Goal: Task Accomplishment & Management: Manage account settings

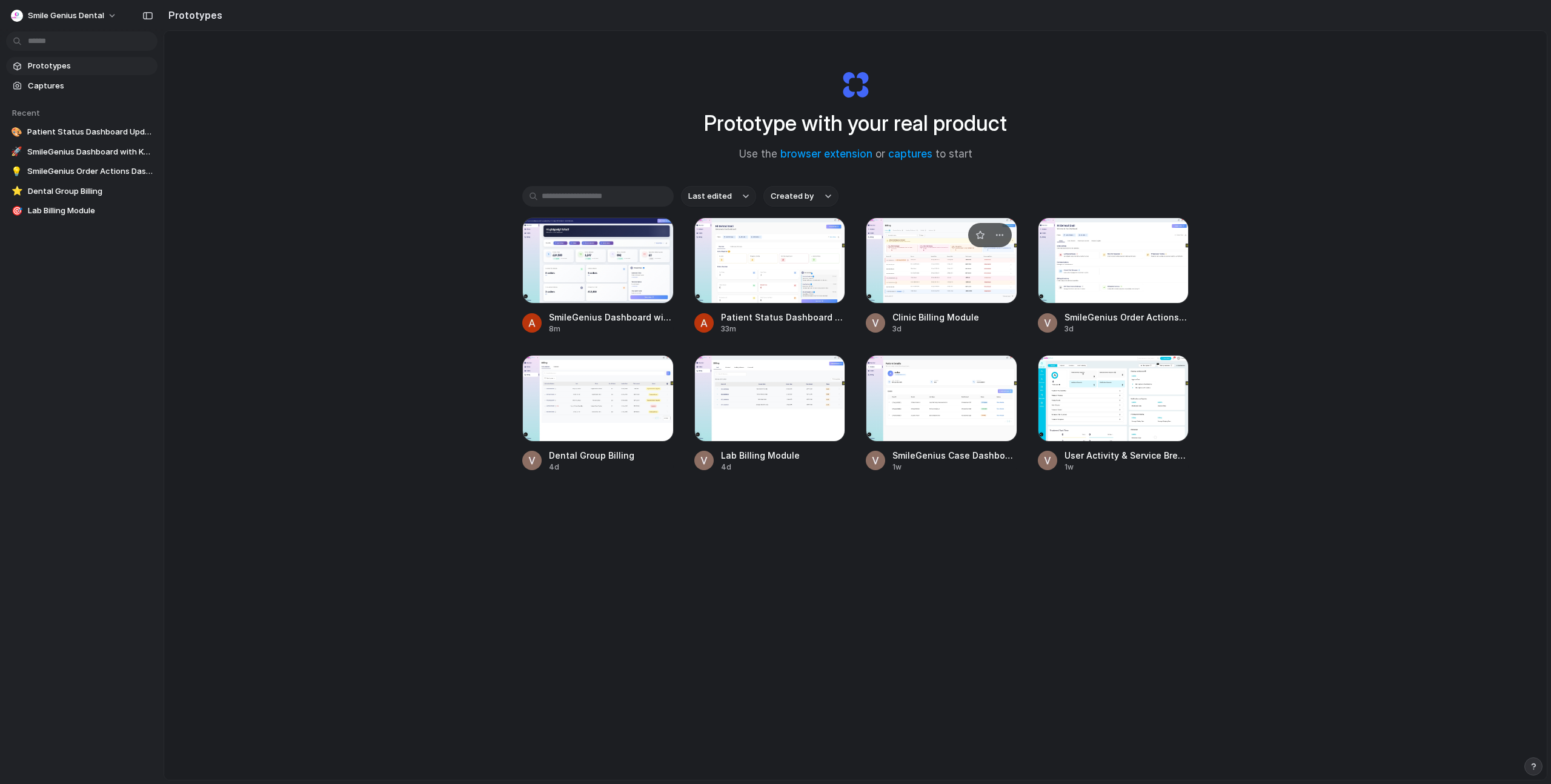
click at [941, 262] on div at bounding box center [941, 260] width 151 height 86
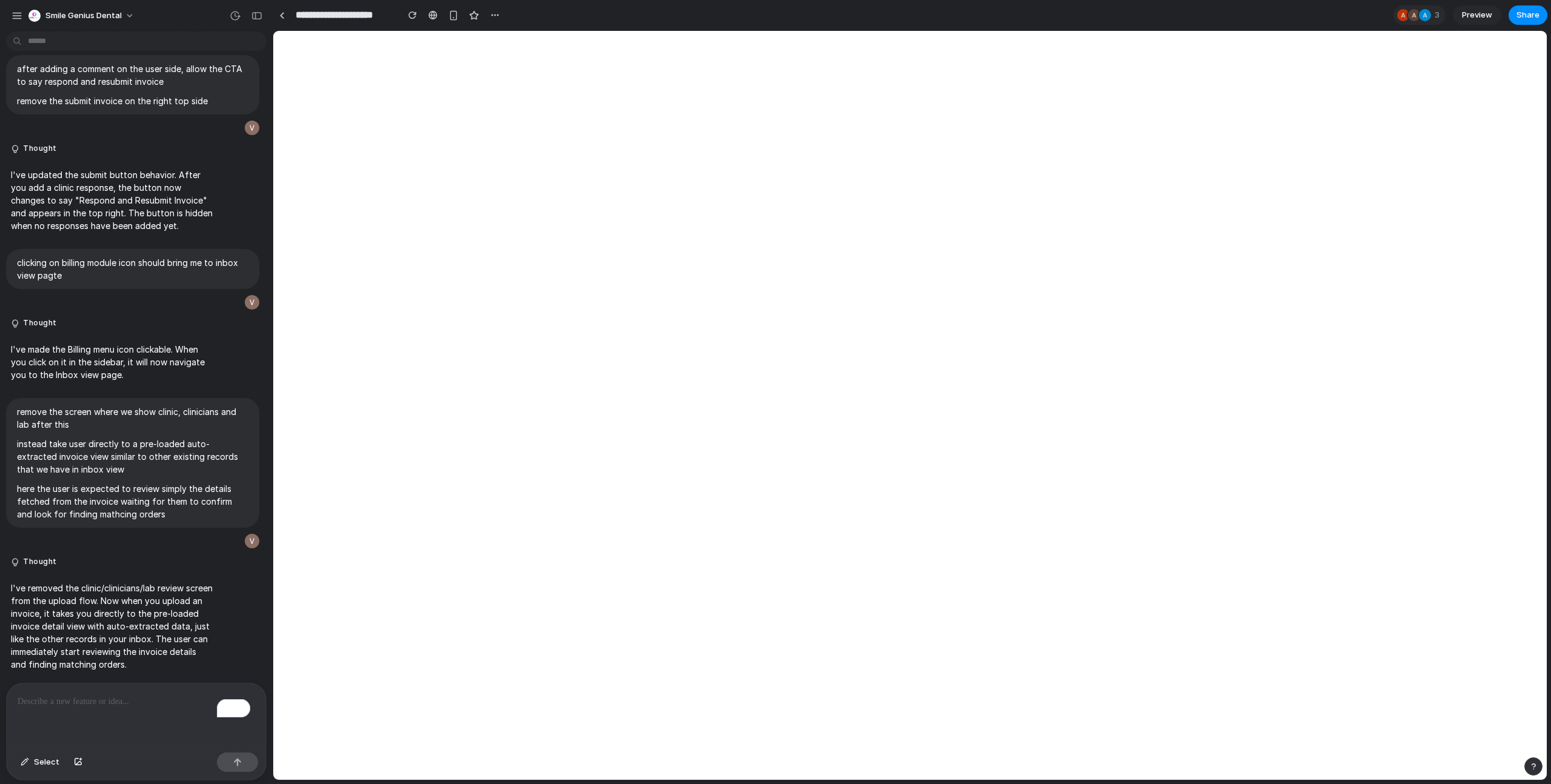
select select "**"
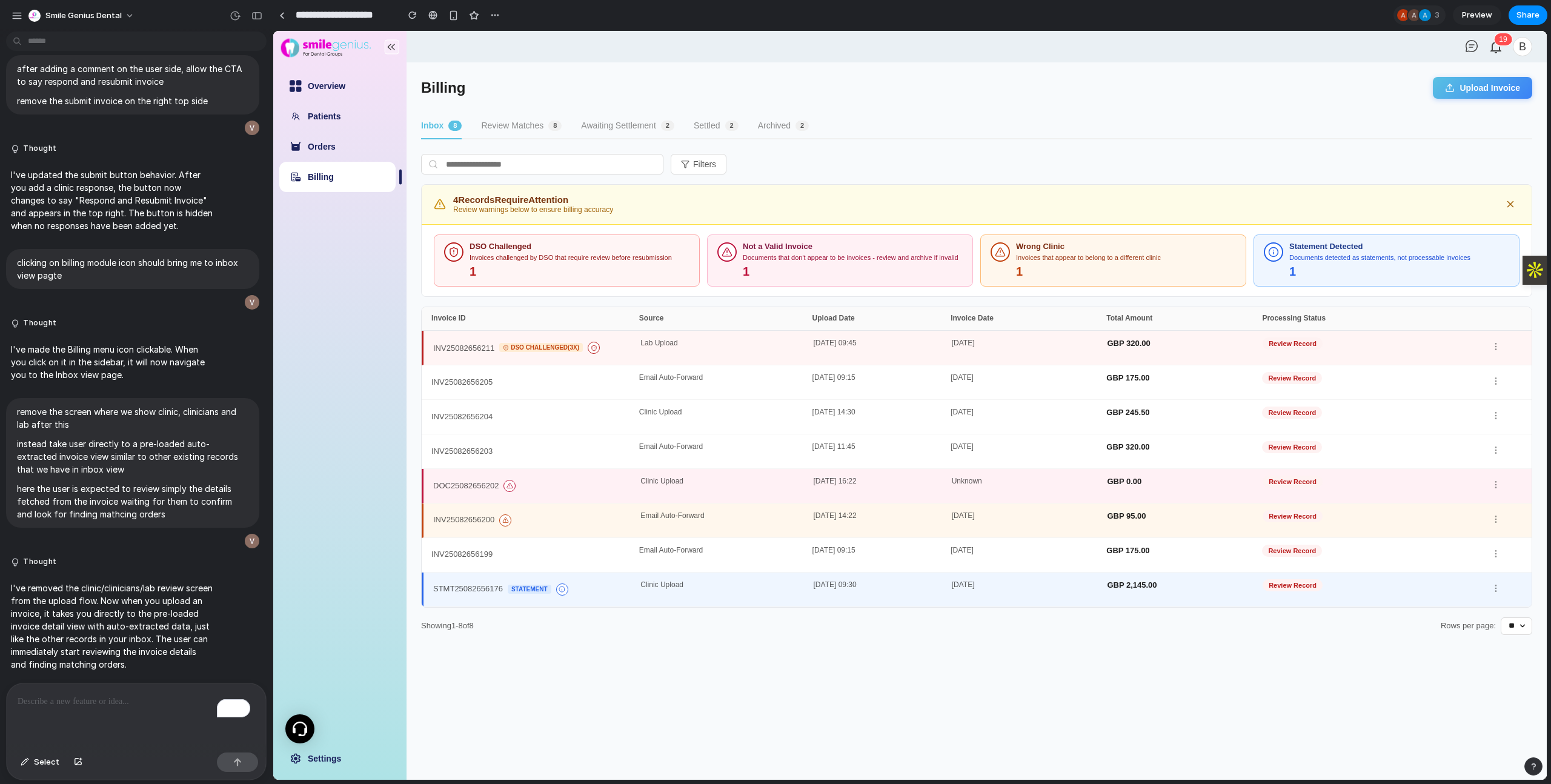
click at [582, 594] on div "STMT25082656176 Statement" at bounding box center [537, 589] width 207 height 17
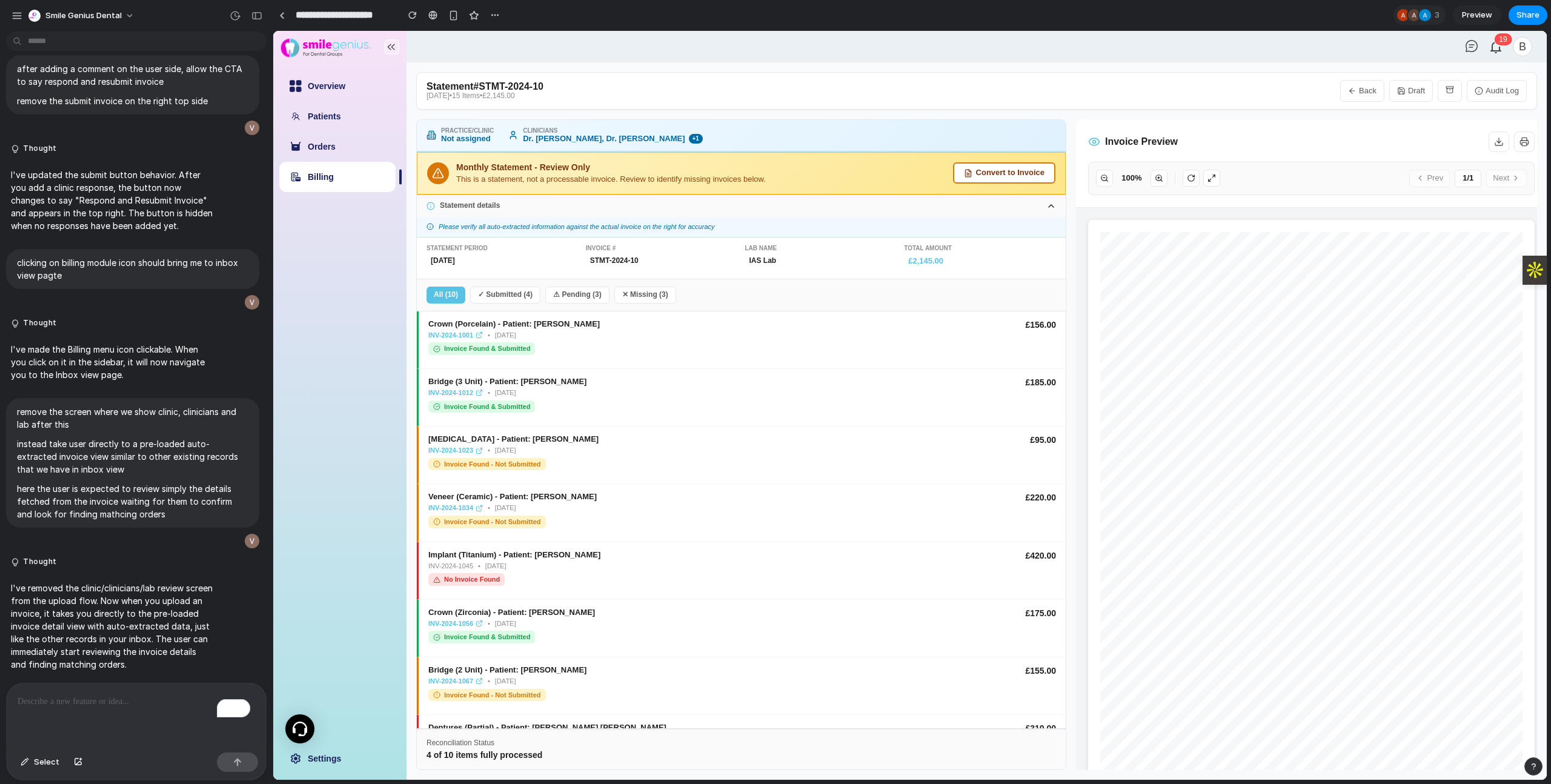
click at [1366, 84] on button "Back" at bounding box center [1362, 91] width 44 height 22
select select "**"
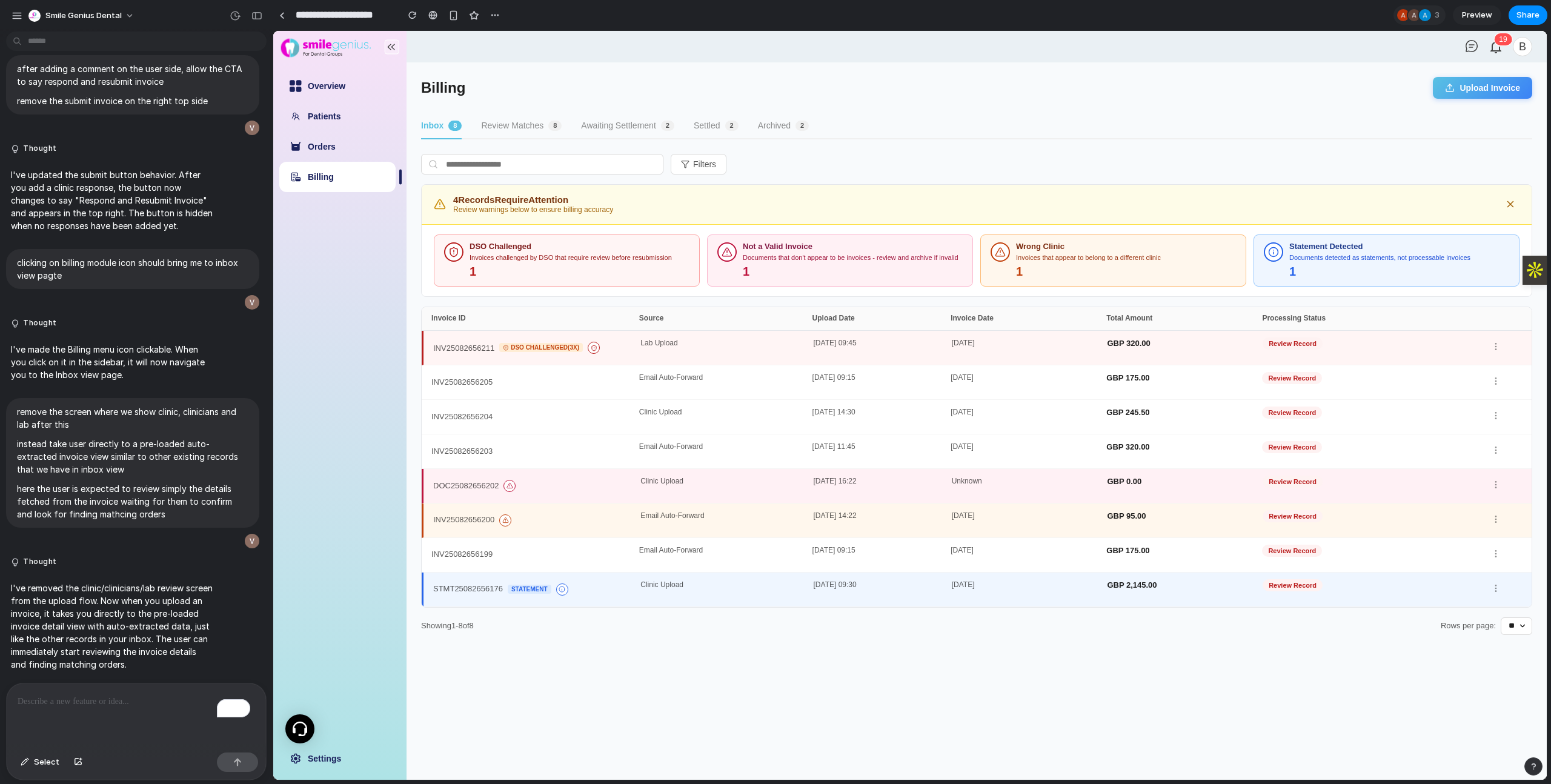
click at [723, 123] on button "Settled 2" at bounding box center [716, 126] width 45 height 26
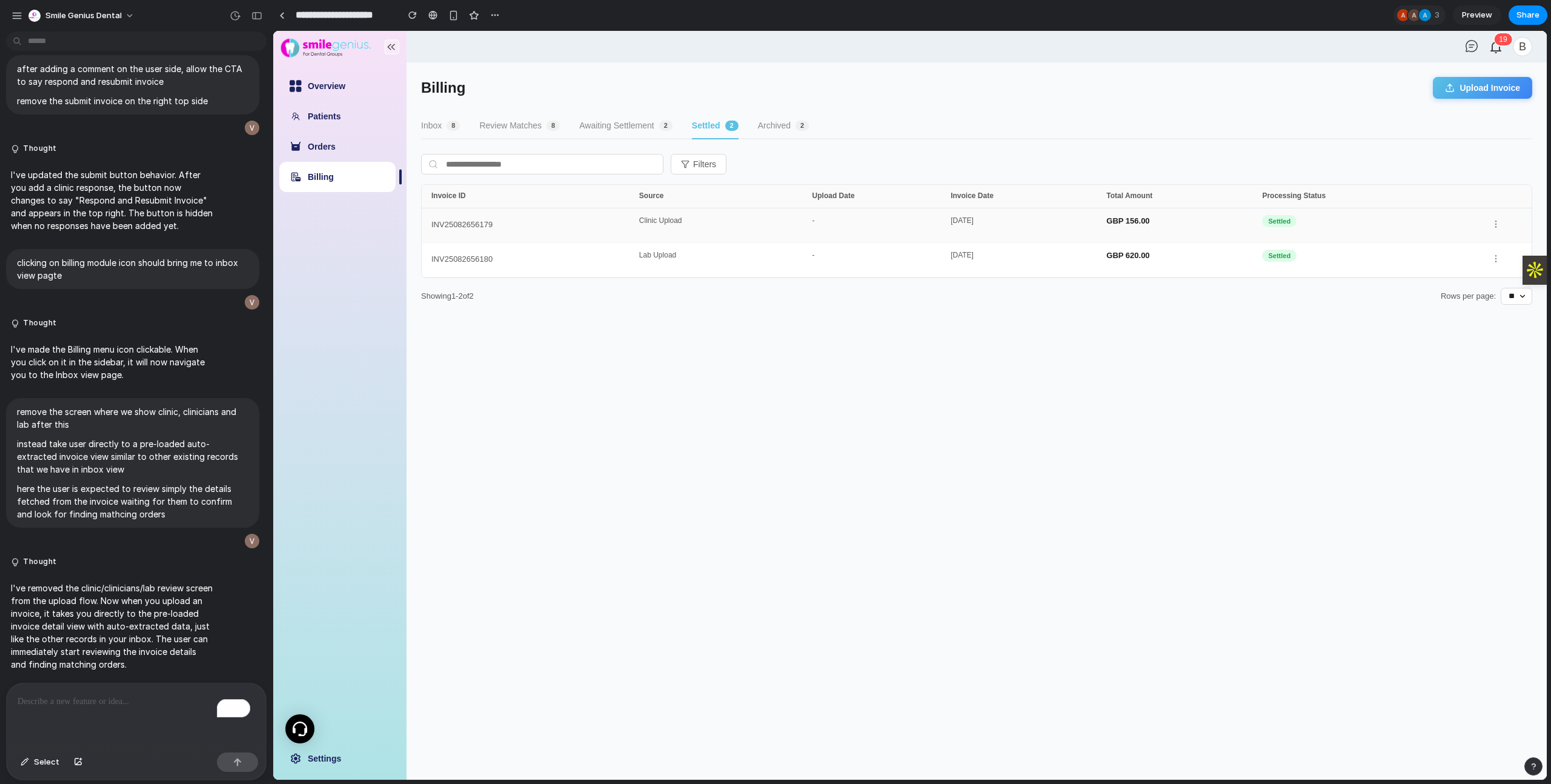
click at [549, 238] on div "INV25082656179 Clinic Upload - [DATE] GBP 156.00 Settled" at bounding box center [977, 225] width 1110 height 34
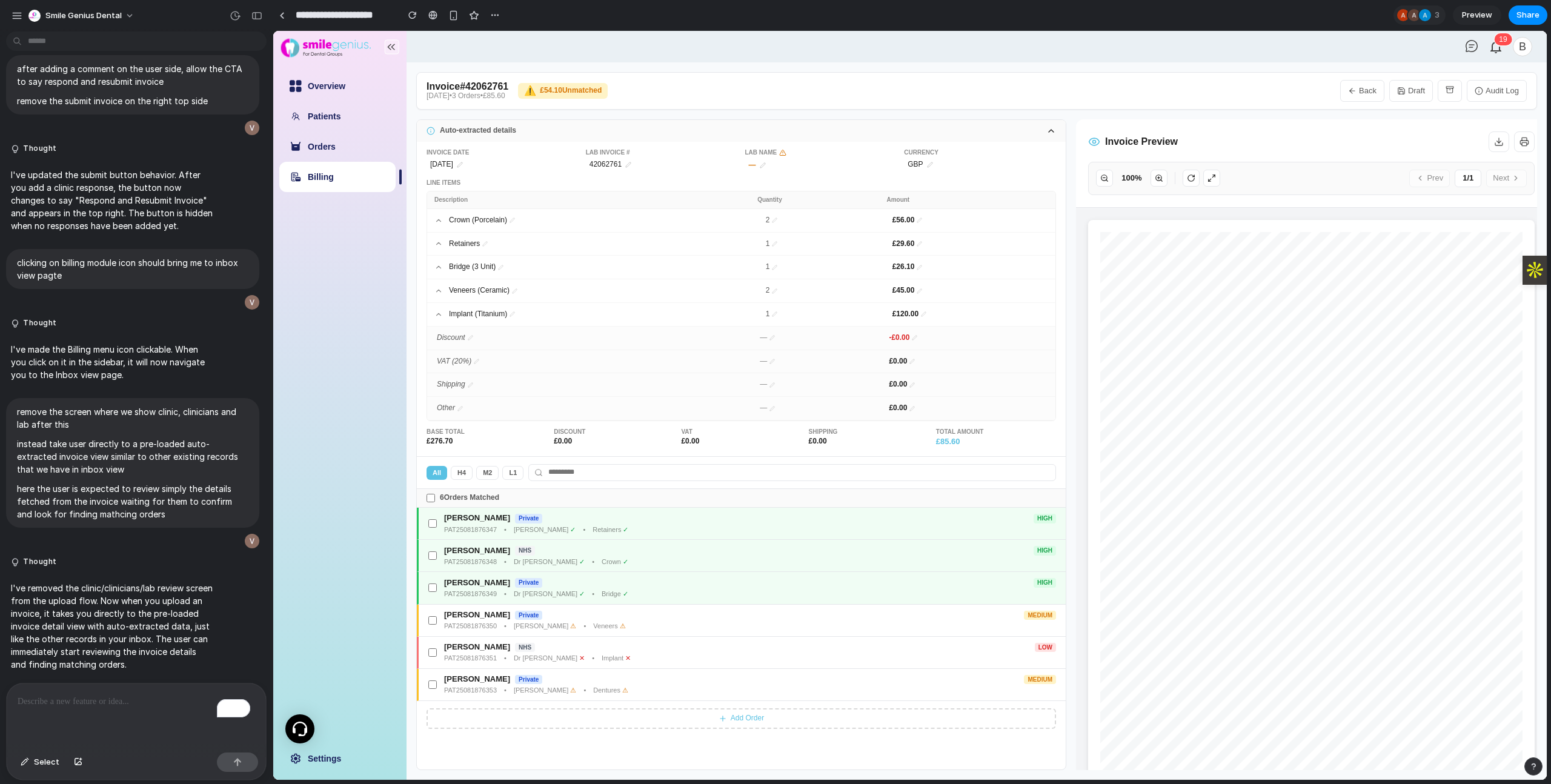
click at [1355, 87] on icon "button" at bounding box center [1352, 90] width 8 height 8
select select "**"
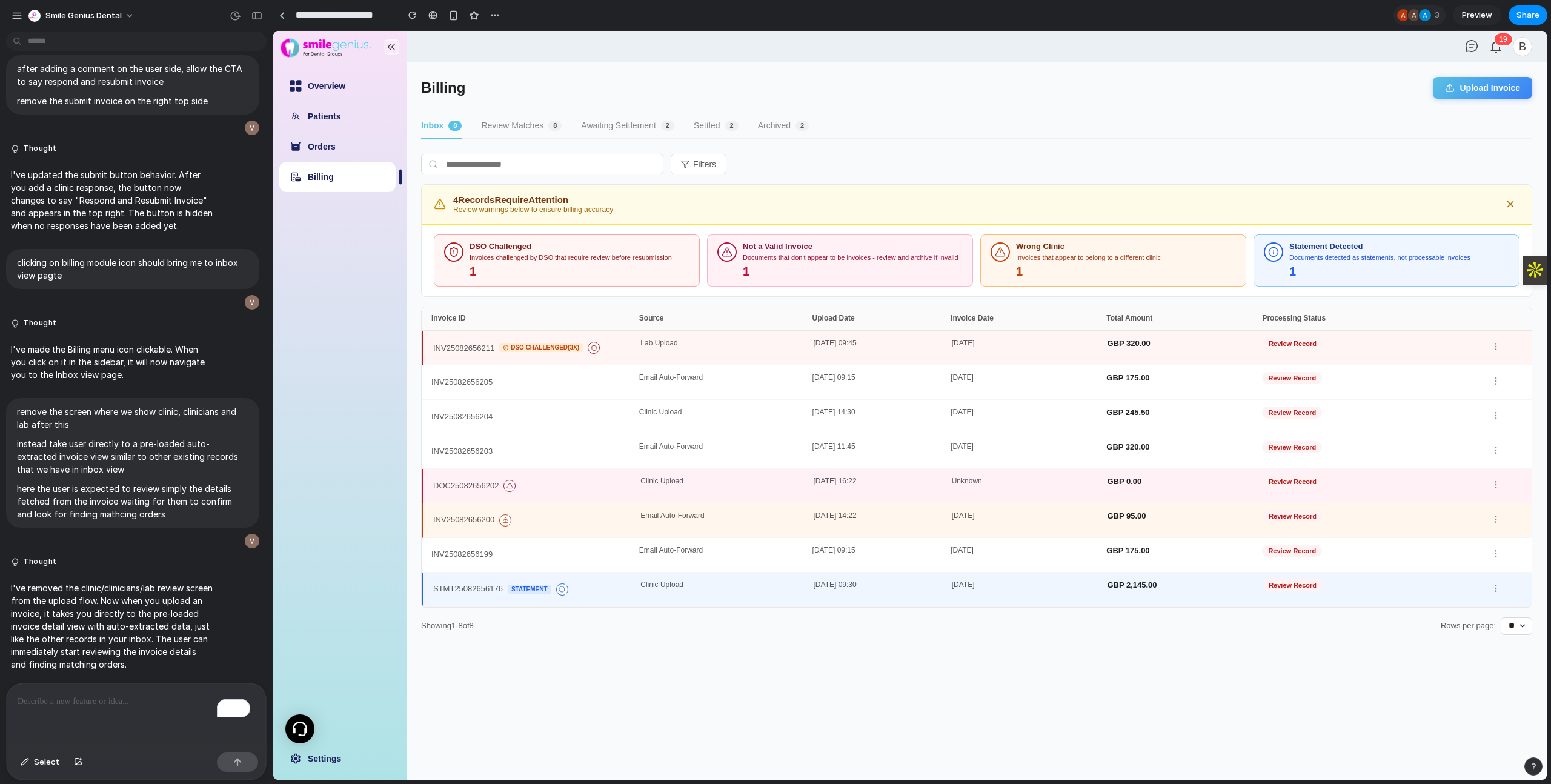
click at [585, 586] on div "STMT25082656176 Statement" at bounding box center [537, 589] width 207 height 17
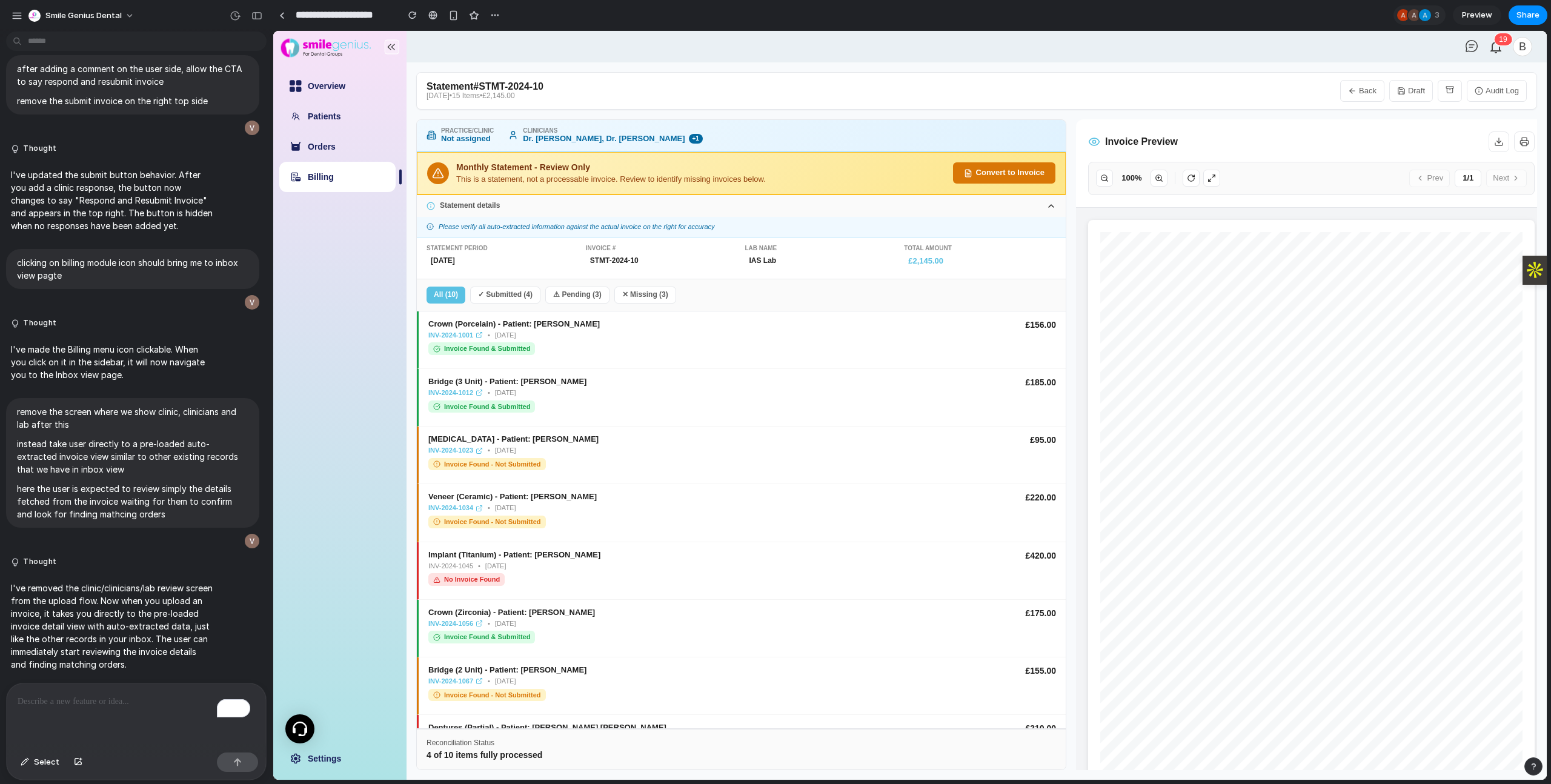
click at [1018, 180] on button "Convert to Invoice" at bounding box center [1005, 173] width 103 height 21
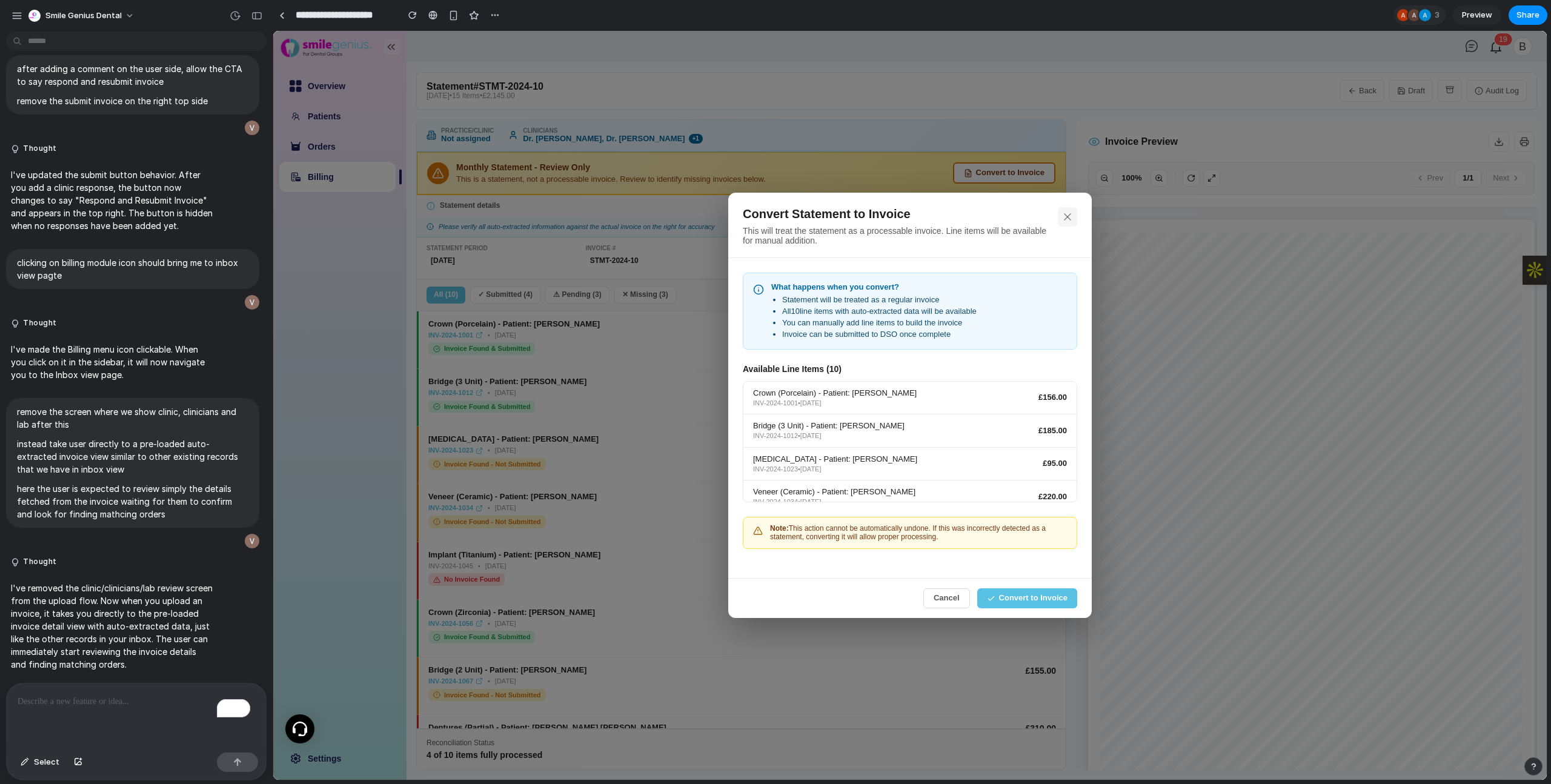
click at [1070, 210] on icon at bounding box center [1068, 216] width 12 height 12
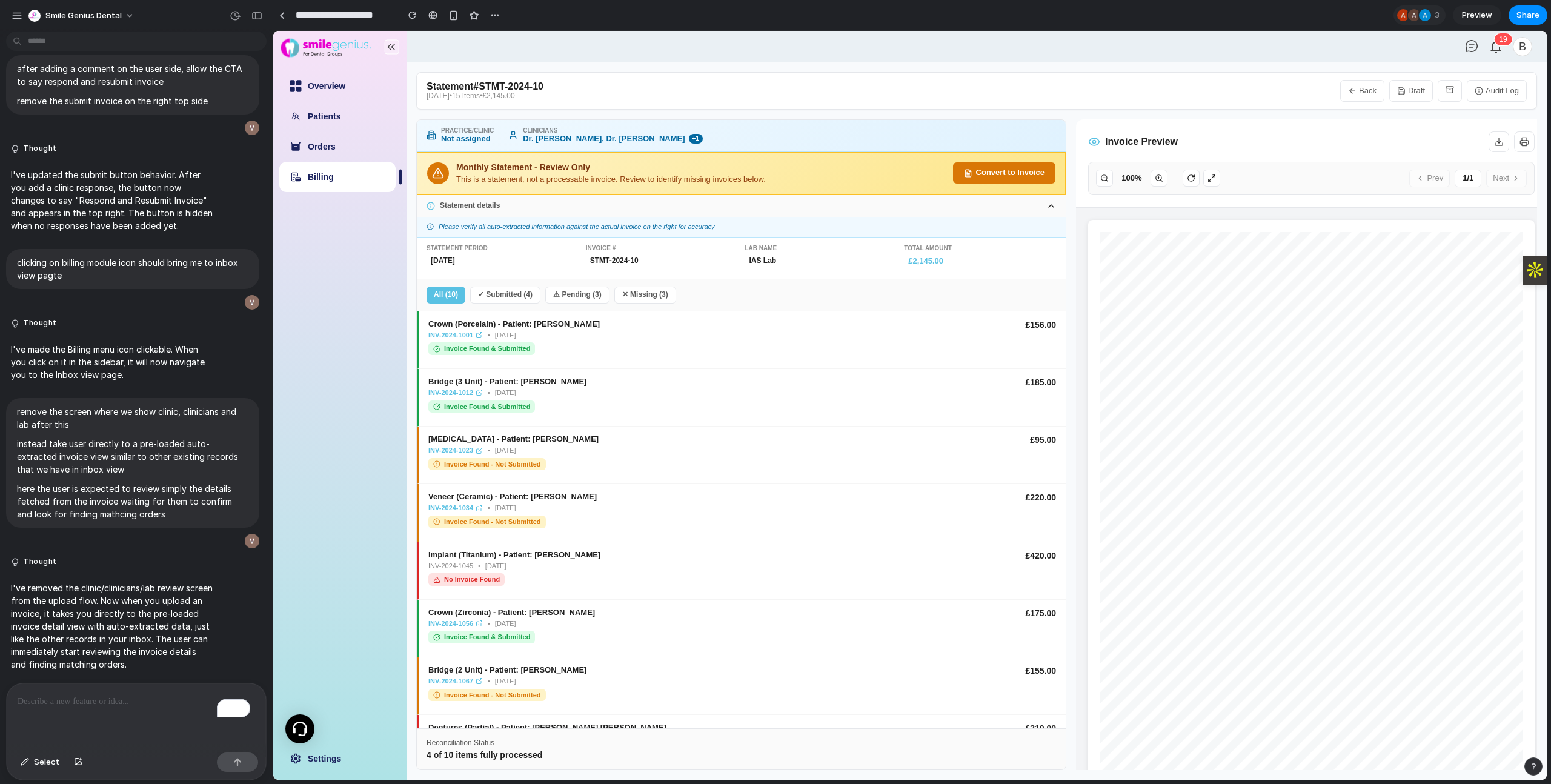
click at [994, 171] on button "Convert to Invoice" at bounding box center [1005, 173] width 103 height 21
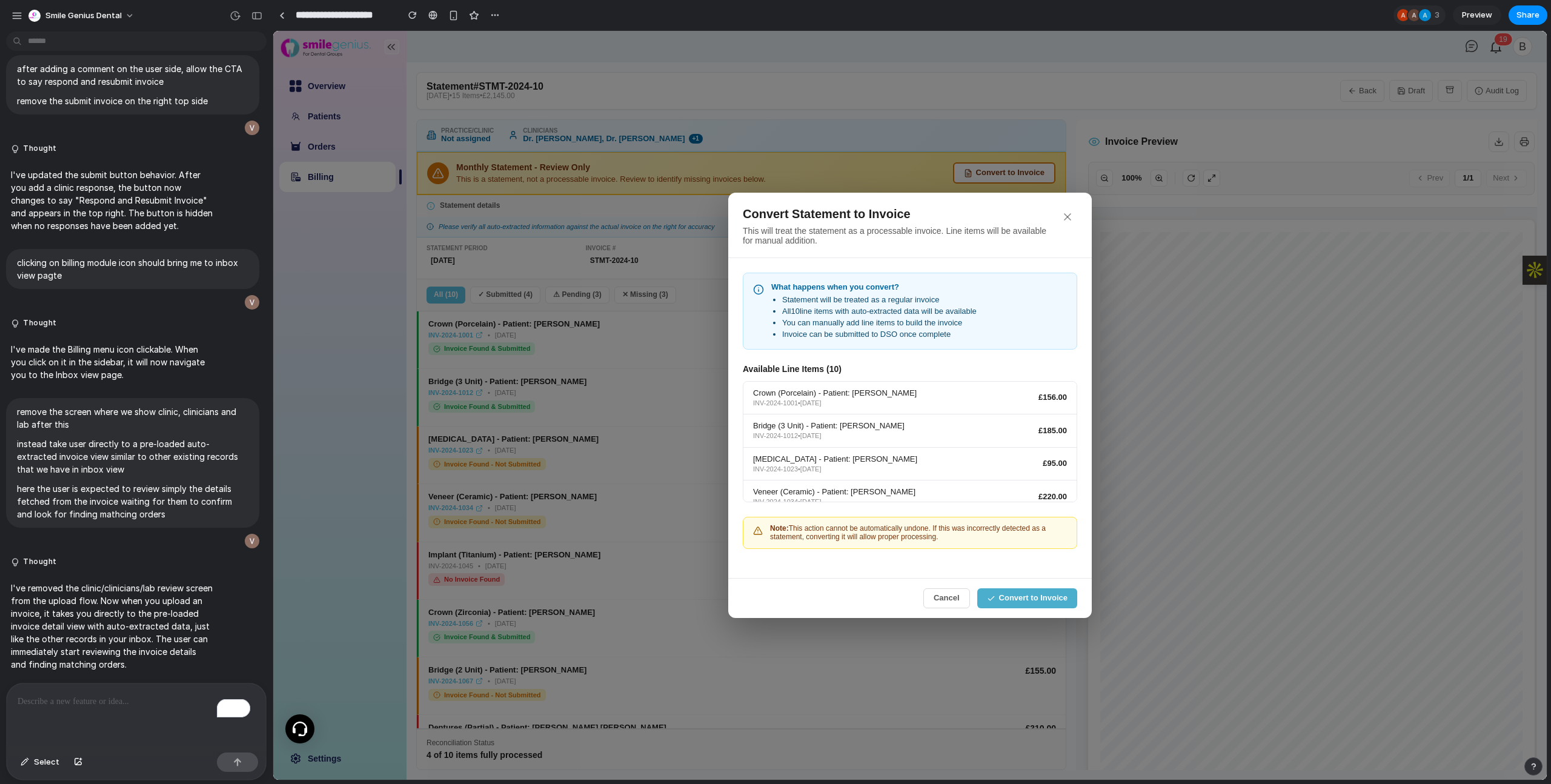
click at [1016, 596] on button "Convert to Invoice" at bounding box center [1027, 598] width 100 height 20
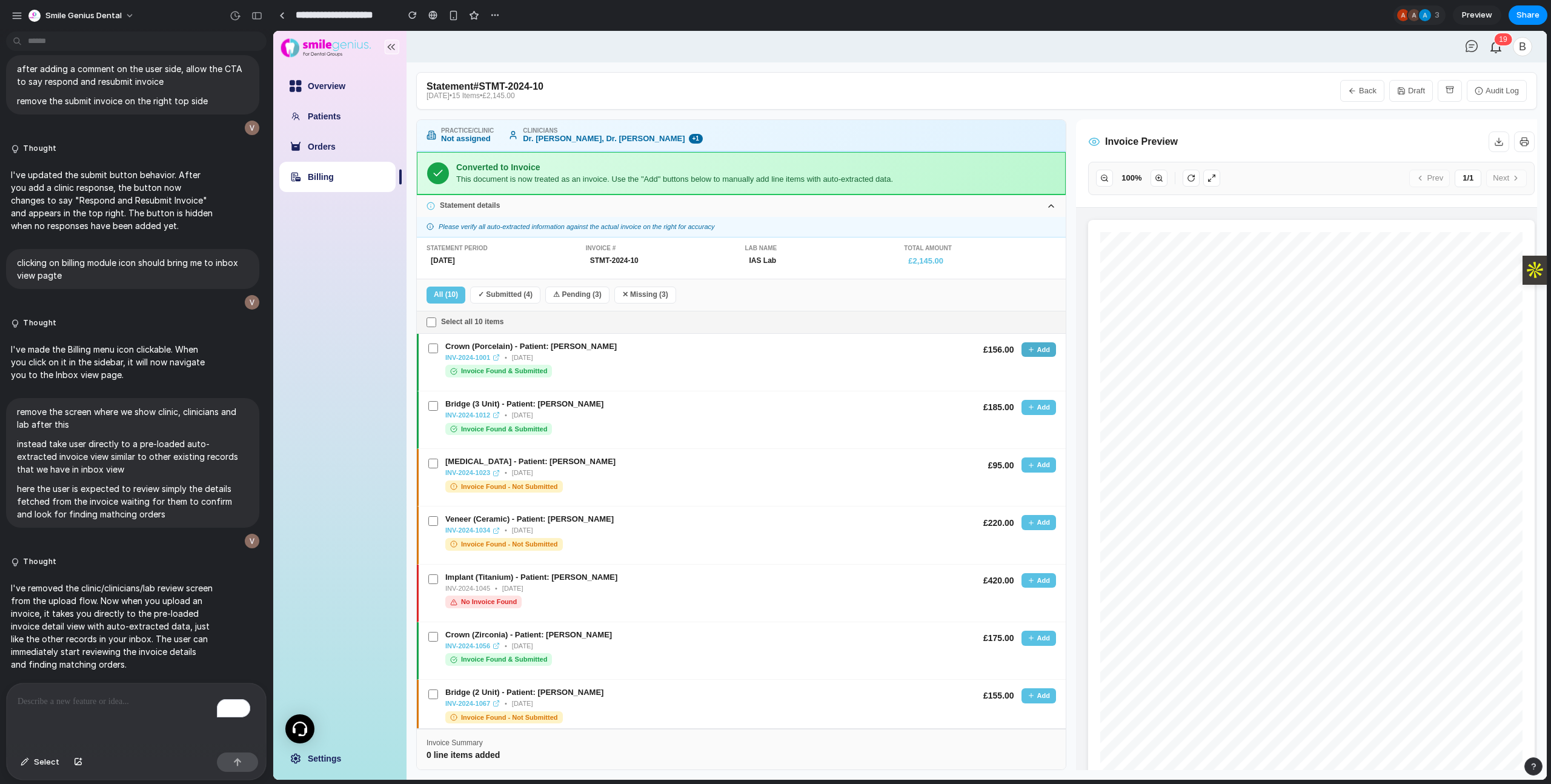
click at [1027, 350] on button "Add" at bounding box center [1038, 349] width 34 height 15
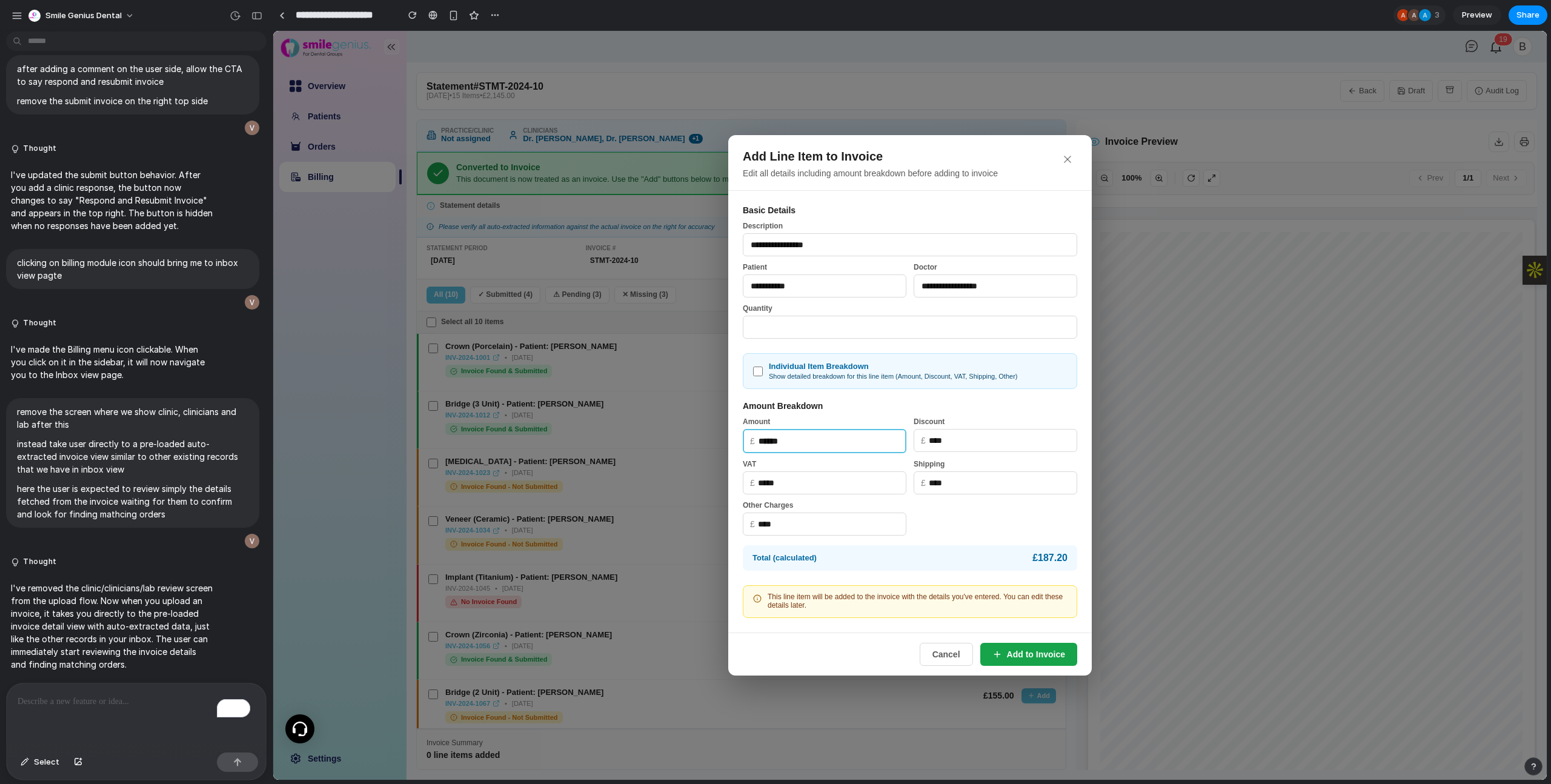
click at [1070, 158] on icon at bounding box center [1068, 159] width 12 height 12
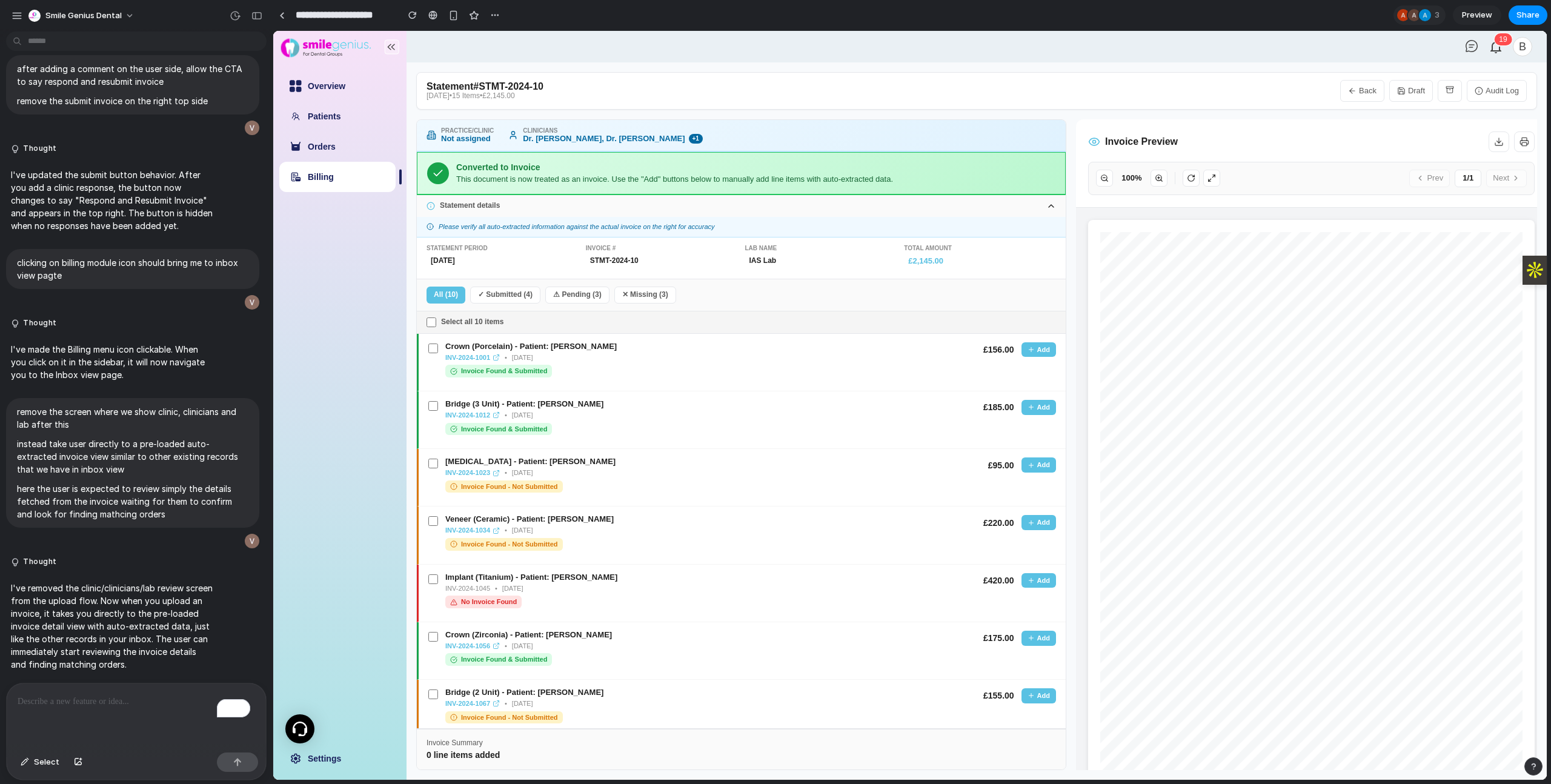
click at [334, 179] on link "Billing" at bounding box center [321, 177] width 26 height 10
select select "**"
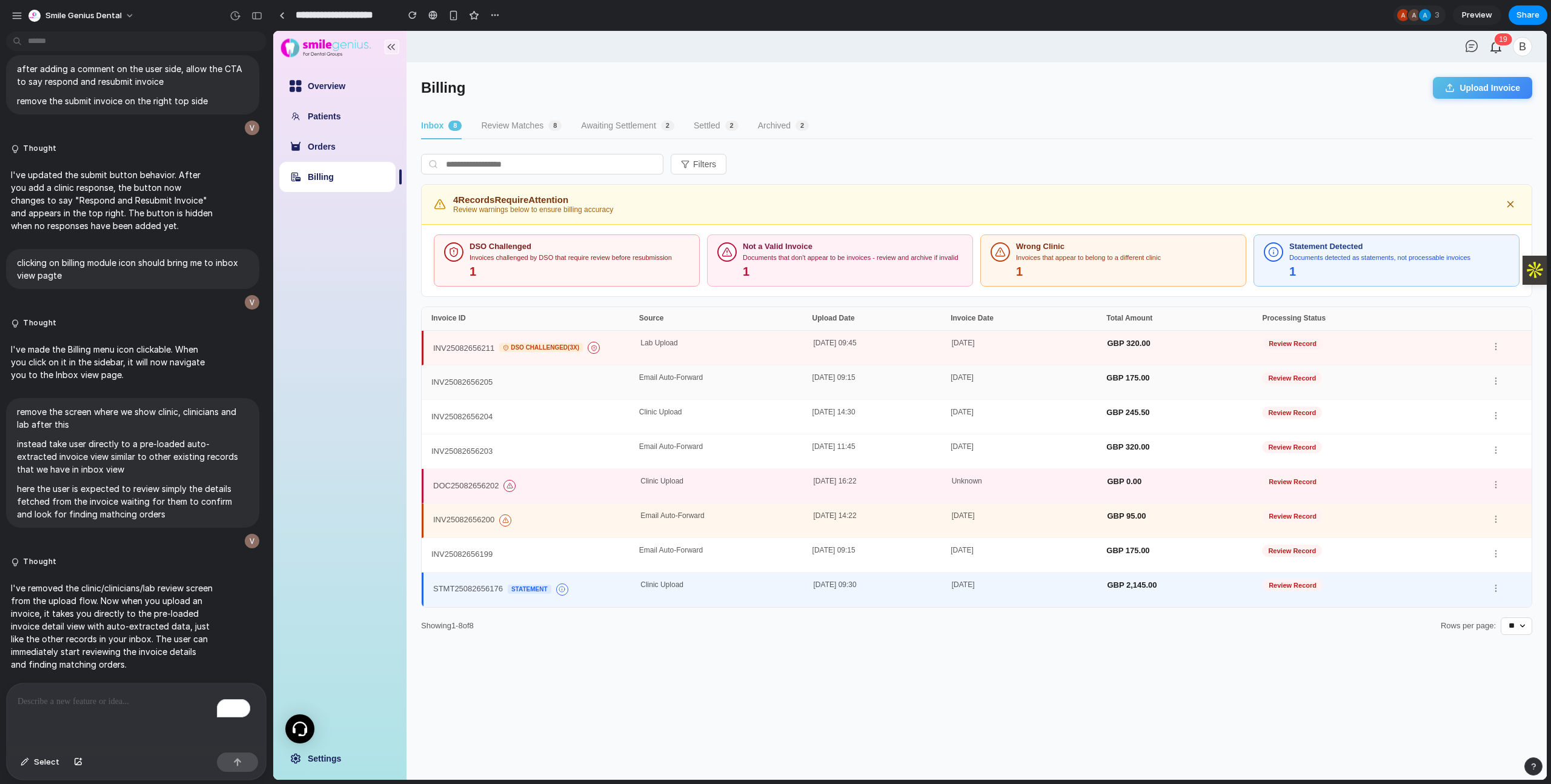
click at [829, 381] on div "[DATE] 09:15" at bounding box center [882, 382] width 139 height 17
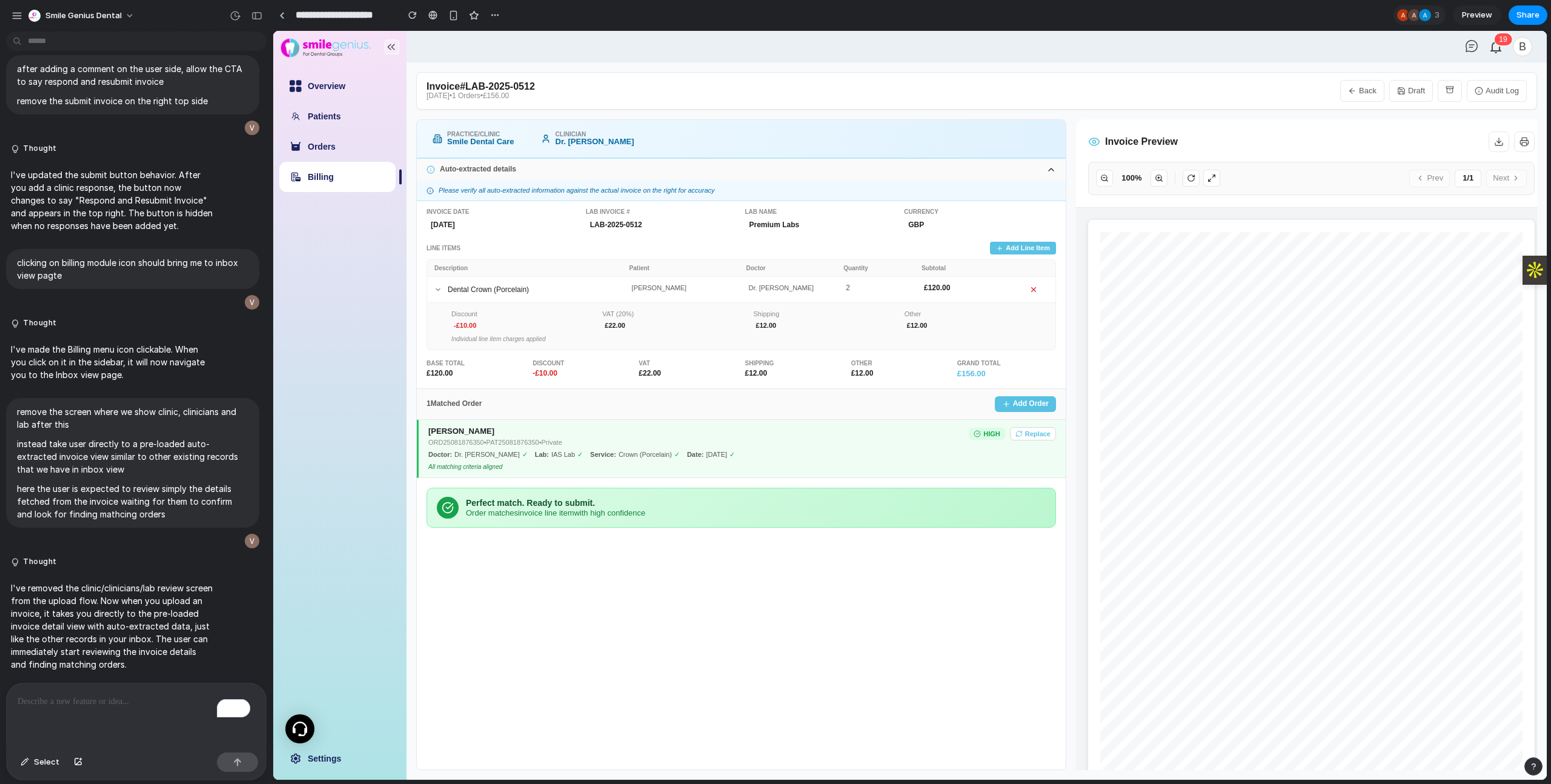
click at [334, 182] on link "Billing" at bounding box center [321, 177] width 26 height 10
select select "**"
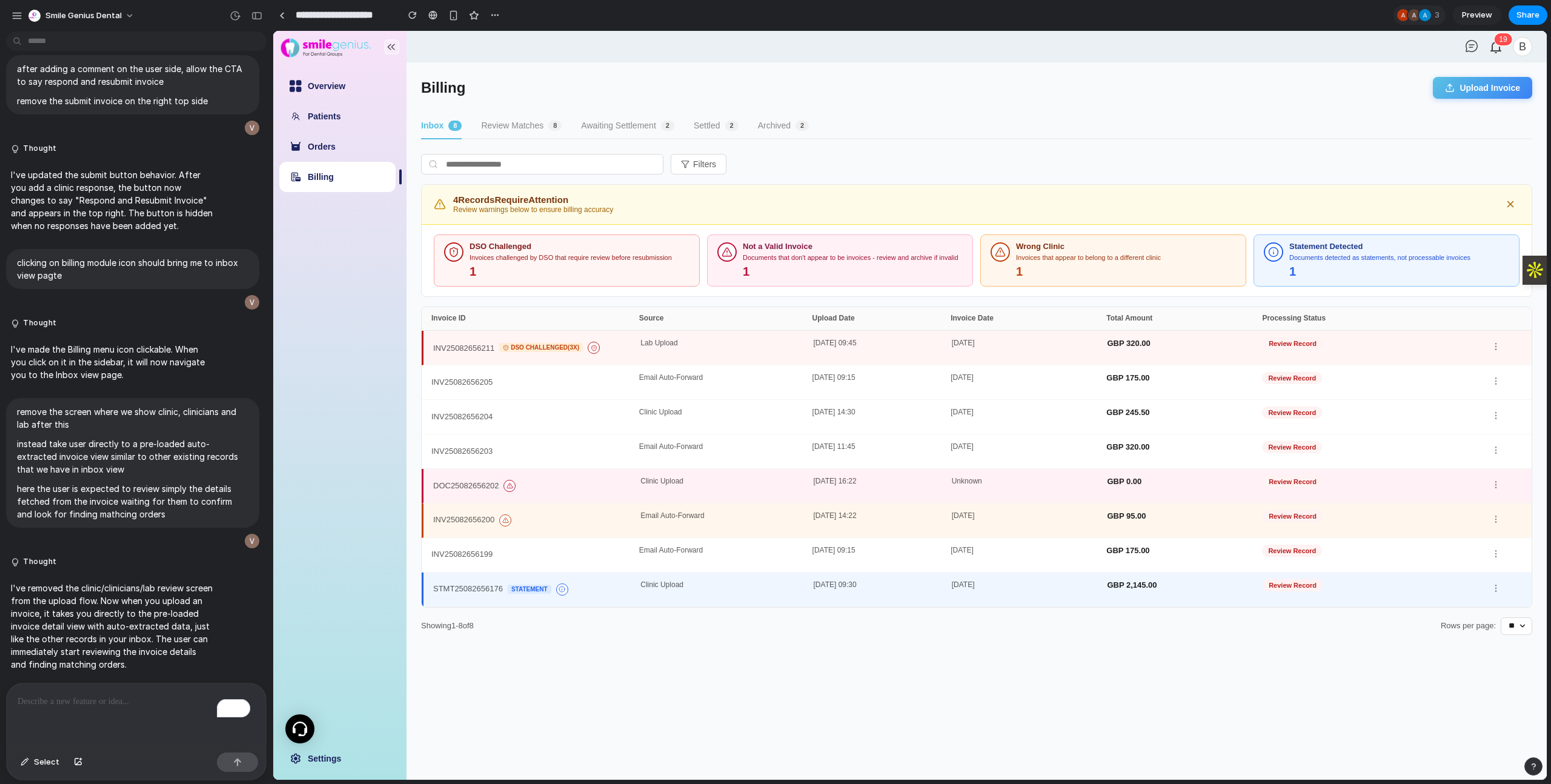
click at [724, 592] on div "Clinic Upload" at bounding box center [727, 589] width 173 height 17
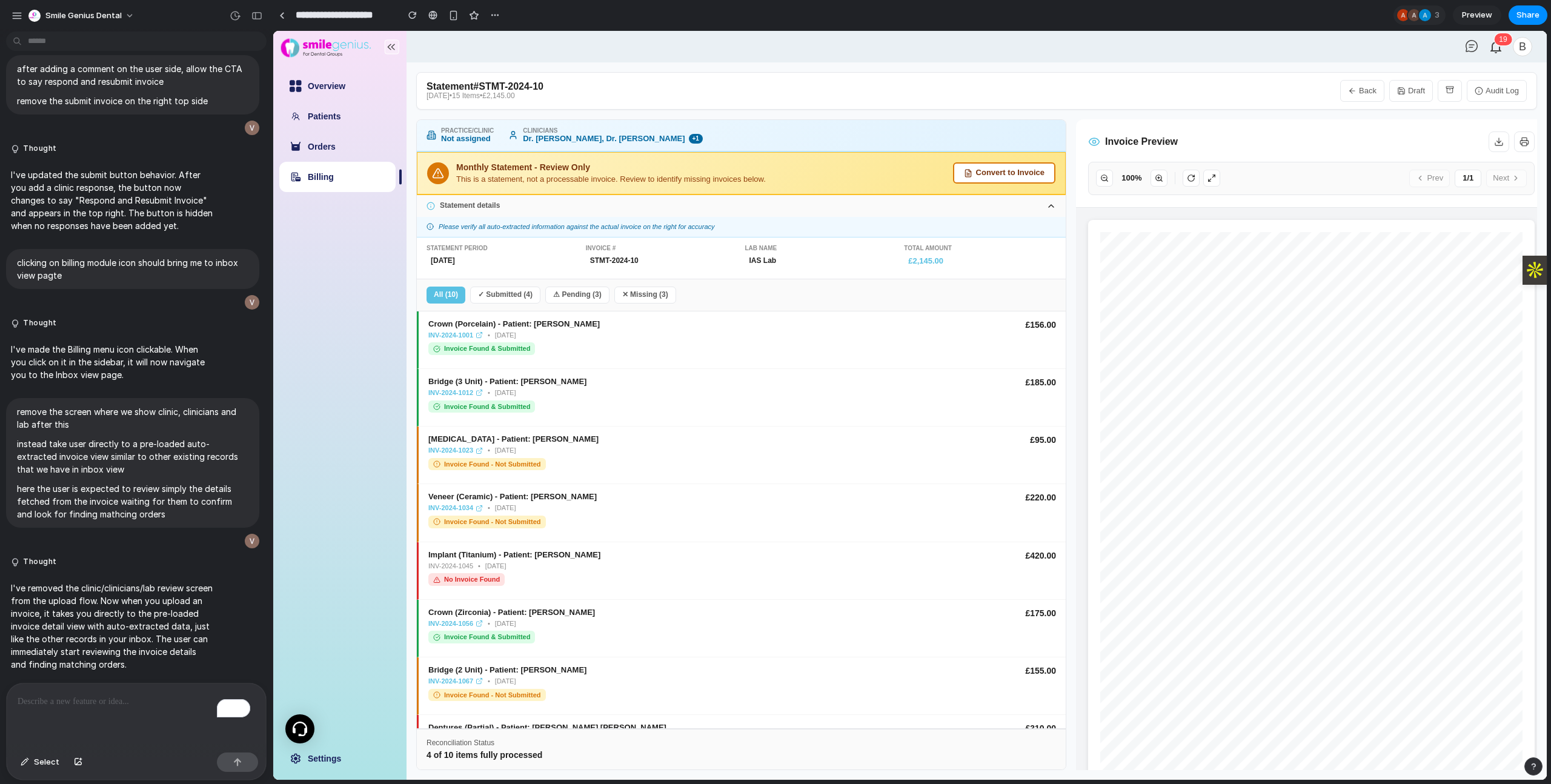
click at [1017, 155] on div "Monthly Statement - Review Only This is a statement, not a processable invoice.…" at bounding box center [741, 173] width 649 height 43
click at [1013, 166] on button "Convert to Invoice" at bounding box center [1005, 173] width 103 height 21
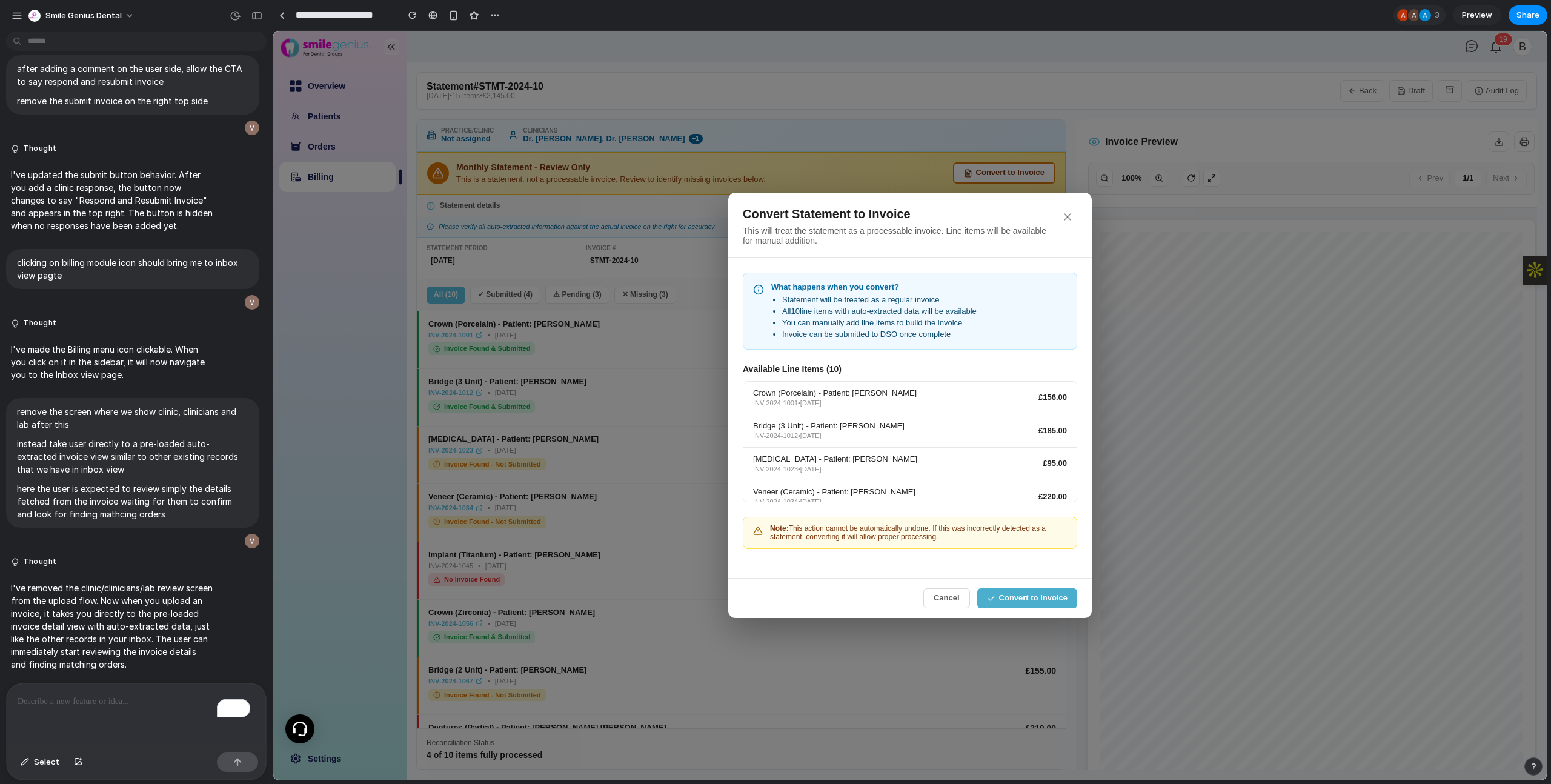
click at [1022, 601] on button "Convert to Invoice" at bounding box center [1027, 598] width 100 height 20
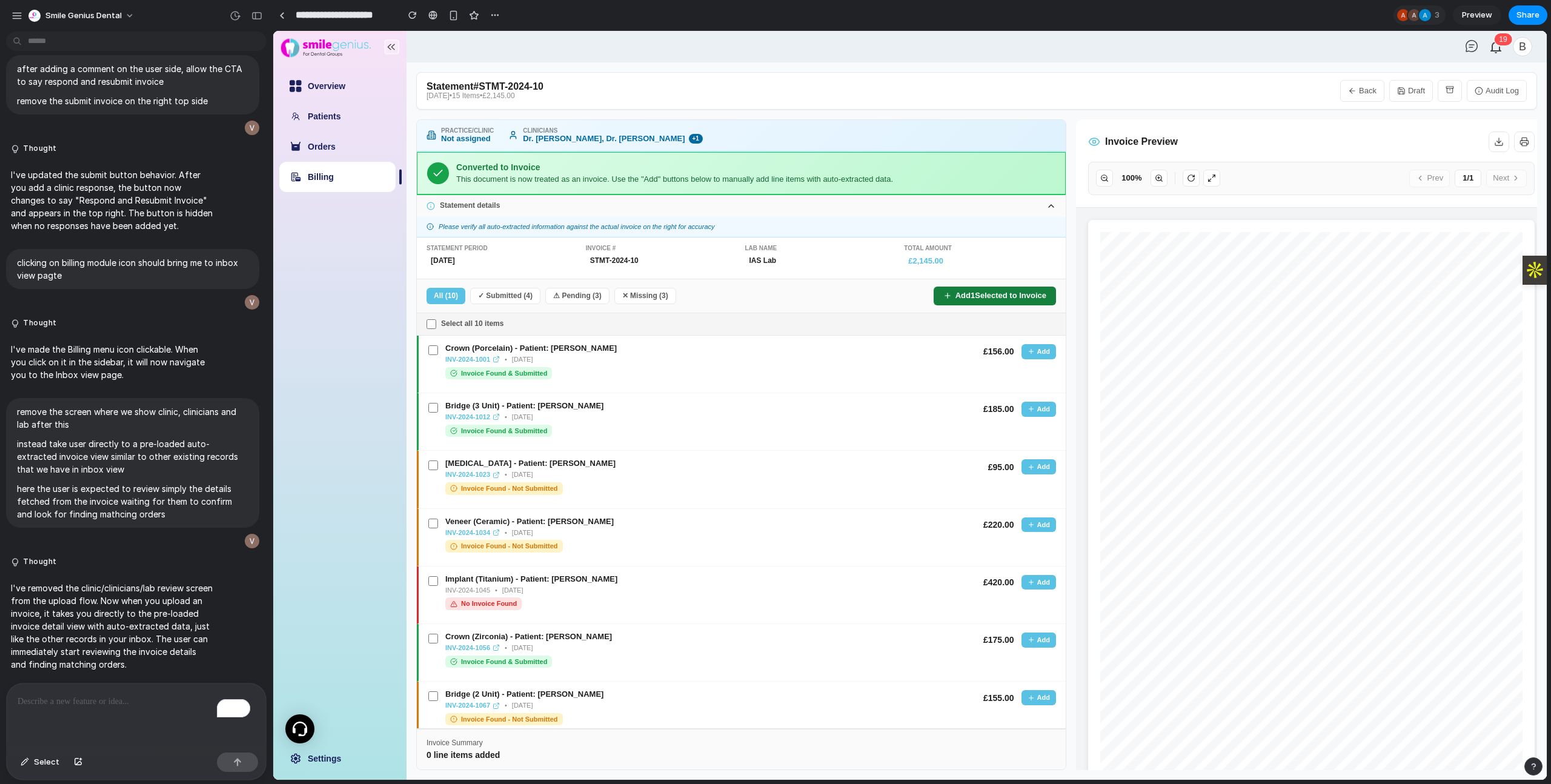
click at [983, 295] on button "Add 1 Selected to Invoice" at bounding box center [995, 296] width 122 height 19
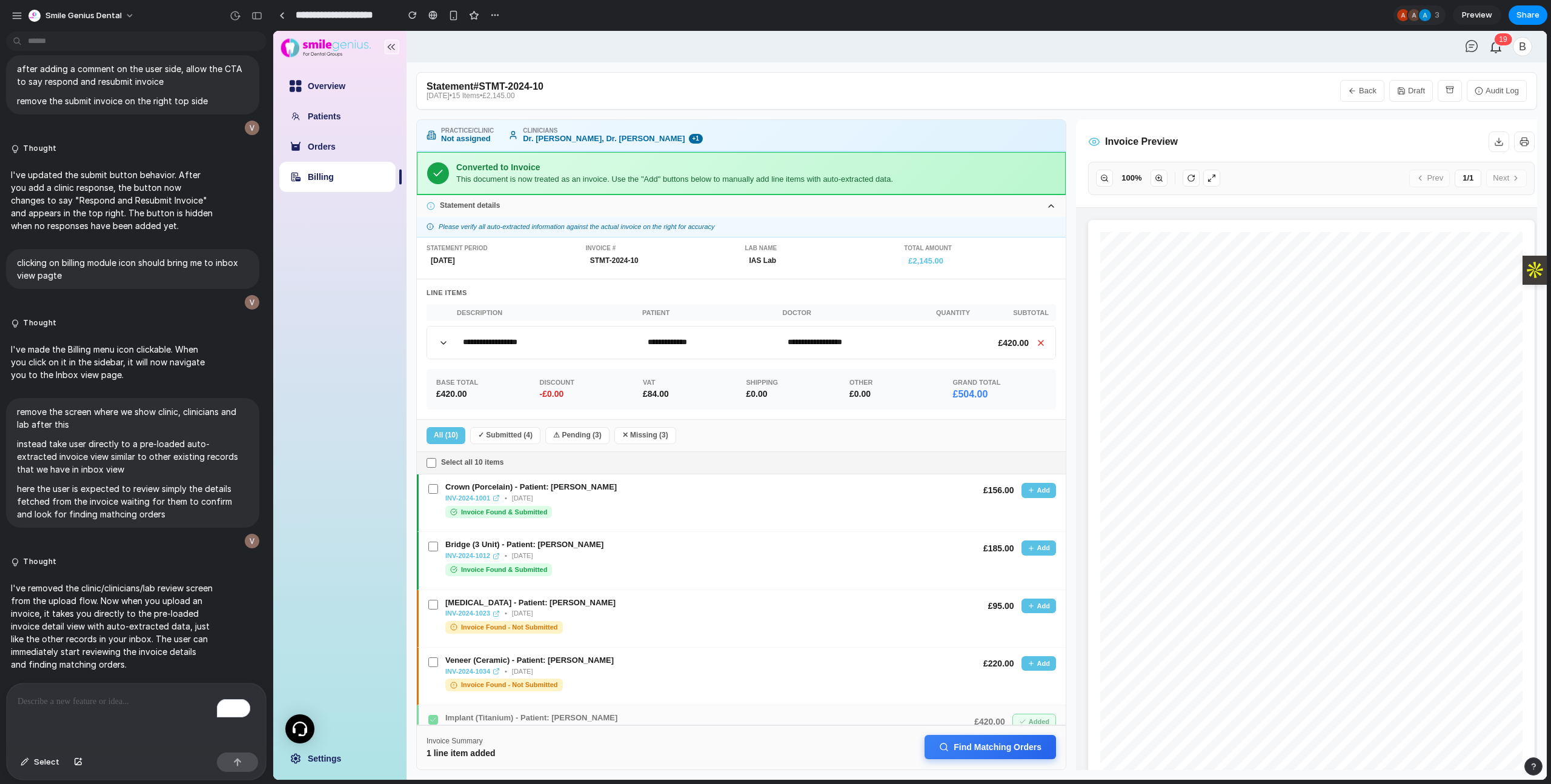
click at [1001, 750] on button "Find Matching Orders" at bounding box center [990, 746] width 131 height 24
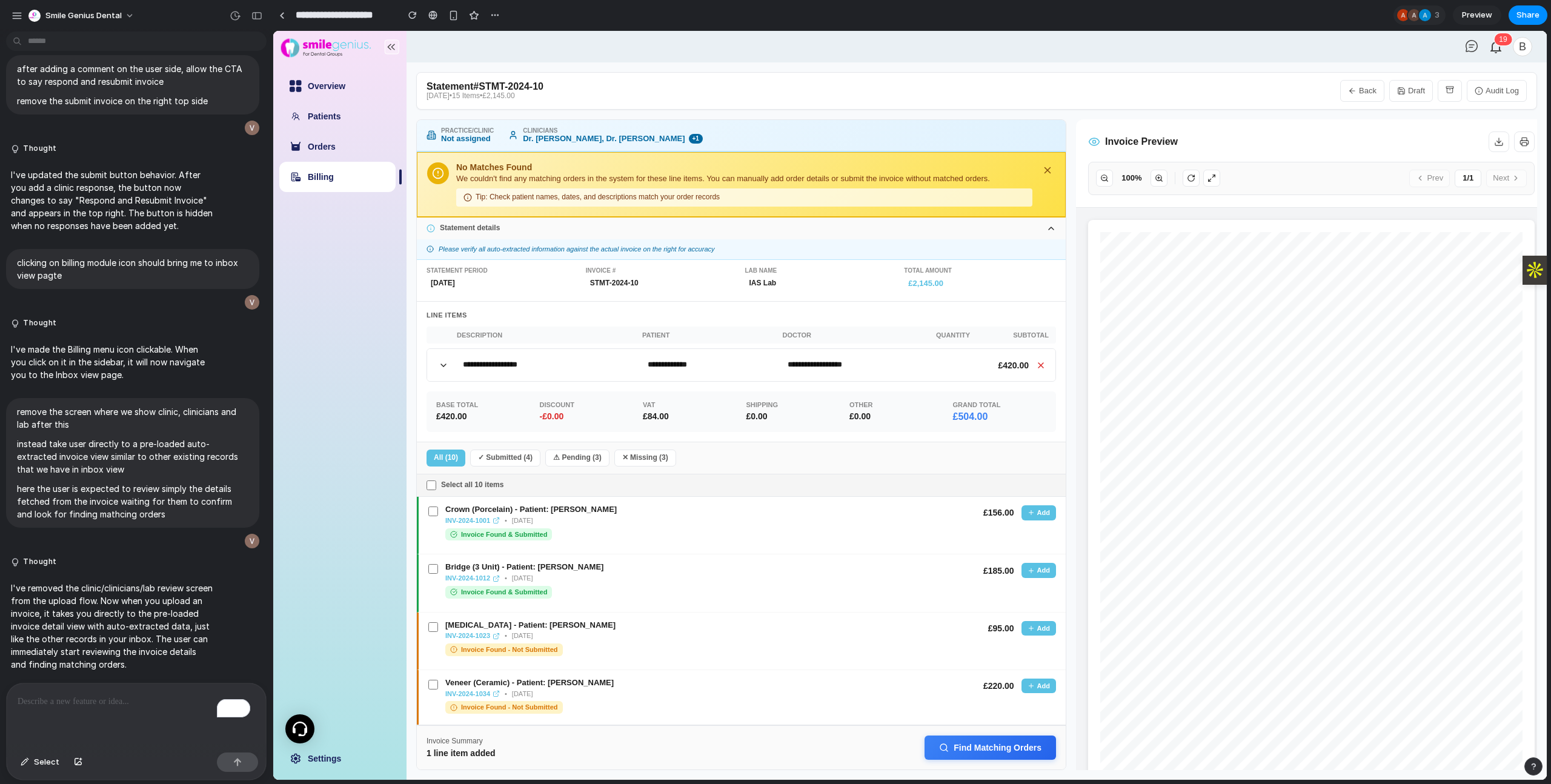
click at [327, 172] on link "Billing" at bounding box center [321, 177] width 26 height 10
select select "**"
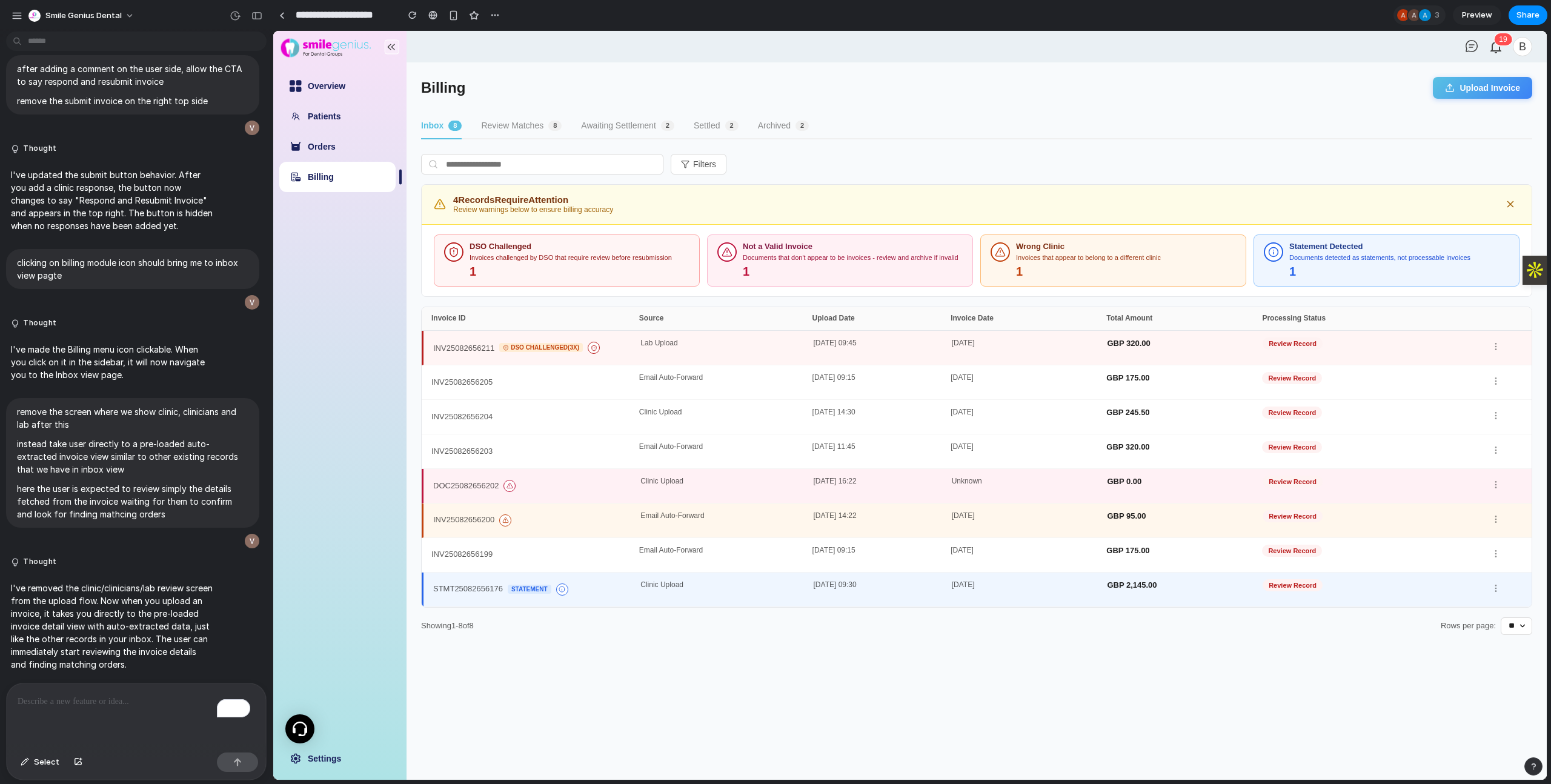
click at [538, 127] on button "Review Matches 8" at bounding box center [521, 126] width 81 height 26
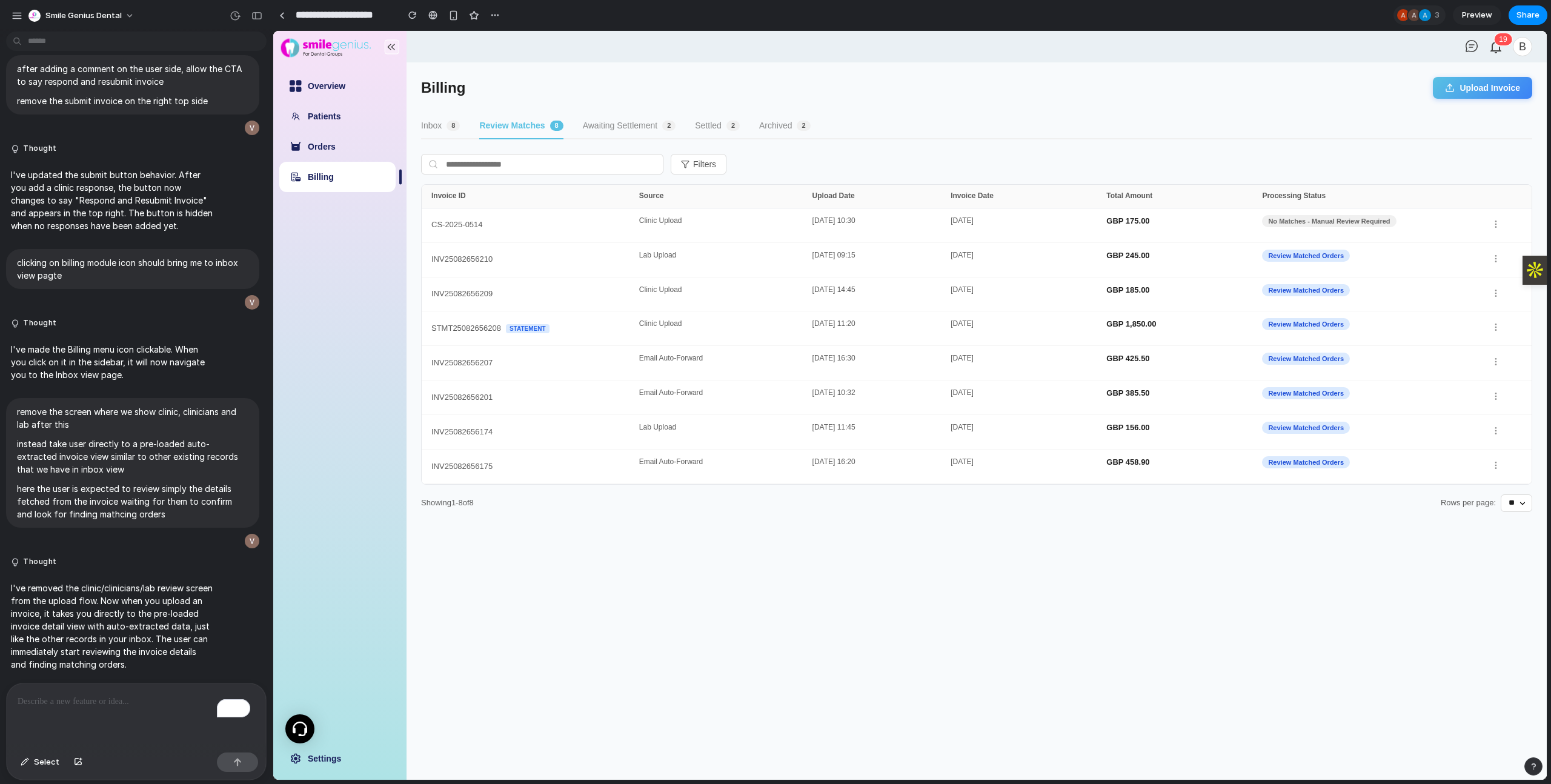
click at [459, 130] on button "Inbox 8" at bounding box center [441, 126] width 39 height 26
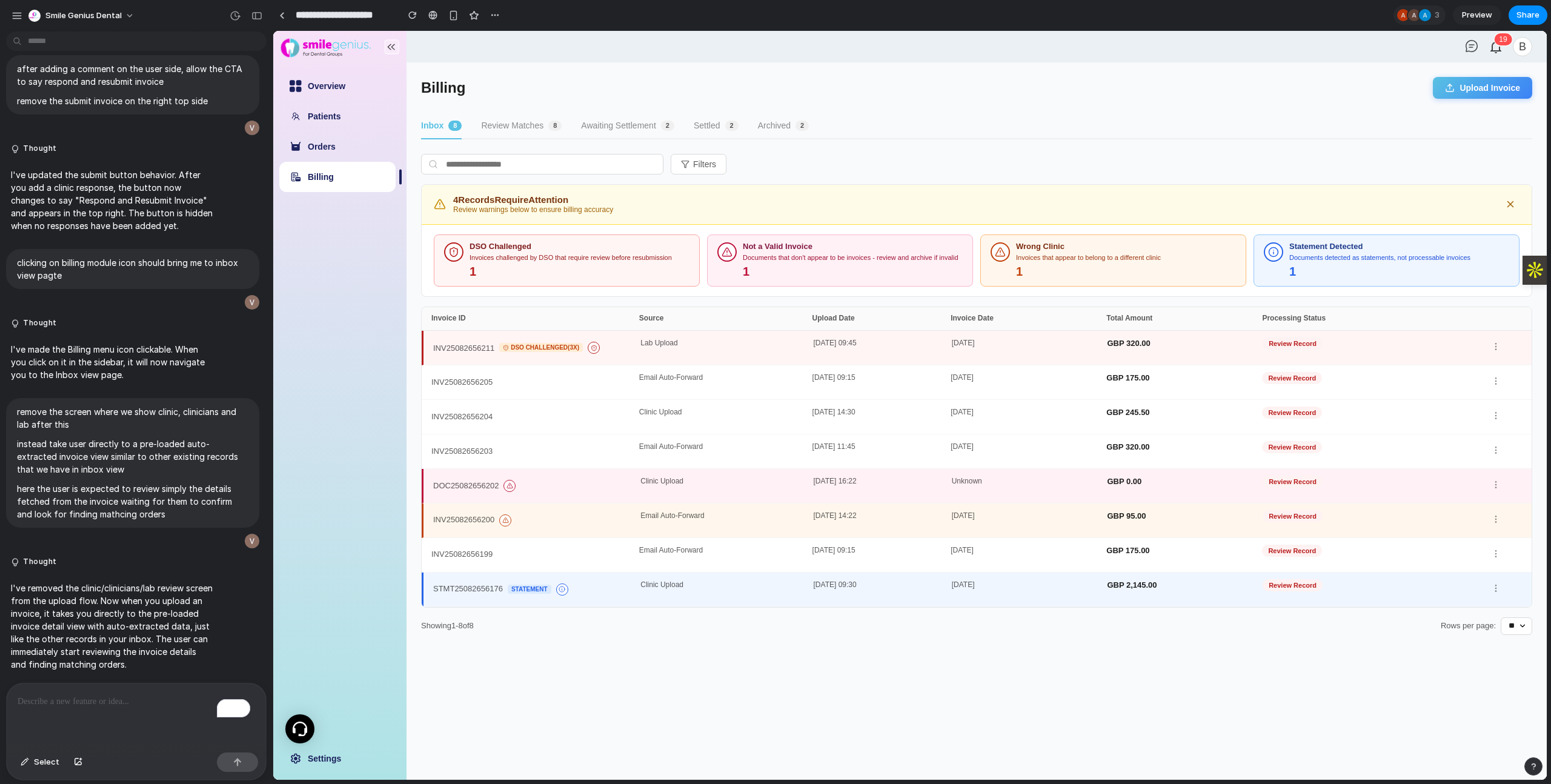
click at [578, 600] on div "STMT25082656176 Statement Clinic Upload [DATE] 09:30 October 2024 GBP 2,145.00 …" at bounding box center [977, 589] width 1110 height 34
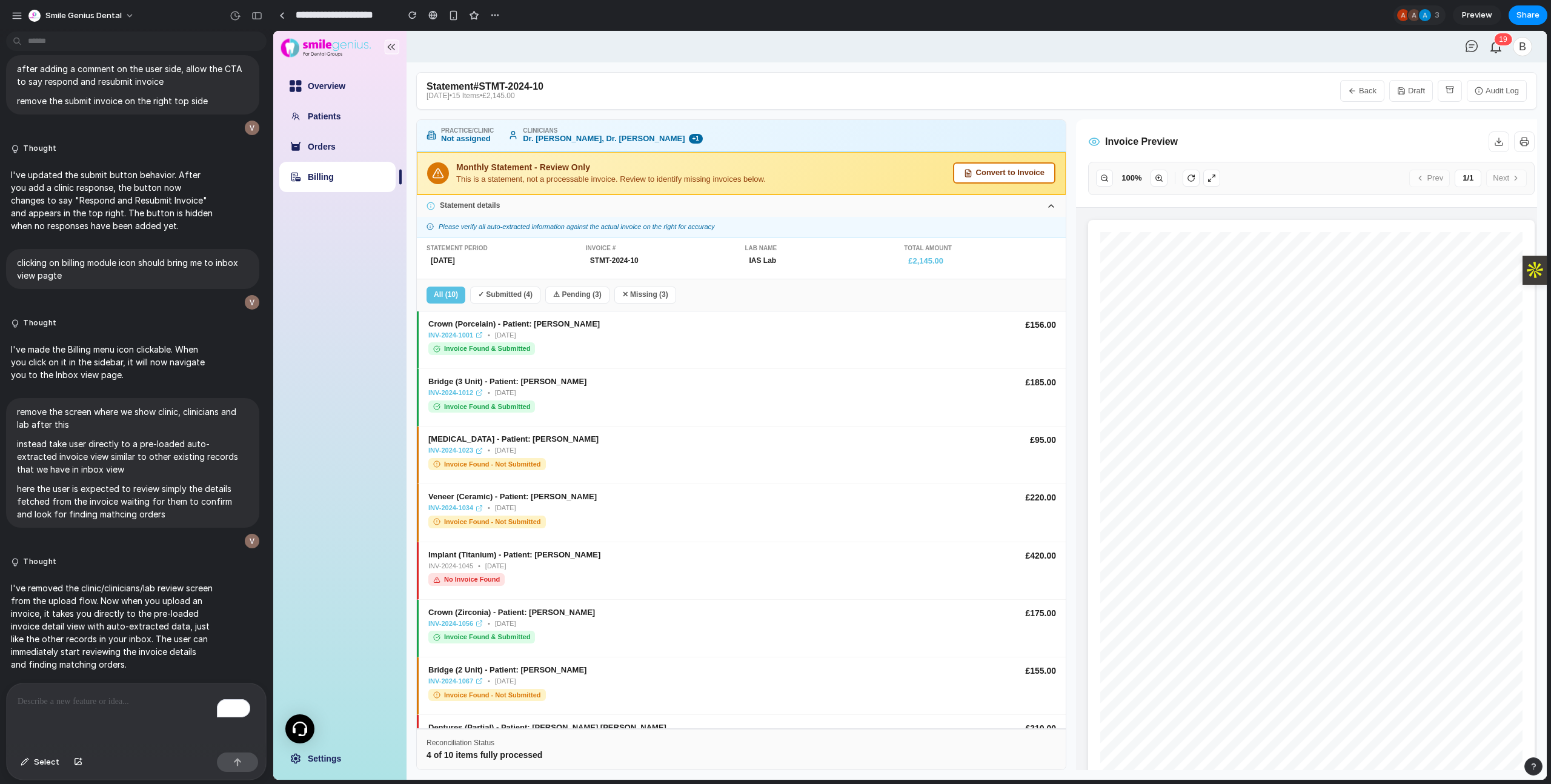
click at [1374, 88] on button "Back" at bounding box center [1362, 91] width 44 height 22
select select "**"
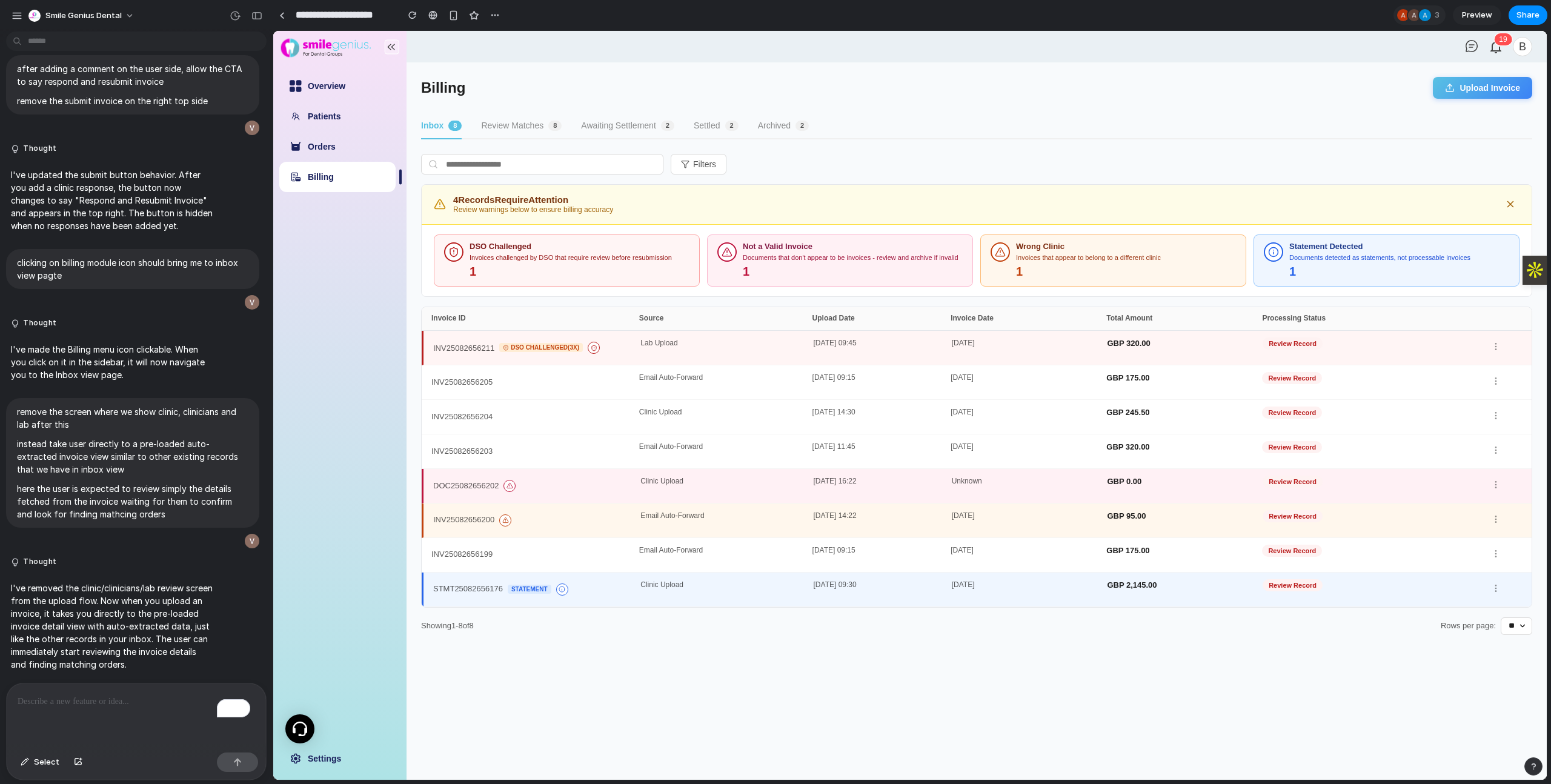
click at [722, 594] on div "Clinic Upload" at bounding box center [727, 589] width 173 height 17
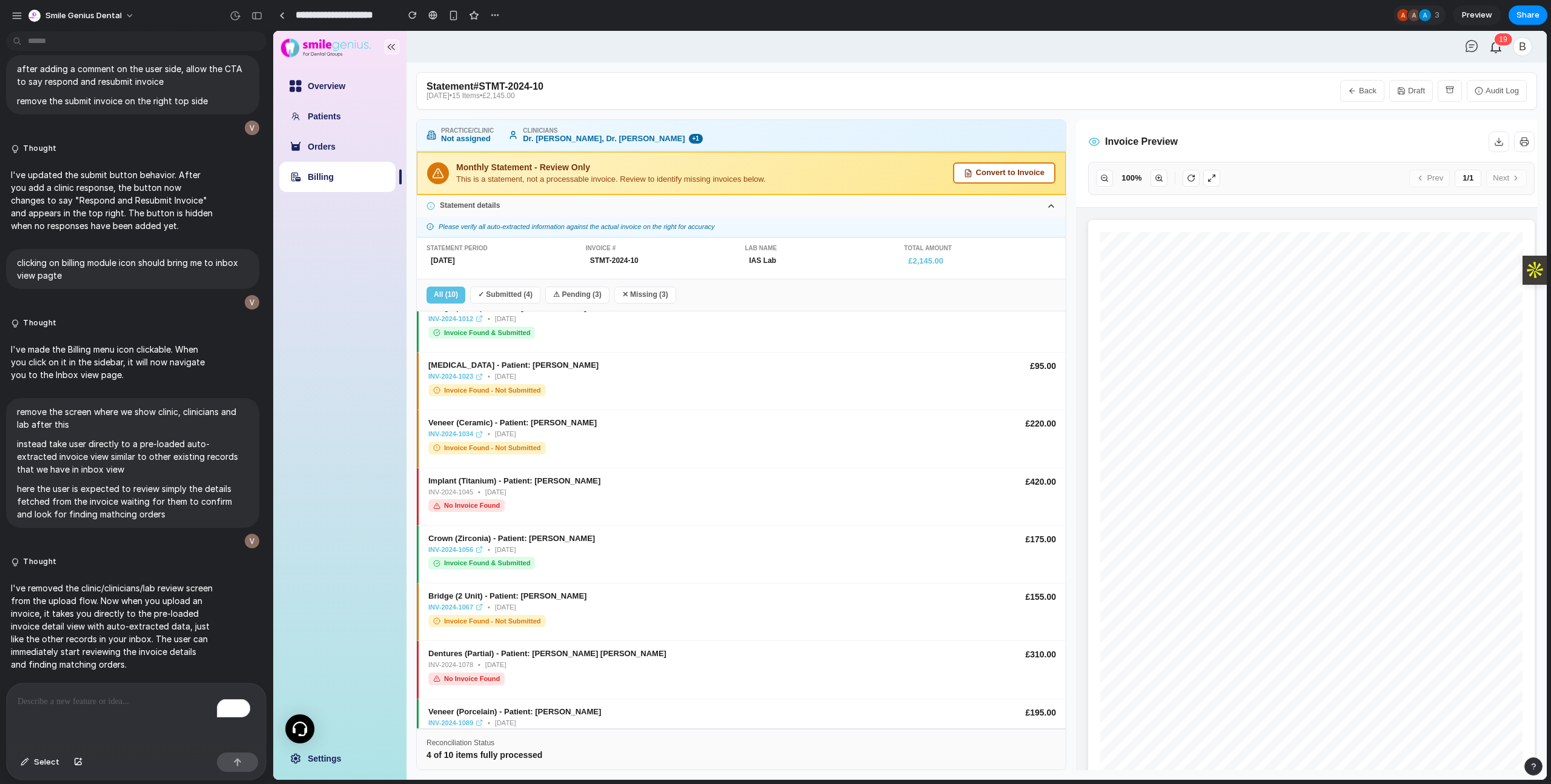
scroll to position [160, 0]
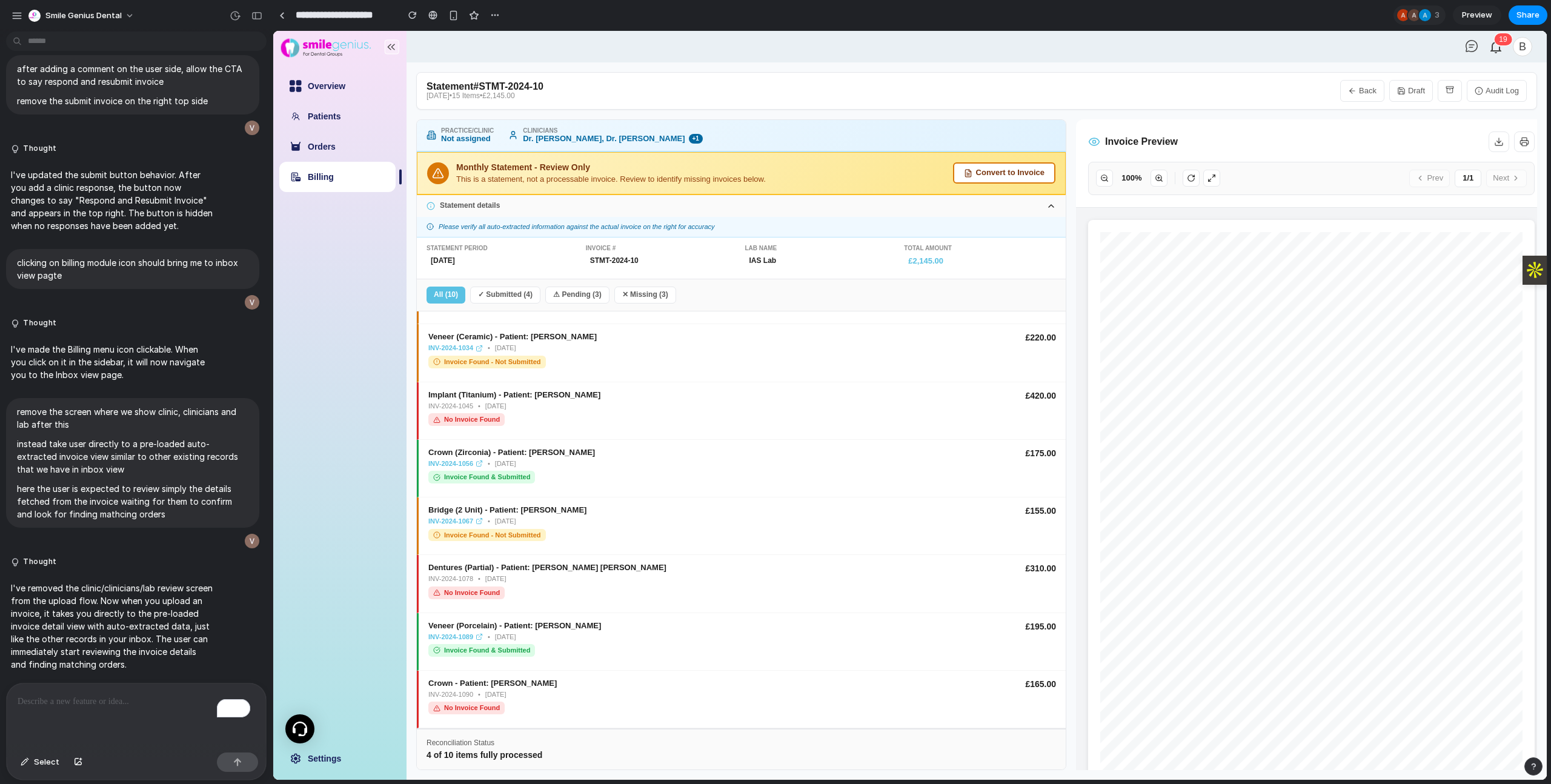
click at [1370, 85] on button "Back" at bounding box center [1362, 91] width 44 height 22
select select "**"
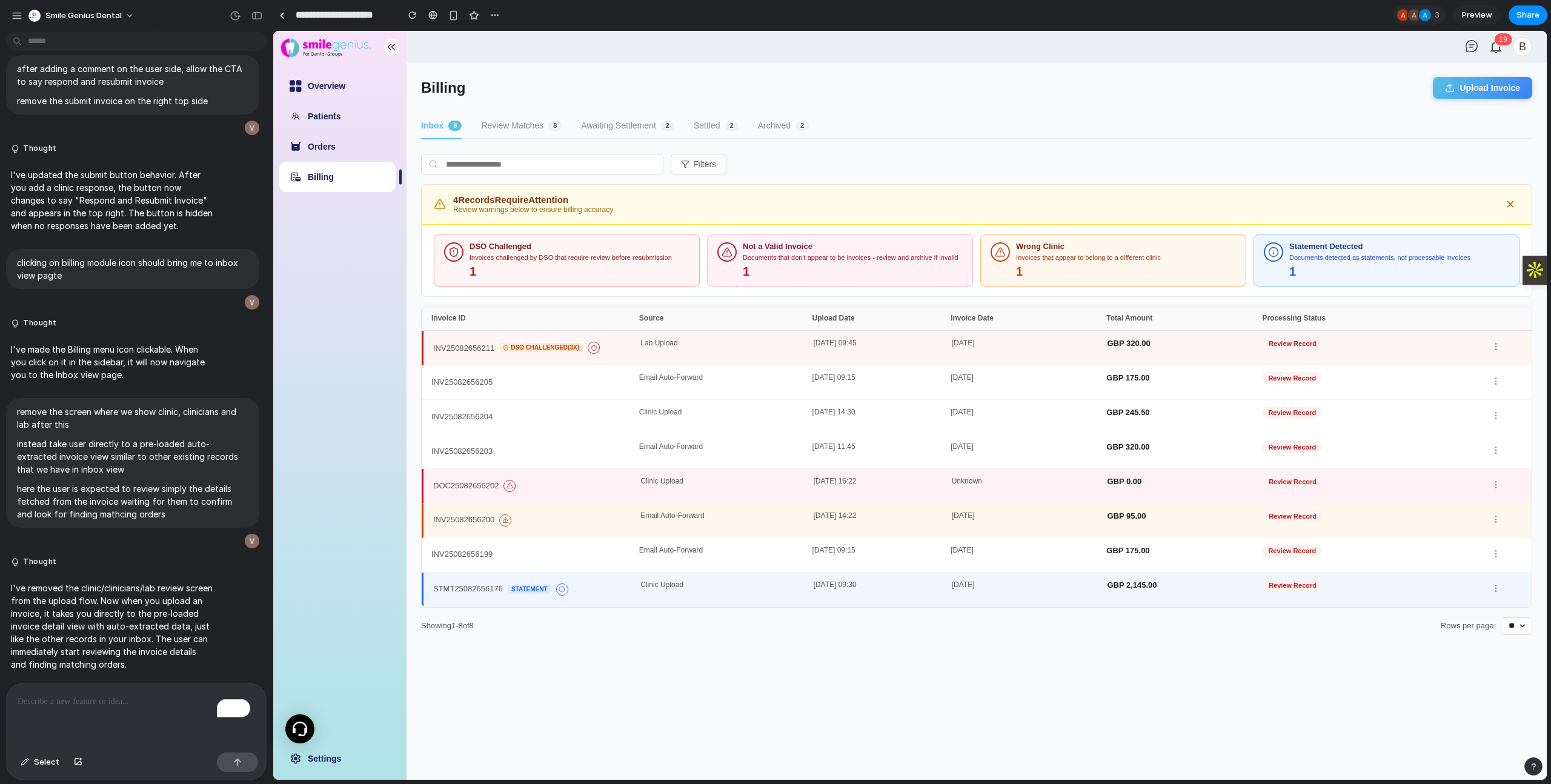
click at [1376, 344] on div "Review Record" at bounding box center [1366, 348] width 207 height 17
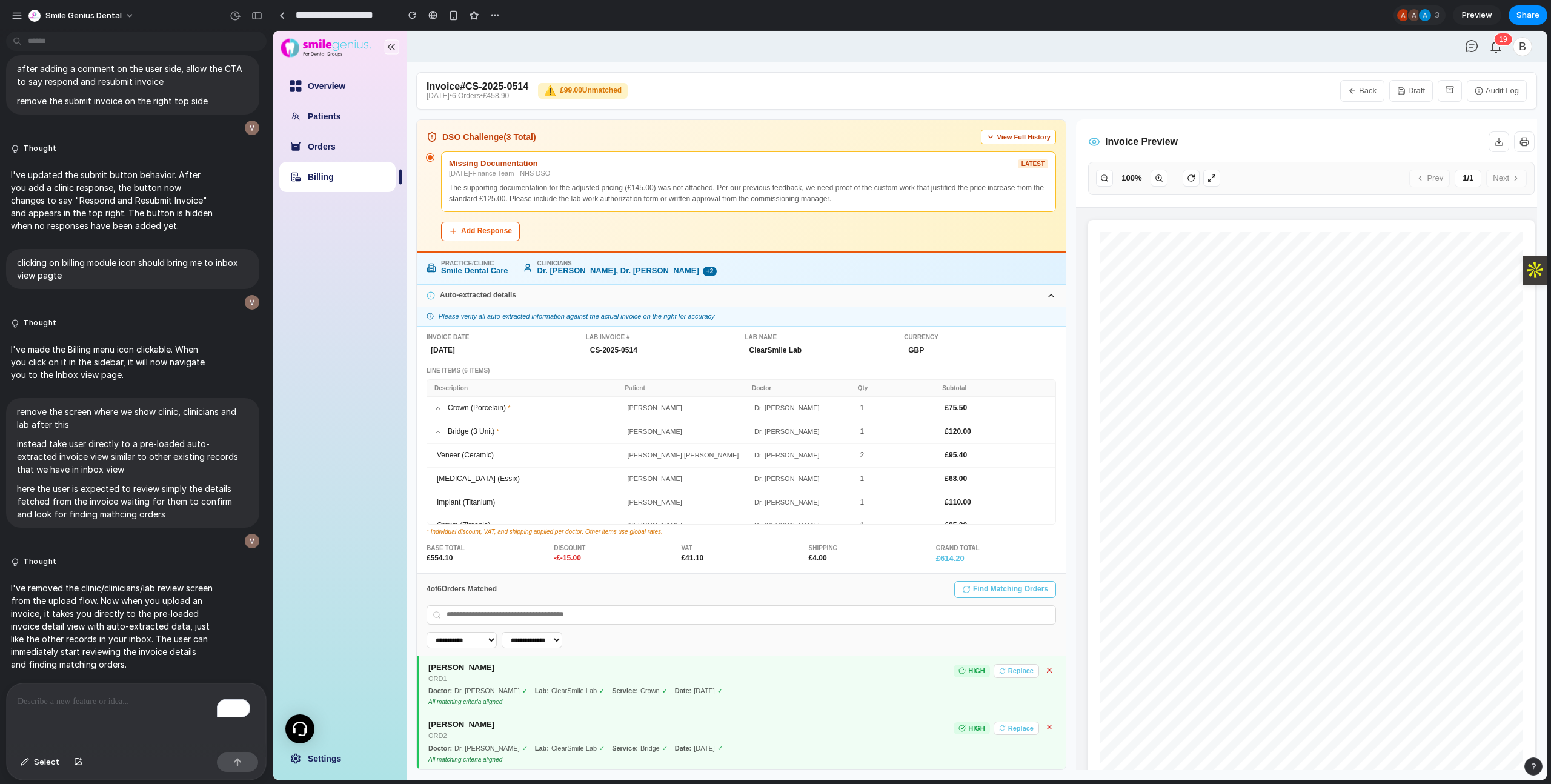
click at [1506, 92] on button "Audit Log" at bounding box center [1496, 91] width 60 height 22
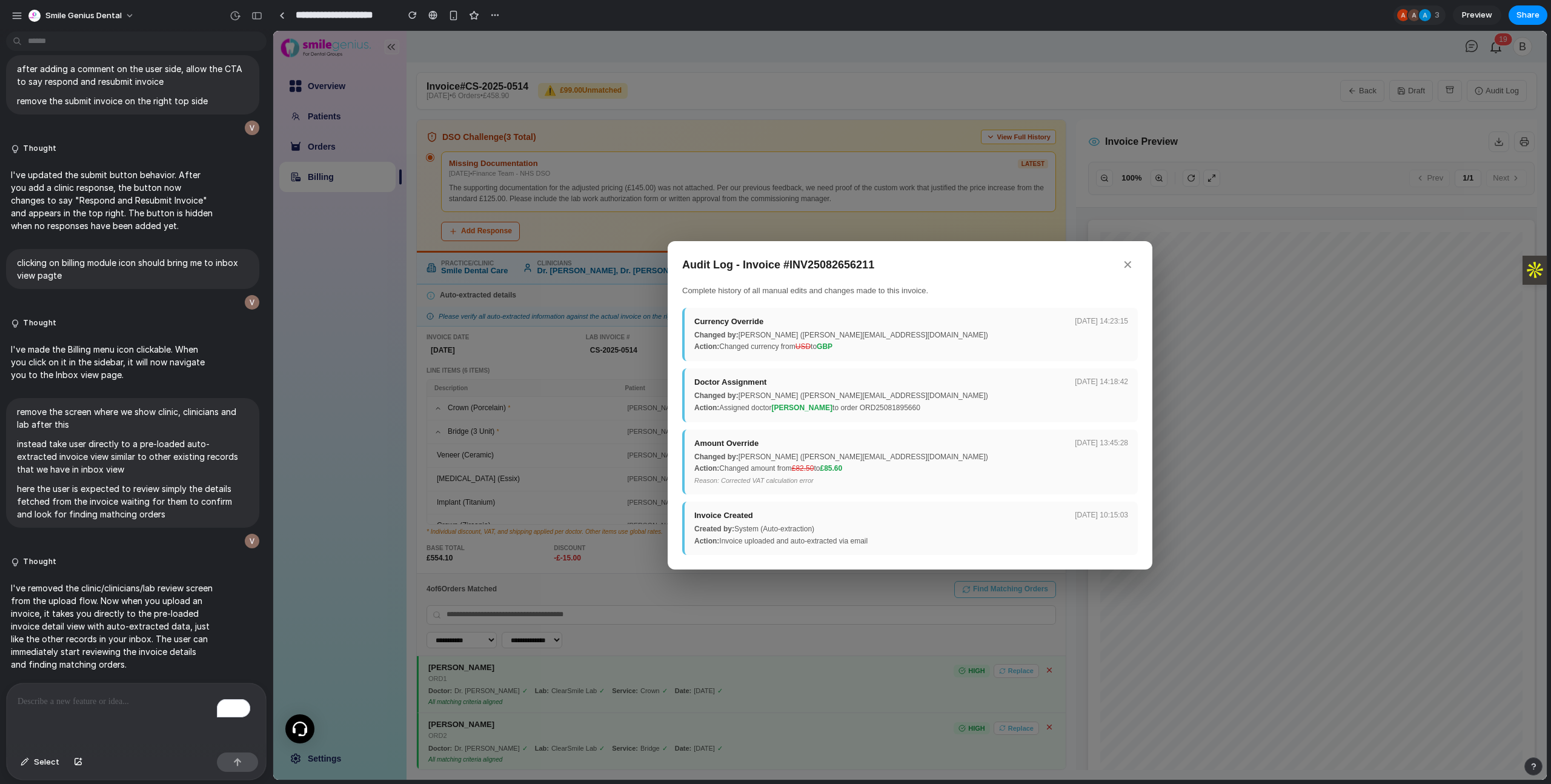
click at [1131, 264] on button "✕" at bounding box center [1127, 264] width 20 height 19
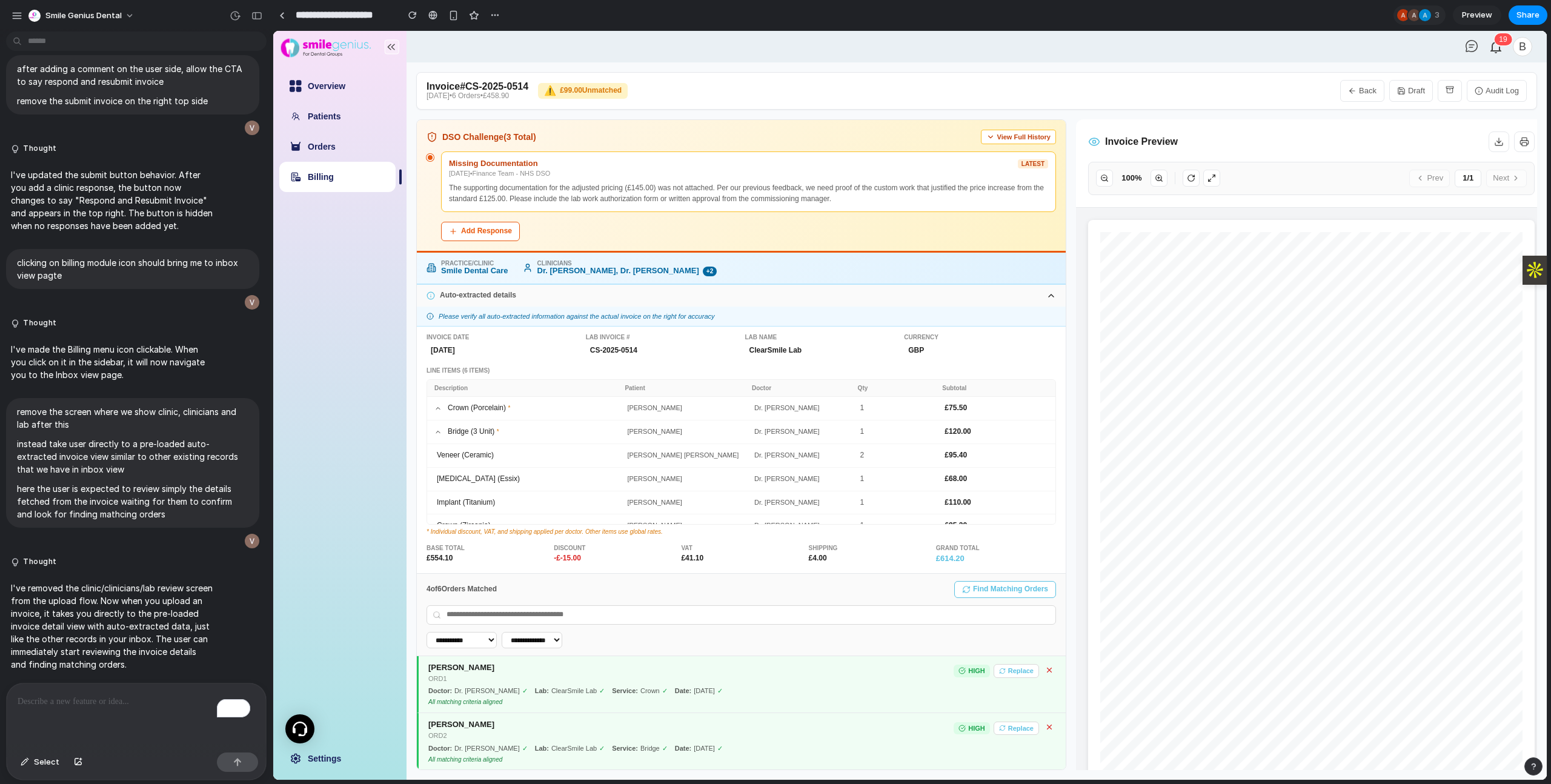
click at [1491, 92] on button "Audit Log" at bounding box center [1496, 91] width 60 height 22
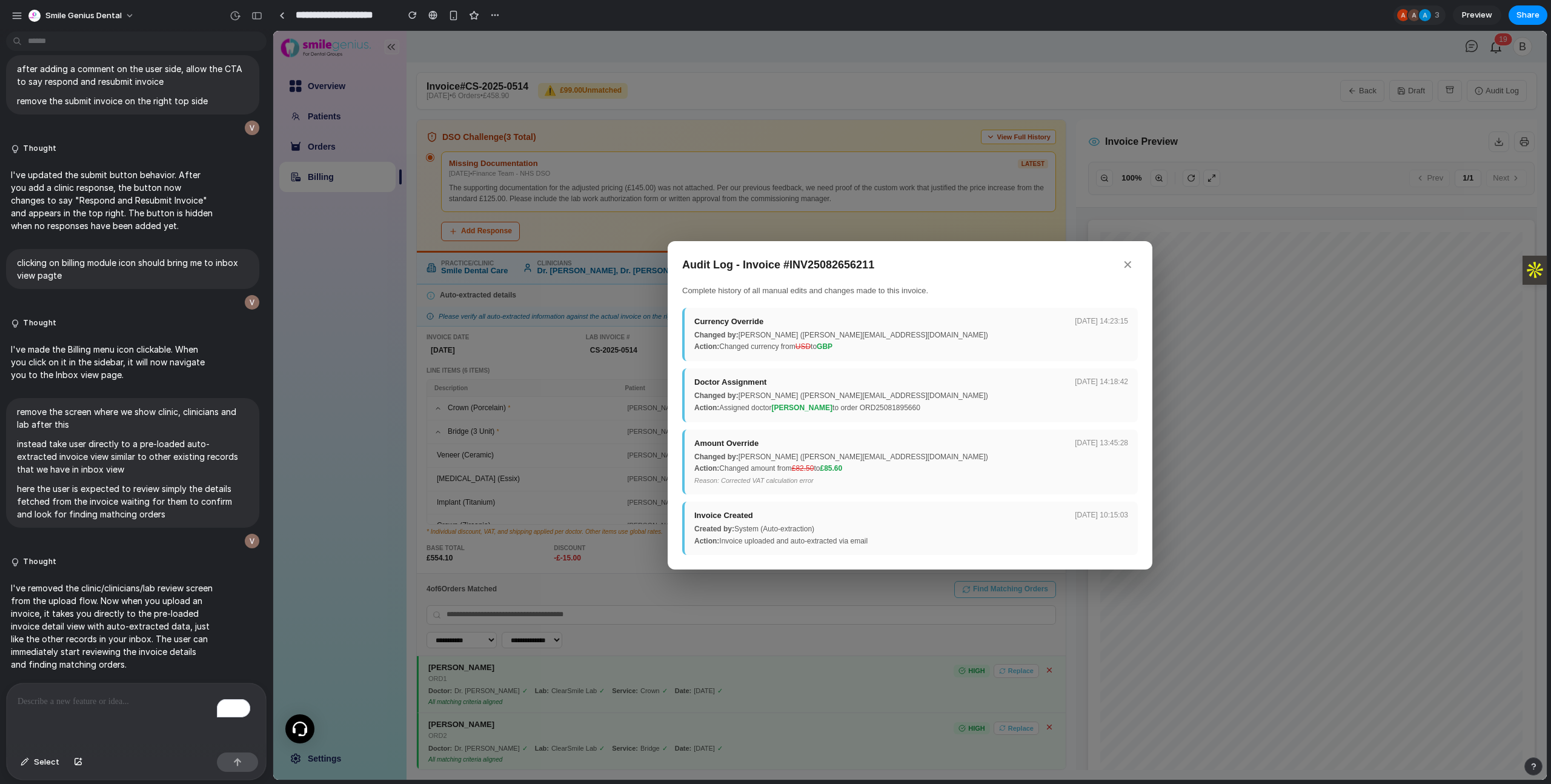
click at [1131, 266] on button "✕" at bounding box center [1127, 264] width 20 height 19
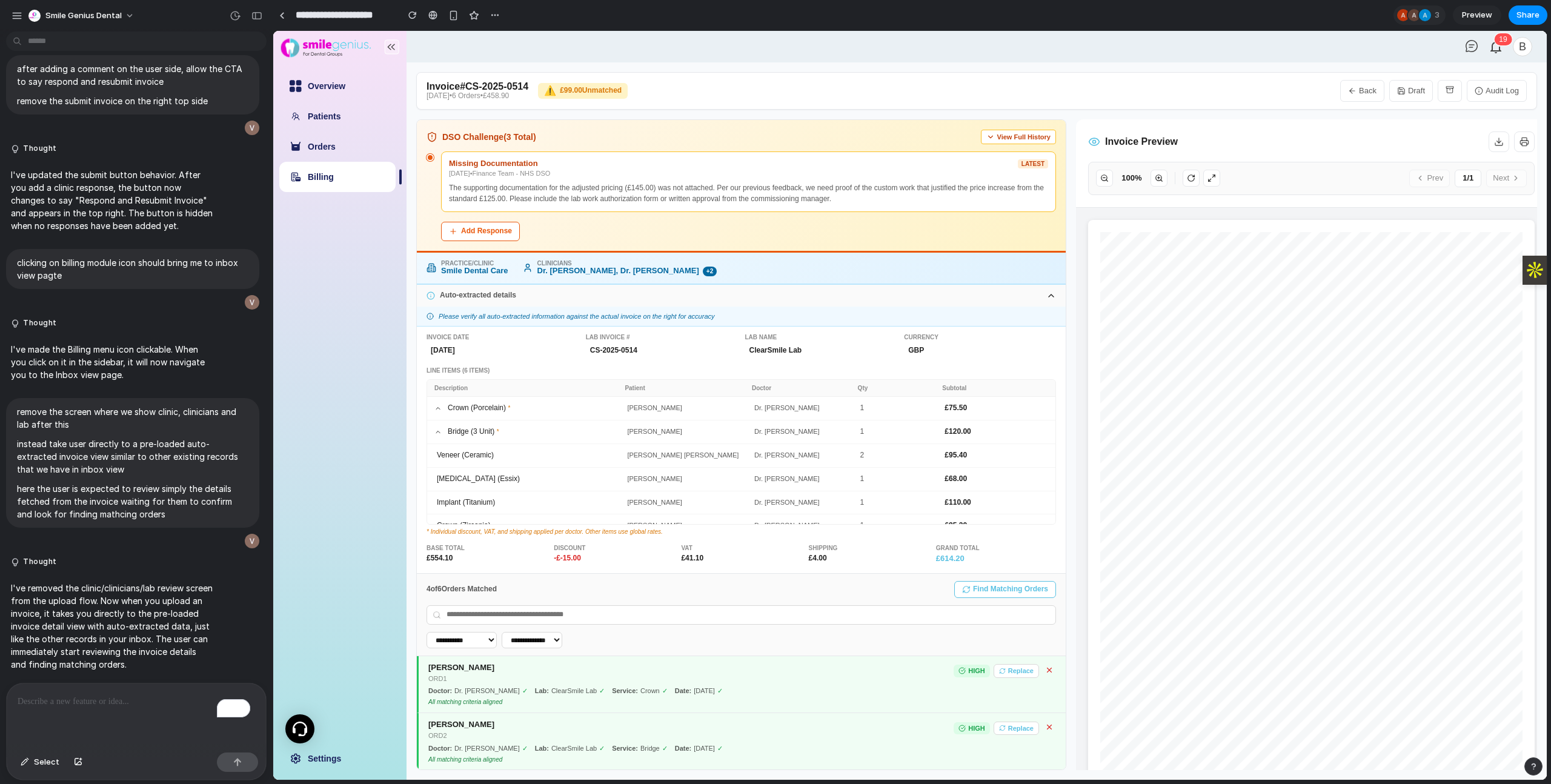
click at [1369, 90] on button "Back" at bounding box center [1362, 91] width 44 height 22
select select "**"
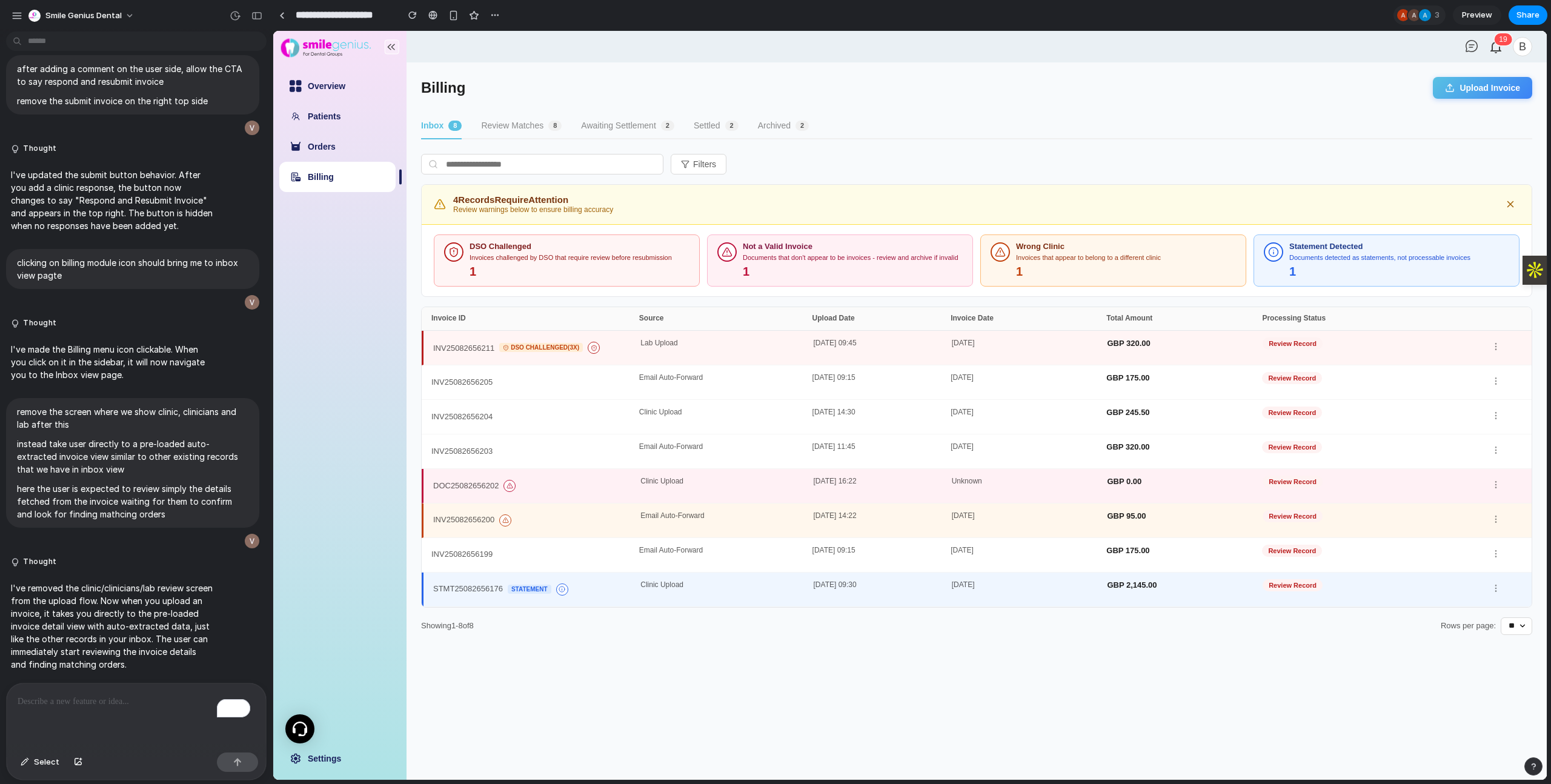
click at [1517, 83] on button "Upload Invoice" at bounding box center [1482, 88] width 99 height 22
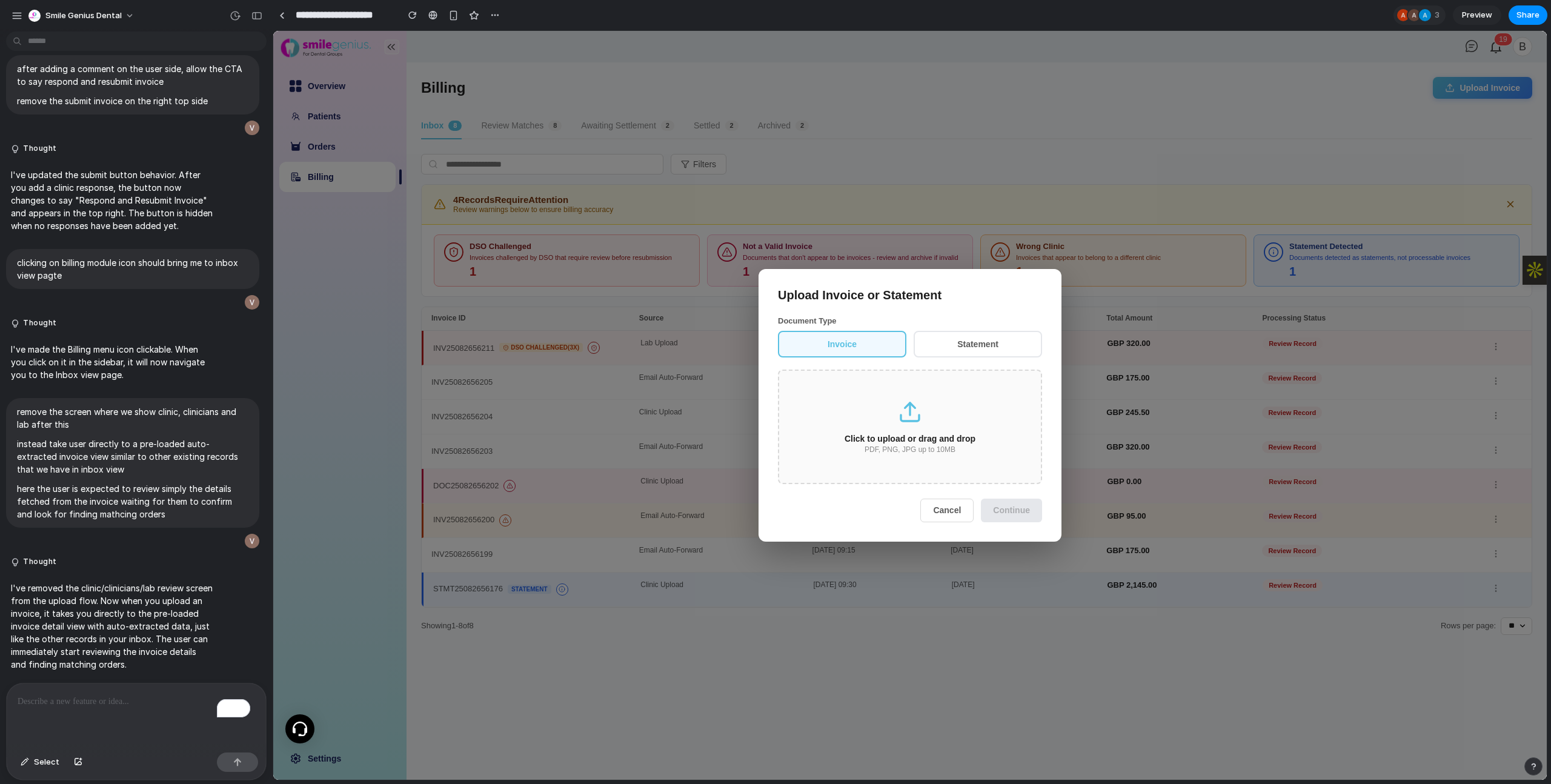
click at [898, 418] on icon at bounding box center [910, 411] width 24 height 24
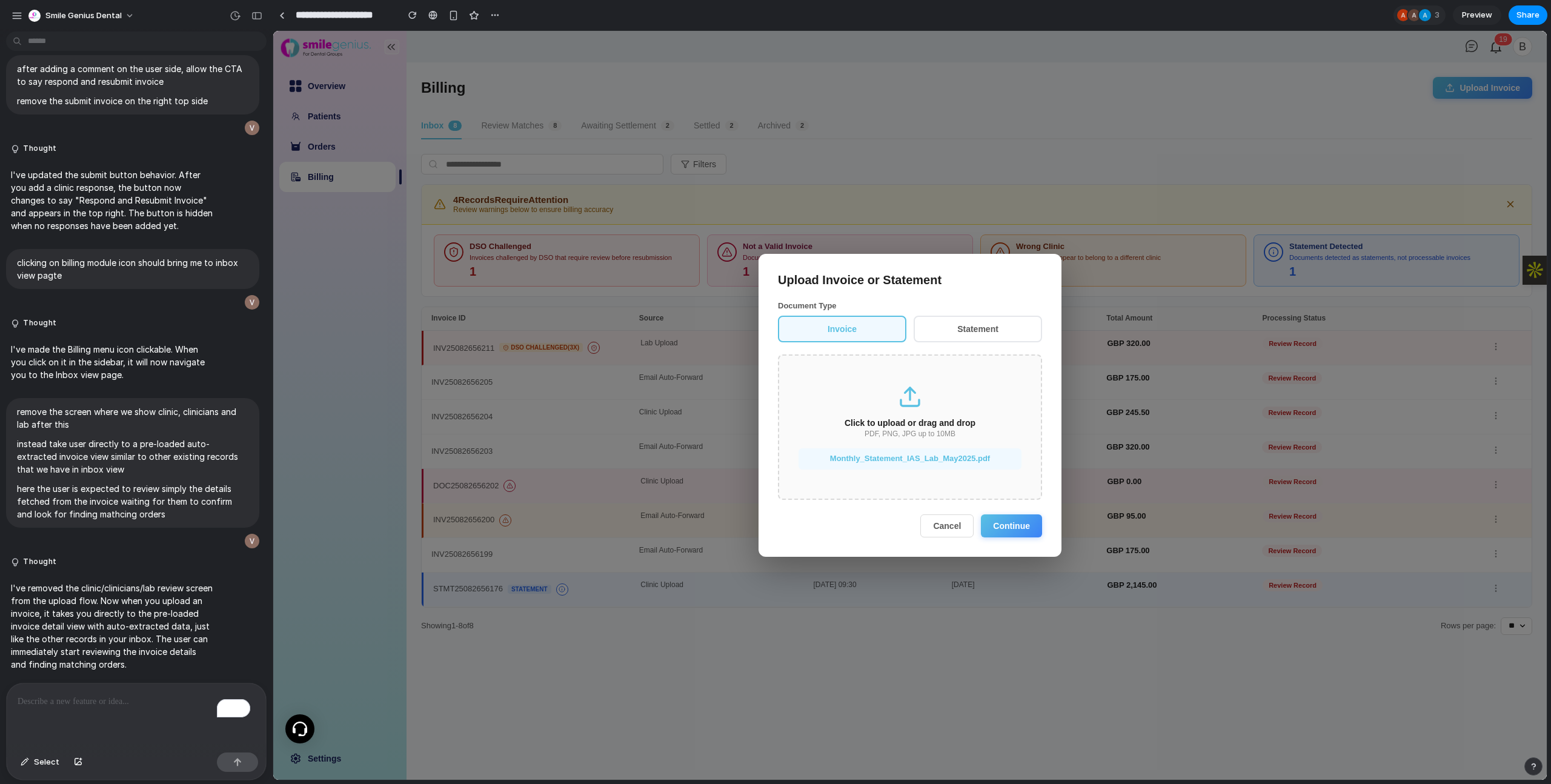
click at [1019, 516] on button "Continue" at bounding box center [1012, 525] width 61 height 23
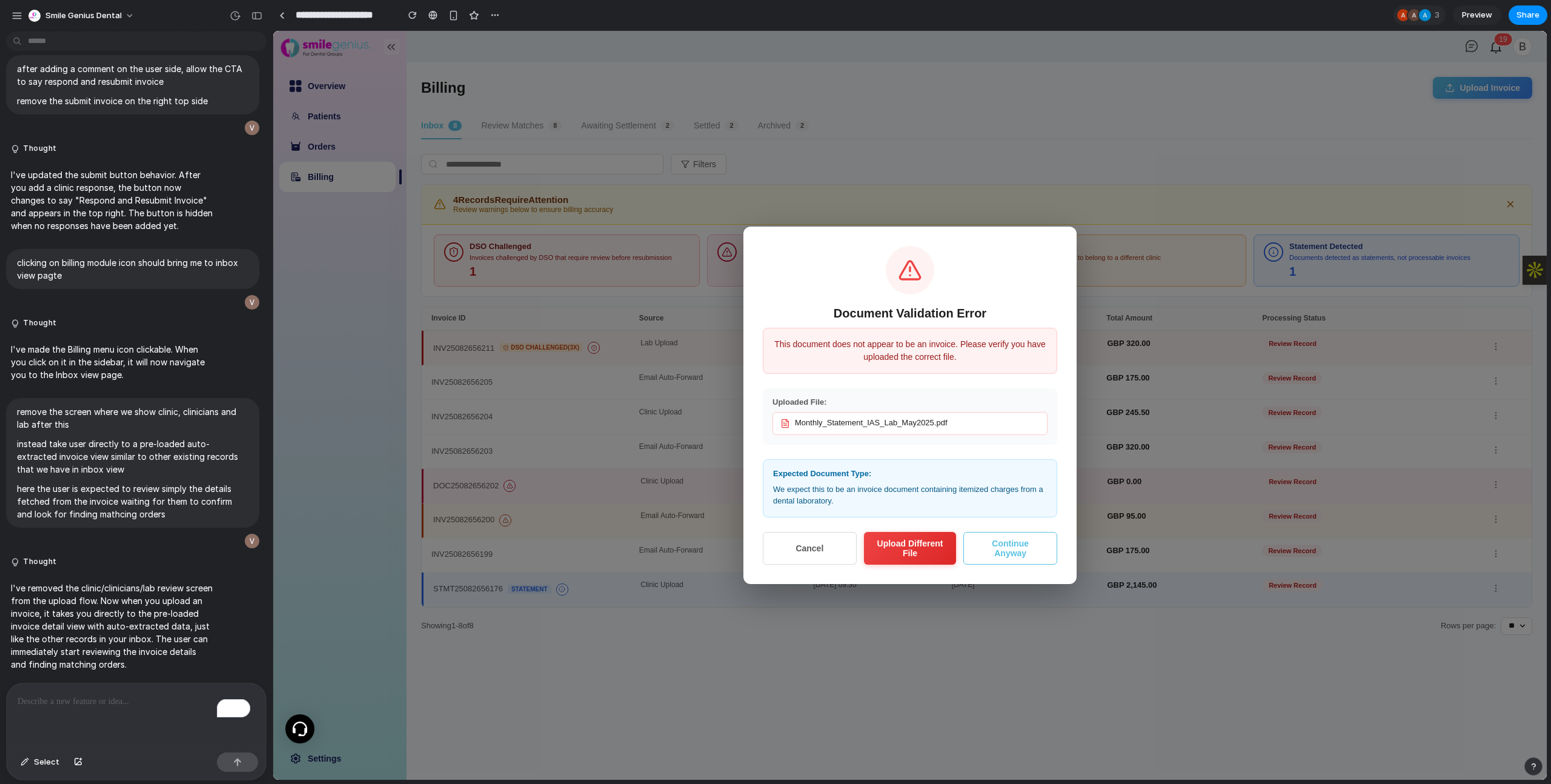
click at [1010, 541] on button "Continue Anyway" at bounding box center [1010, 548] width 94 height 32
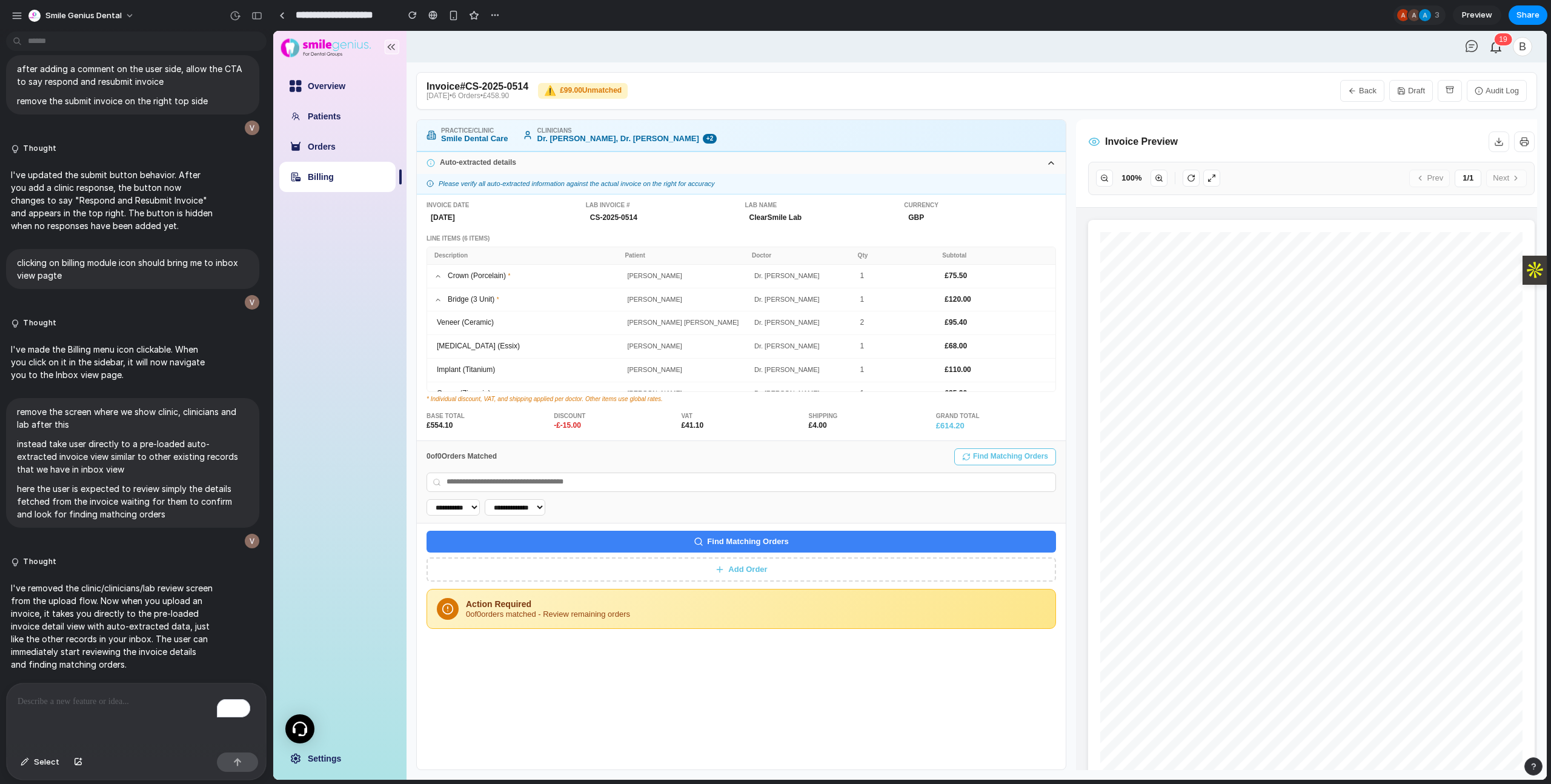
click at [437, 273] on icon at bounding box center [438, 276] width 7 height 7
click at [1355, 95] on button "Back" at bounding box center [1362, 91] width 44 height 22
select select "**"
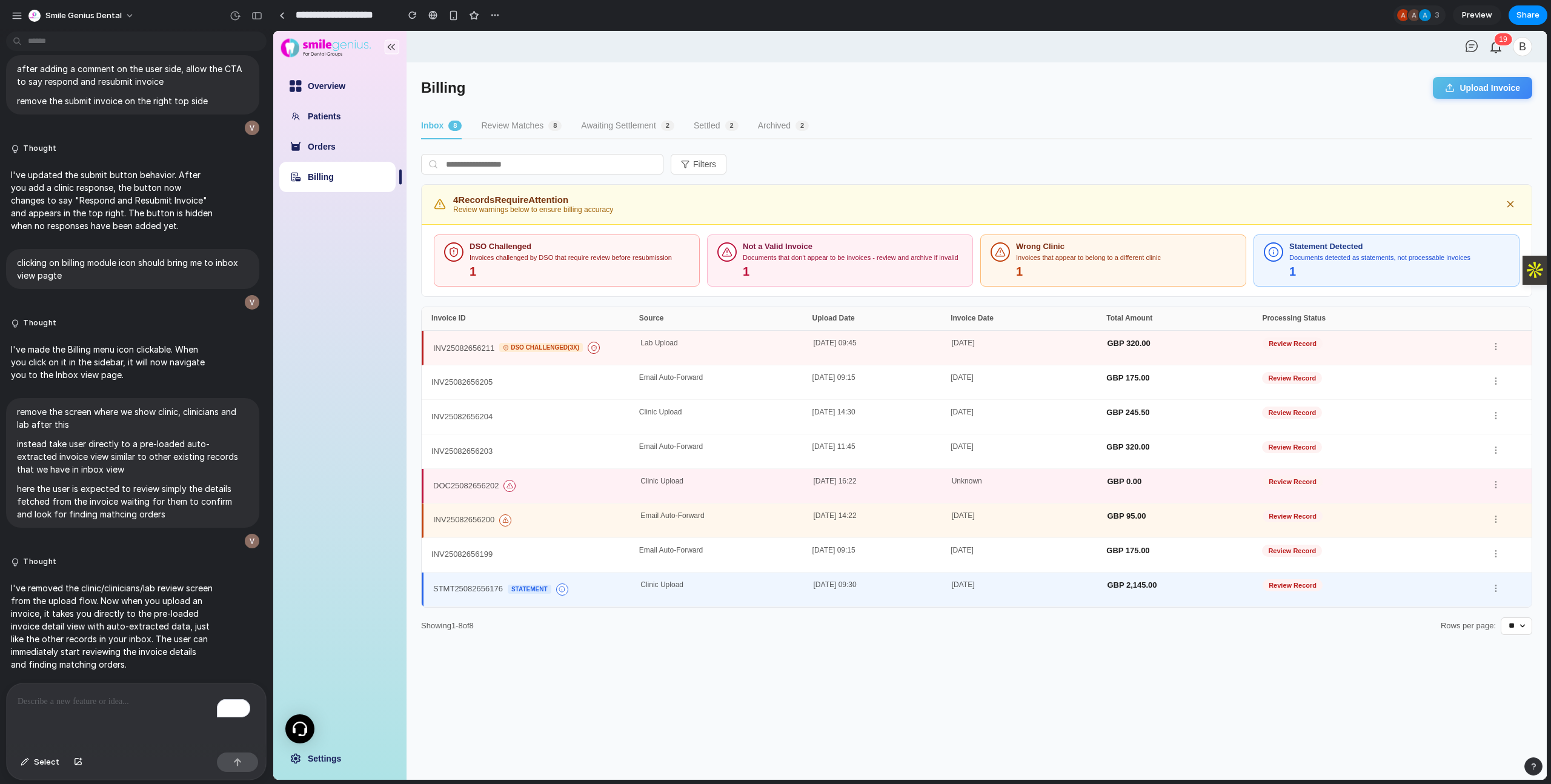
click at [566, 487] on div "DOC25082656202" at bounding box center [537, 486] width 207 height 17
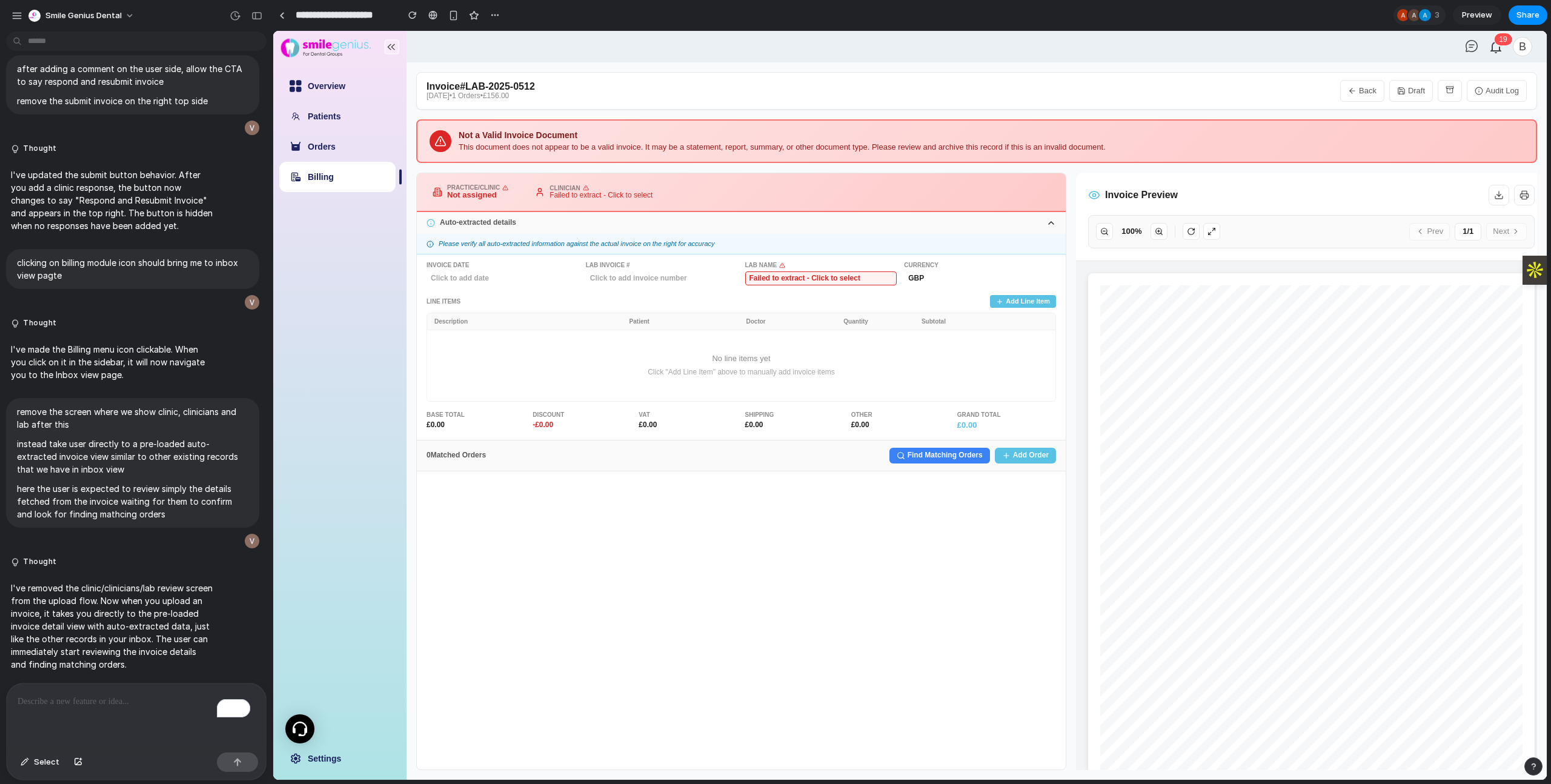
click at [1375, 95] on button "Back" at bounding box center [1362, 91] width 44 height 22
select select "**"
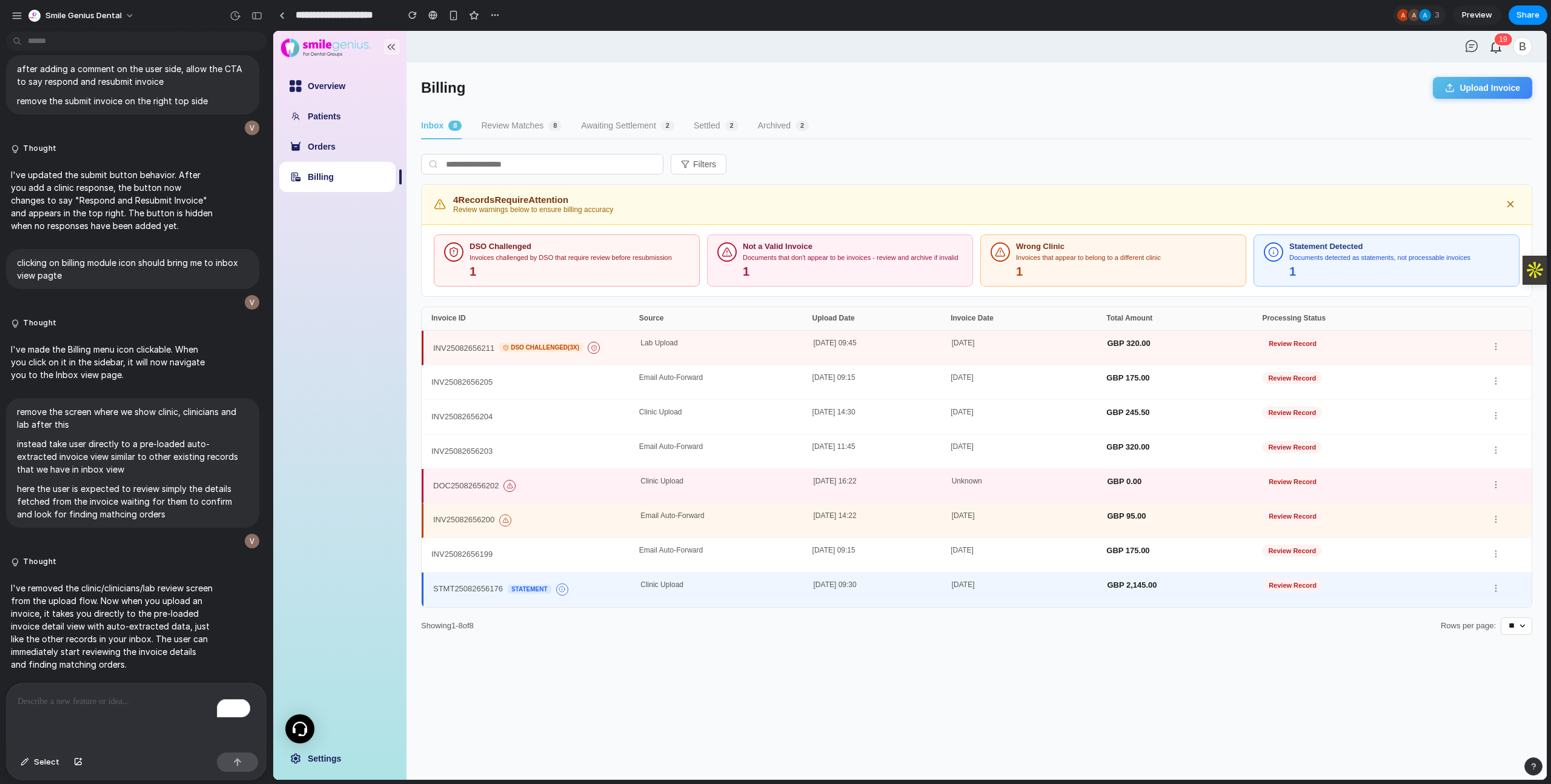
click at [541, 525] on div "INV25082656200" at bounding box center [537, 520] width 207 height 17
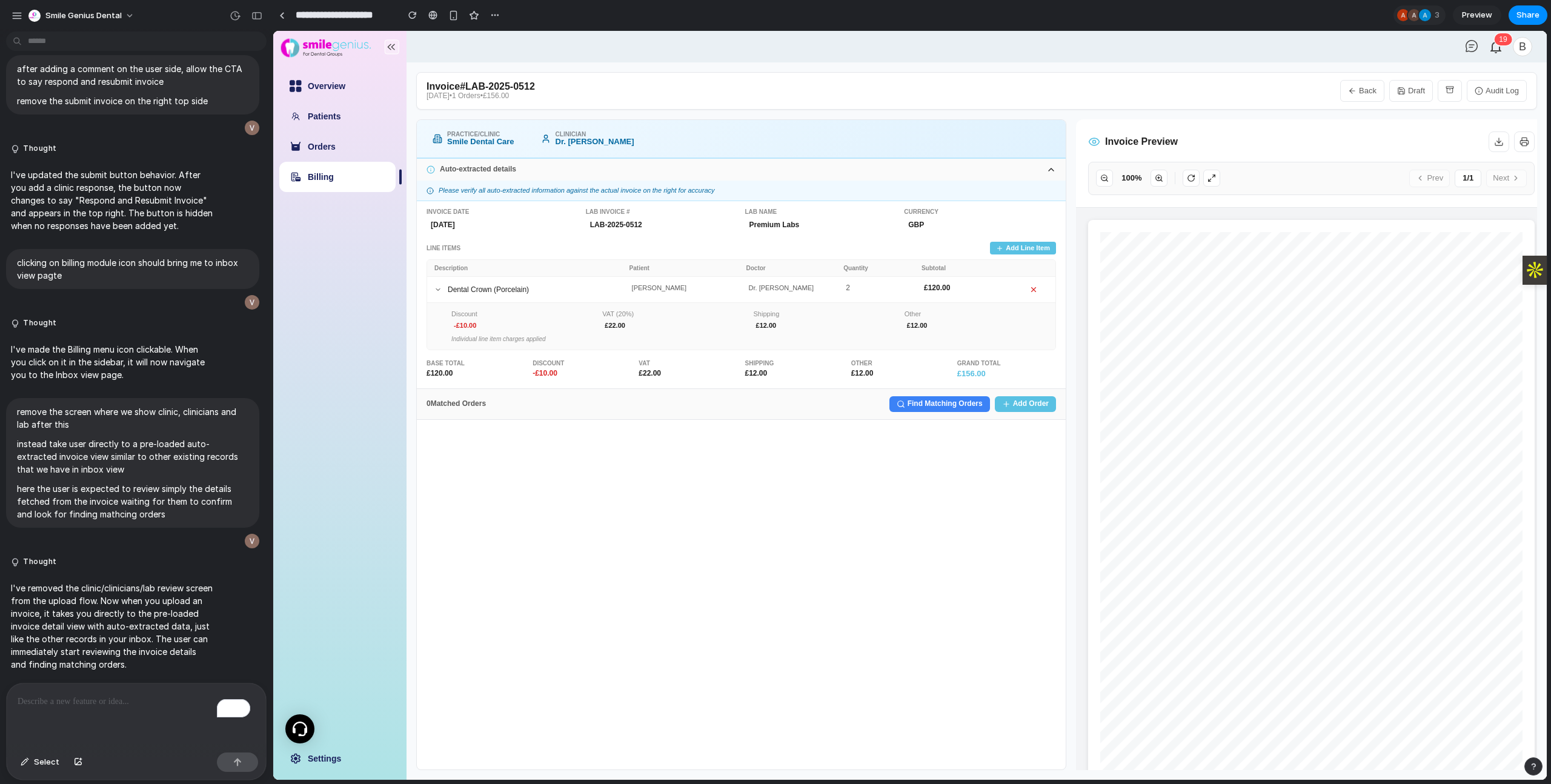
click at [1353, 83] on button "Back" at bounding box center [1362, 91] width 44 height 22
select select "**"
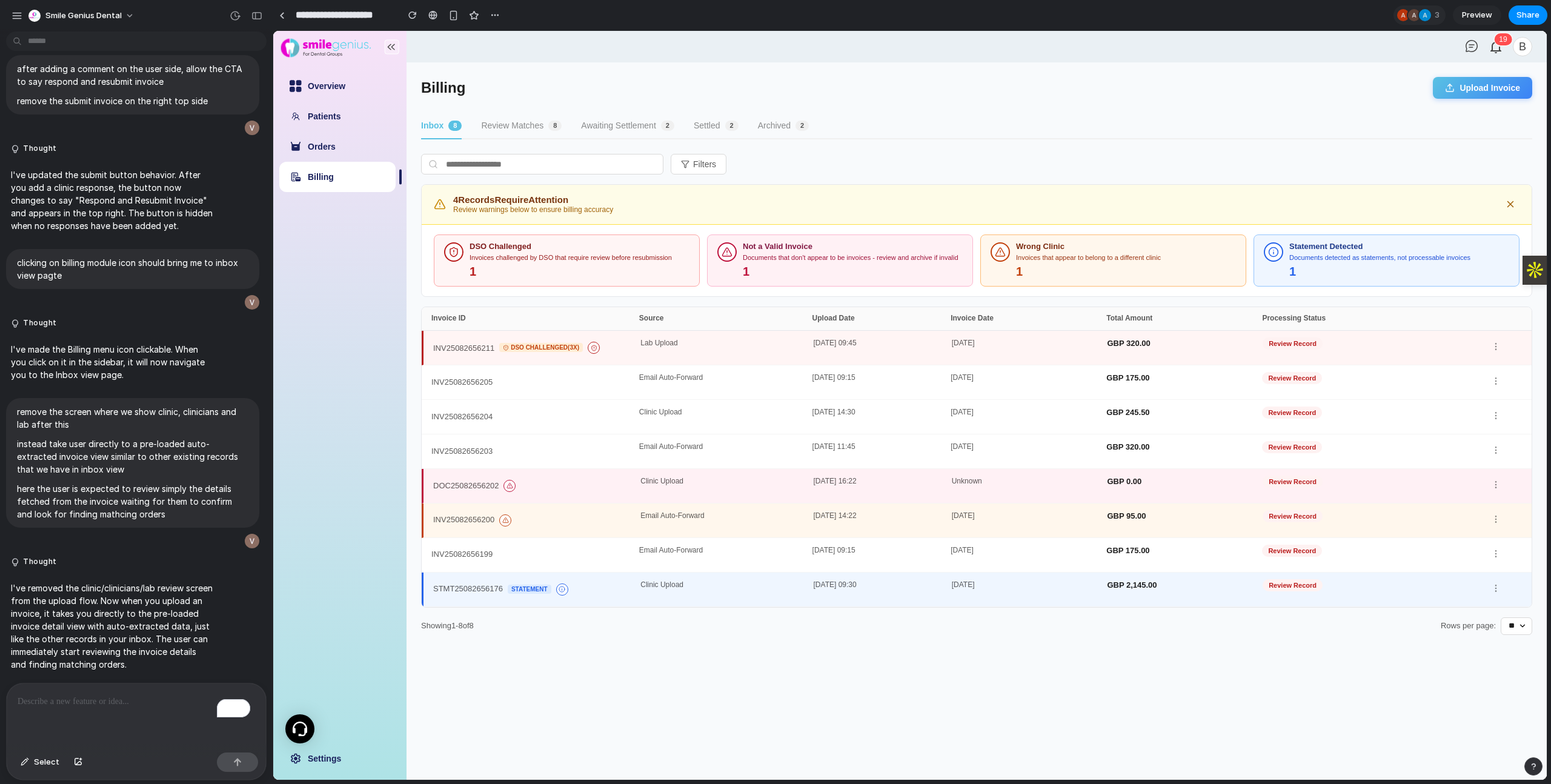
click at [507, 101] on main "Billing Upload Invoice Inbox 8 Review Matches 8 Awaiting Settlement 2 Settled 2…" at bounding box center [977, 421] width 1140 height 717
click at [512, 119] on button "Review Matches 8" at bounding box center [521, 126] width 81 height 26
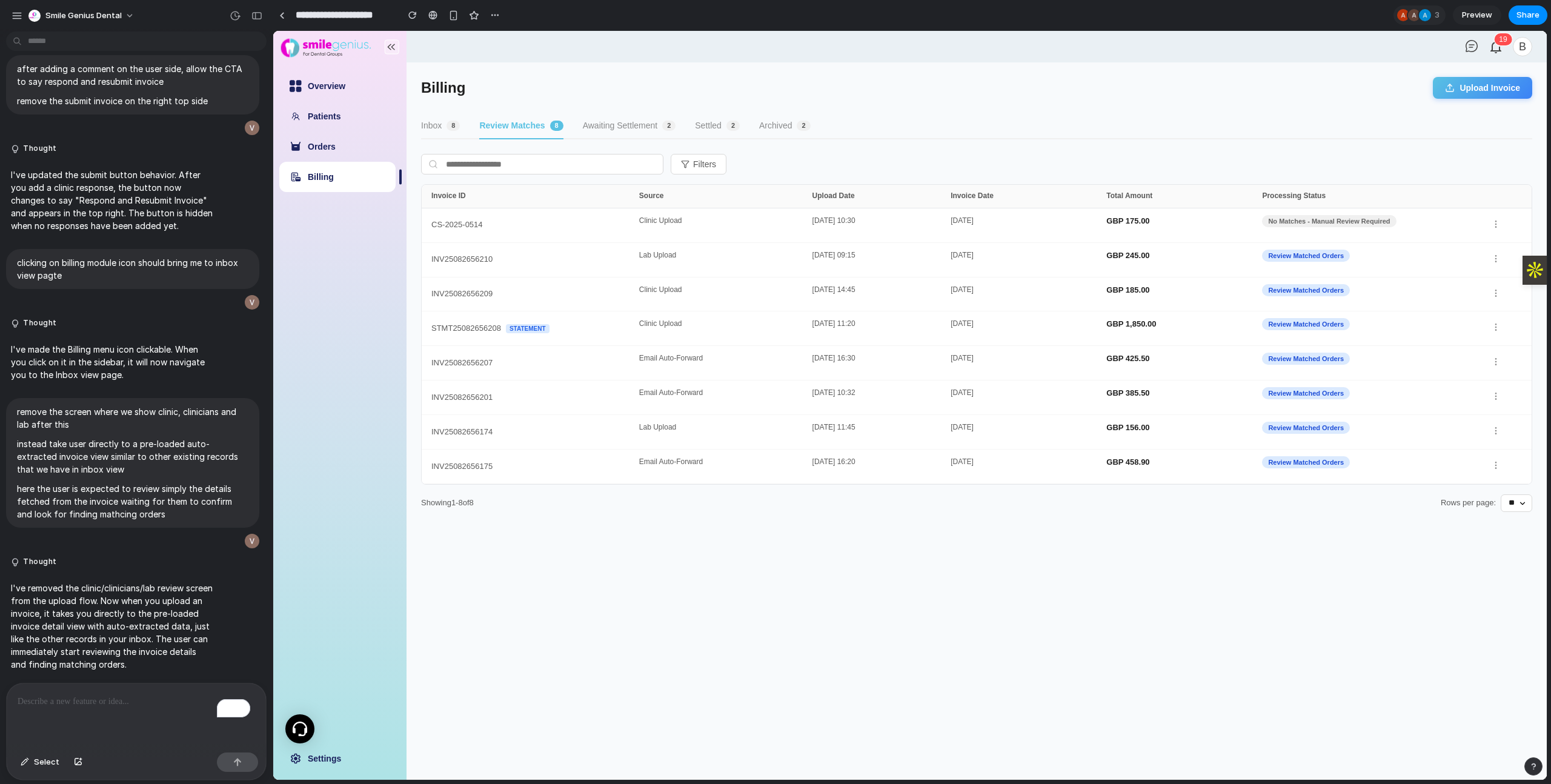
click at [626, 119] on button "Awaiting Settlement 2" at bounding box center [630, 126] width 94 height 26
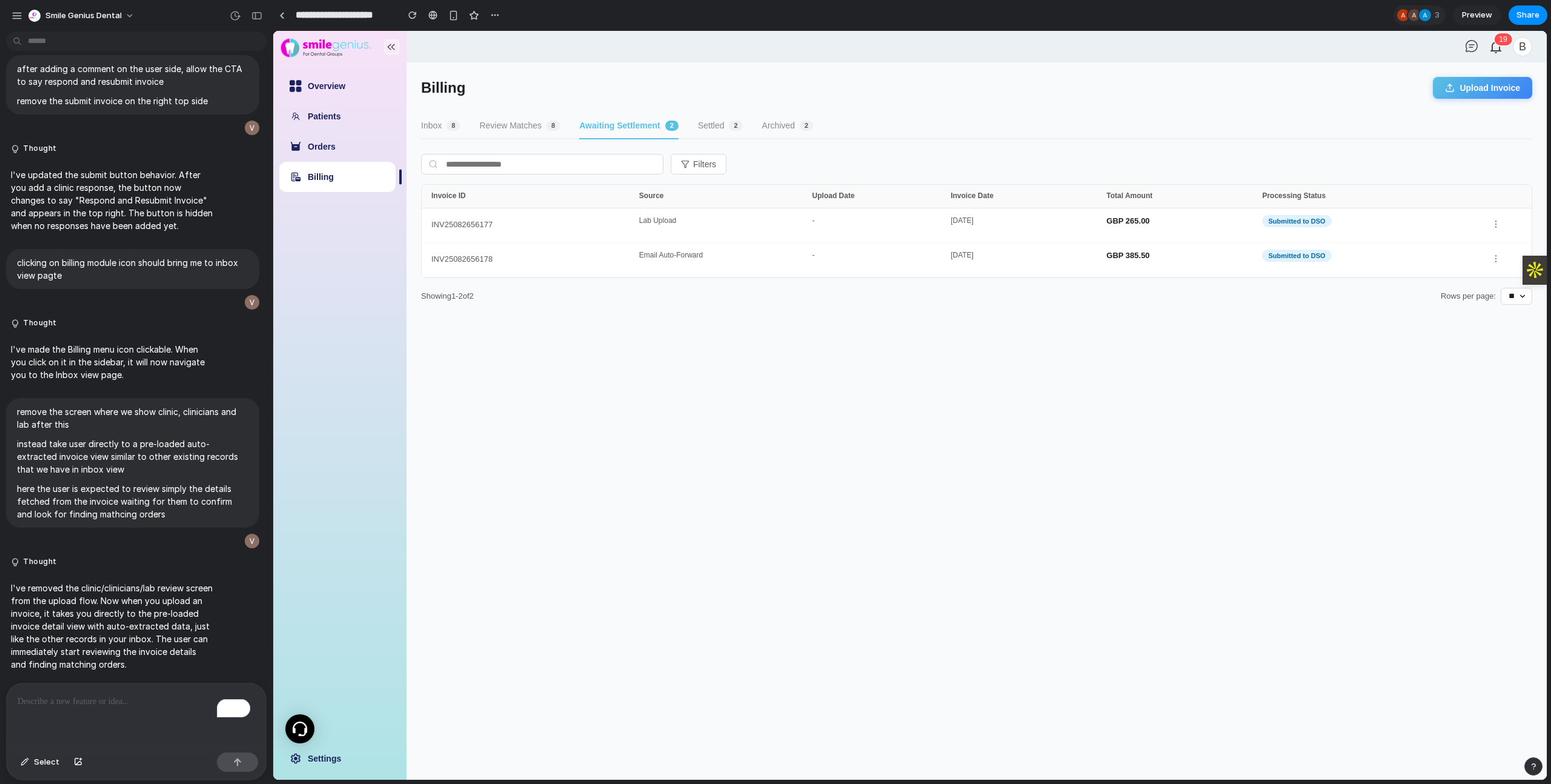
click at [695, 120] on div "Inbox 8 Review Matches 8 Awaiting Settlement 2 Settled 2 Archived 2" at bounding box center [977, 126] width 1111 height 26
click at [789, 122] on button "Archived 2" at bounding box center [788, 126] width 51 height 26
click at [687, 113] on div "Inbox 8 Review Matches 8 Awaiting Settlement 2 Settled 2 Archived 2" at bounding box center [977, 126] width 1111 height 26
click at [712, 129] on button "Settled 2" at bounding box center [714, 126] width 45 height 26
click at [437, 125] on button "Inbox 8" at bounding box center [441, 126] width 39 height 26
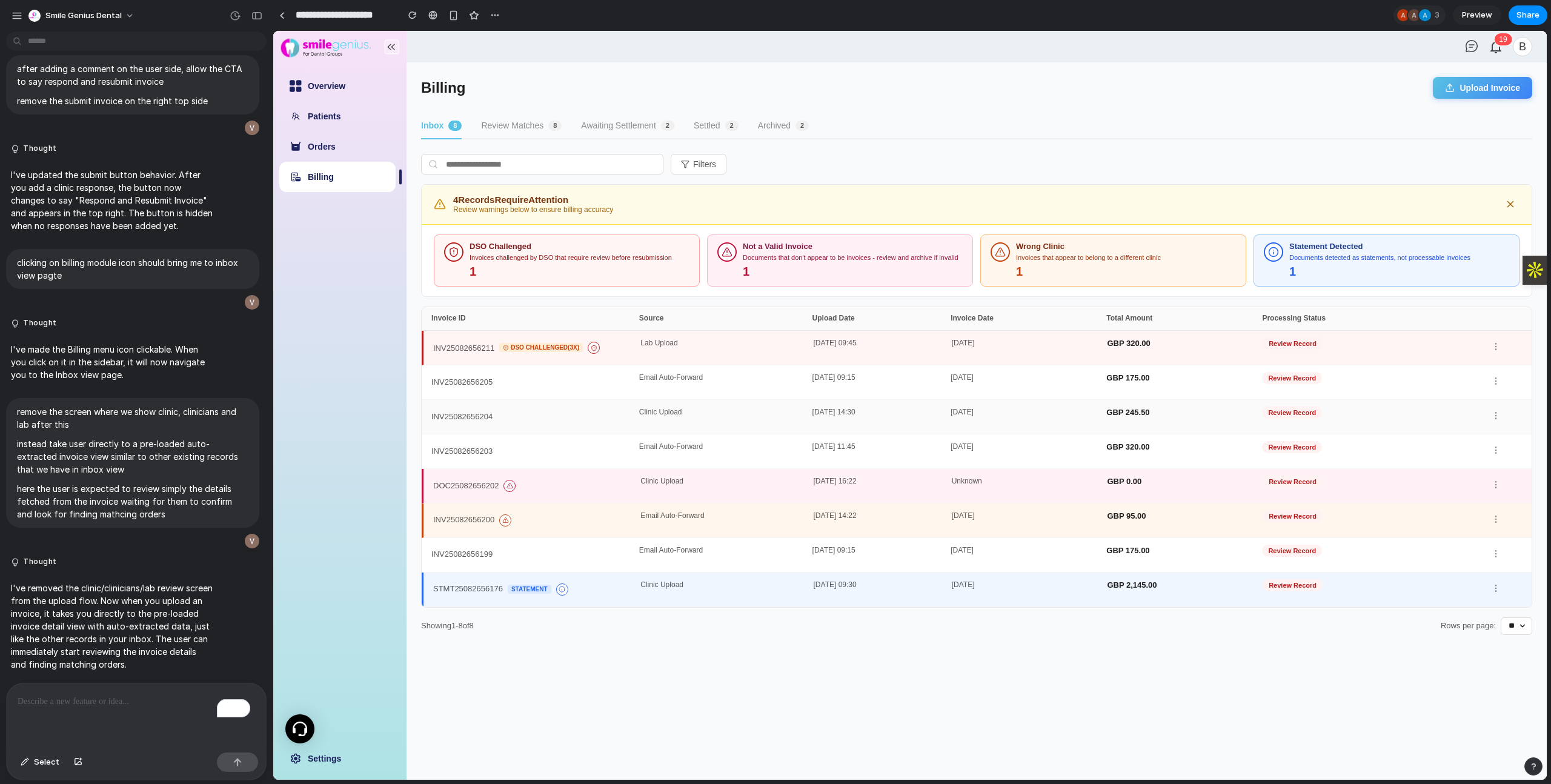
click at [542, 399] on div "INV25082656204 Clinic Upload [DATE] 14:30 [DATE] GBP 245.50 Review Record" at bounding box center [977, 416] width 1110 height 34
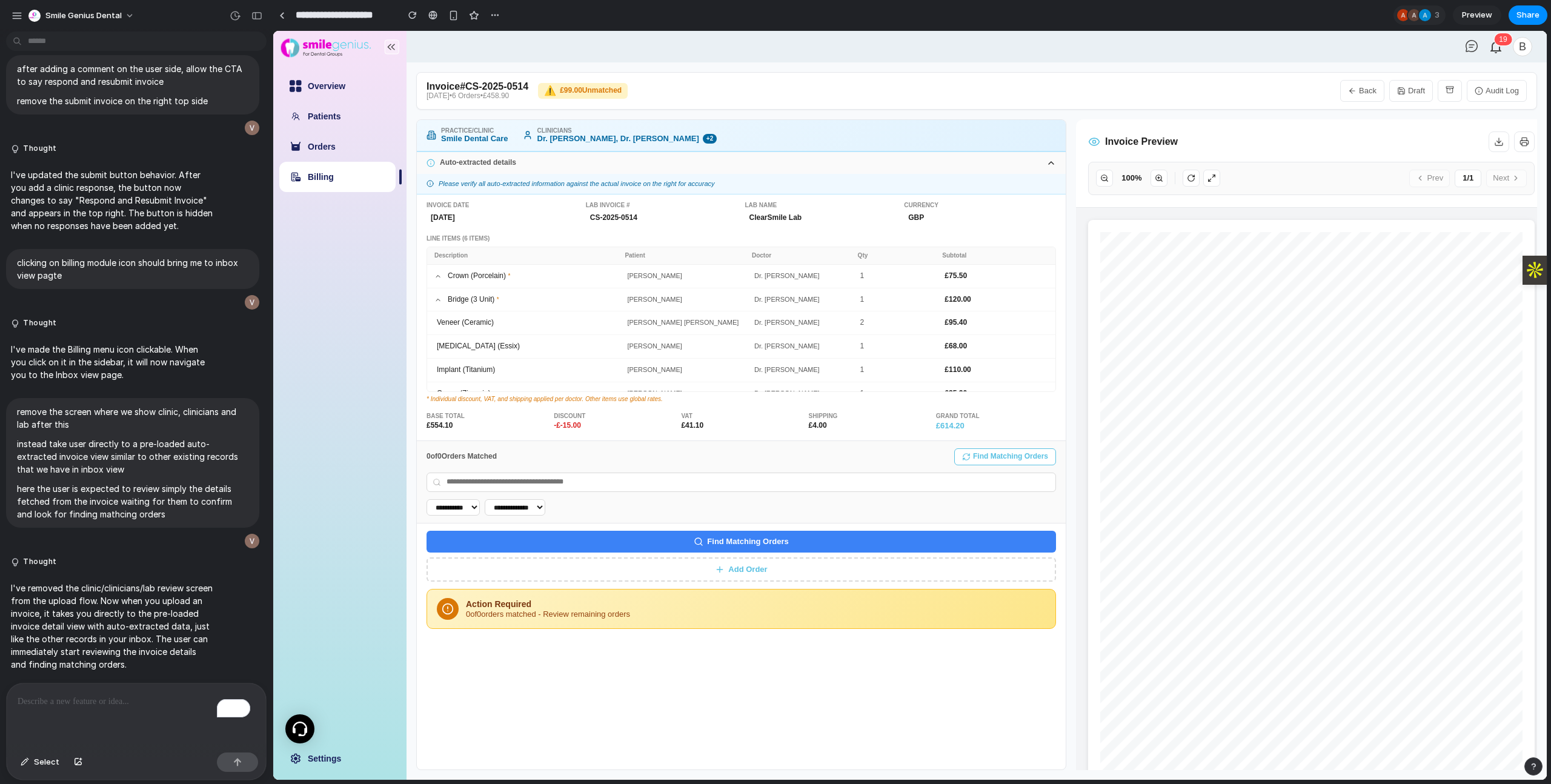
click at [1369, 94] on button "Back" at bounding box center [1362, 91] width 44 height 22
select select "**"
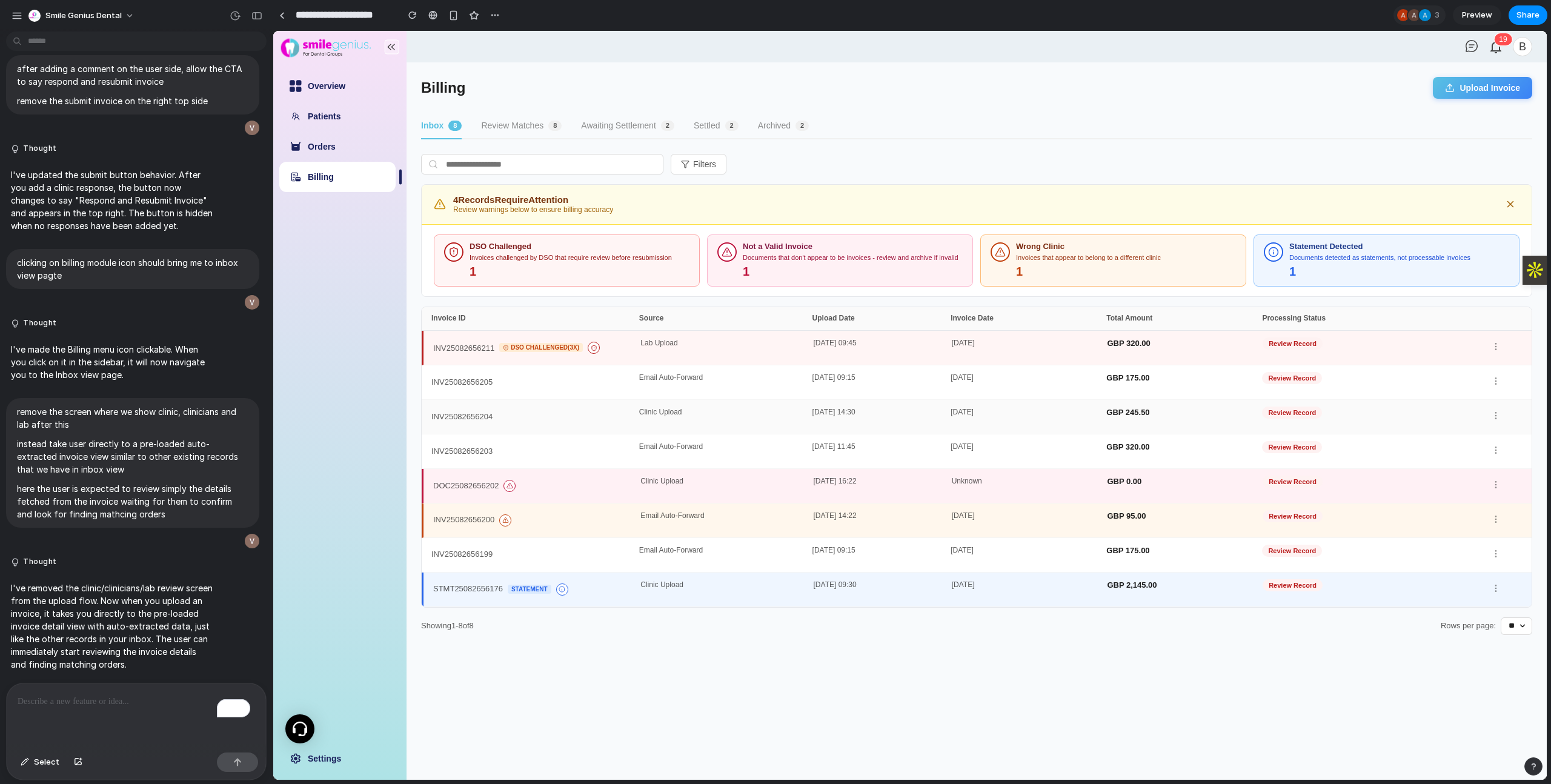
click at [530, 415] on div "INV25082656204" at bounding box center [535, 416] width 208 height 17
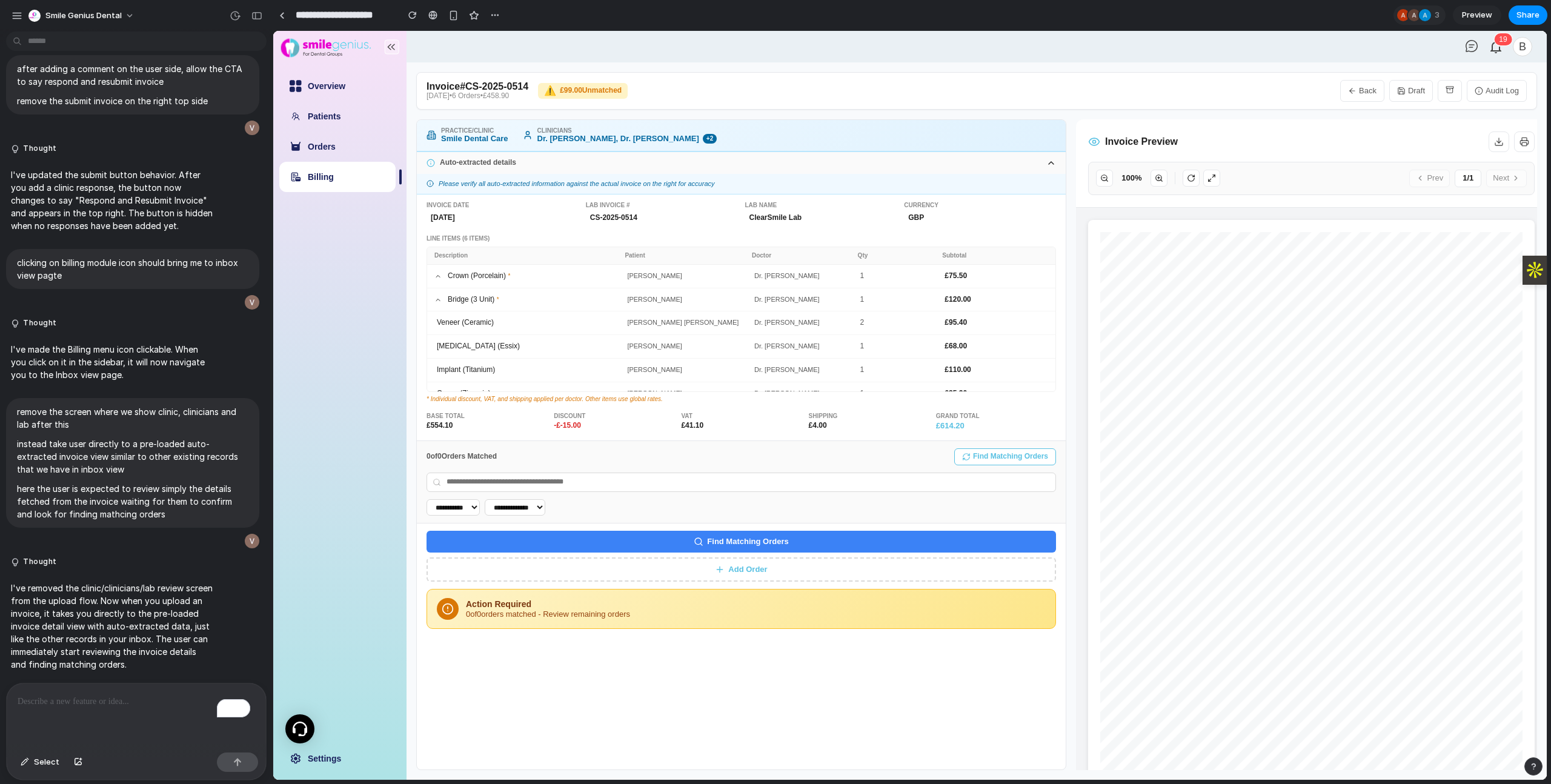
click at [334, 182] on link "Billing" at bounding box center [321, 177] width 26 height 10
select select "**"
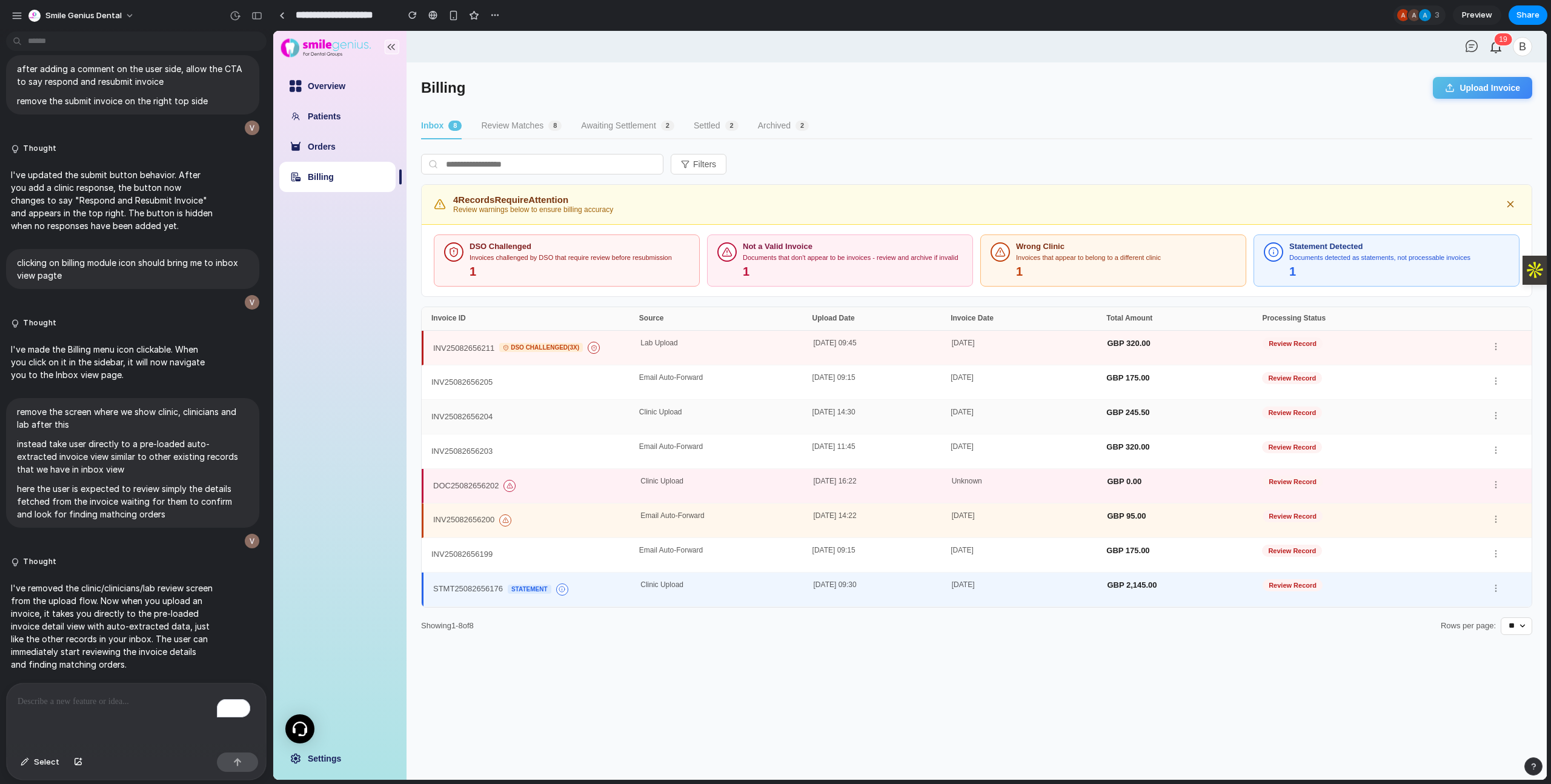
click at [522, 424] on div "INV25082656204" at bounding box center [535, 416] width 208 height 17
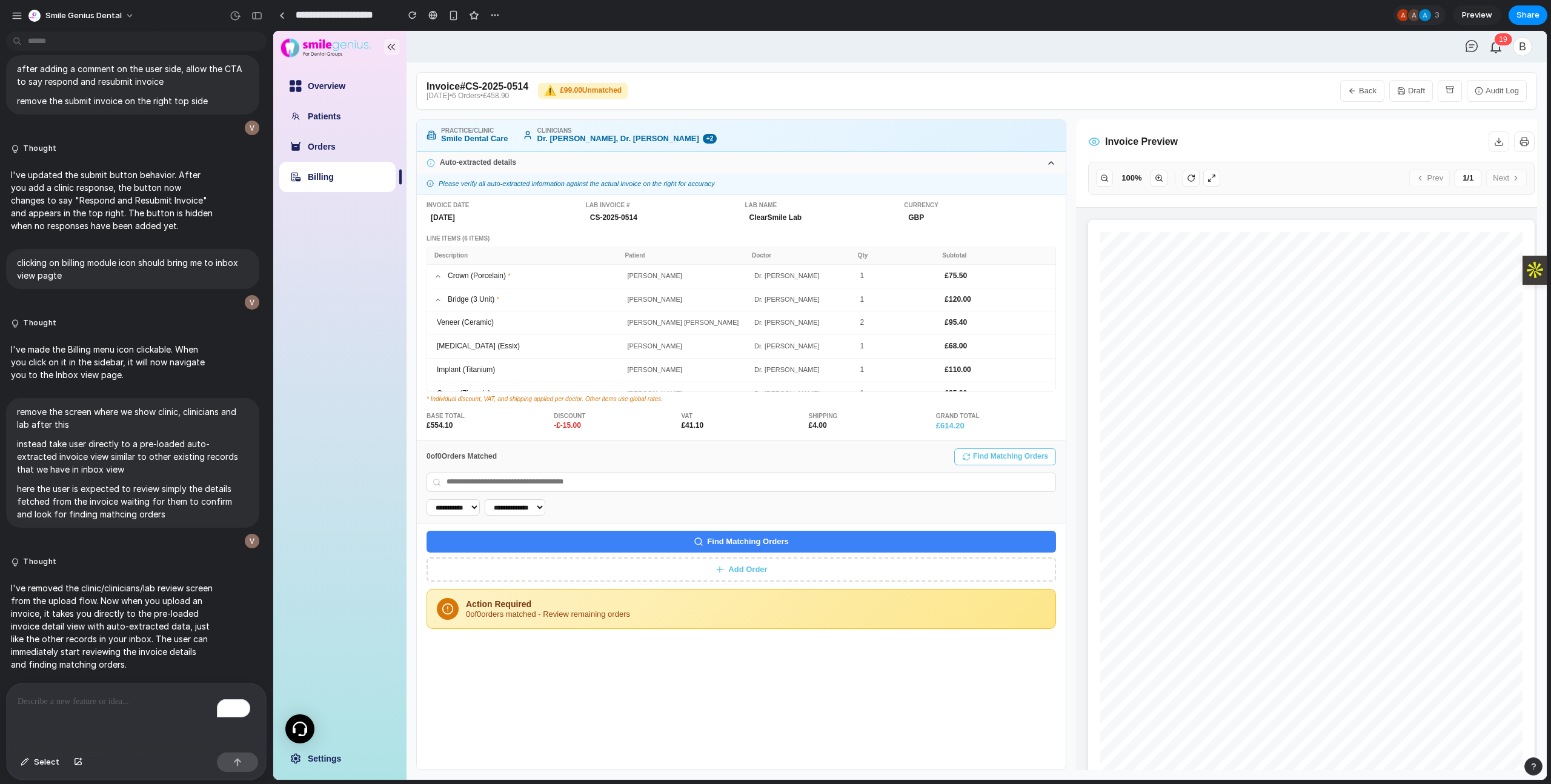
click at [1348, 90] on button "Back" at bounding box center [1362, 91] width 44 height 22
select select "**"
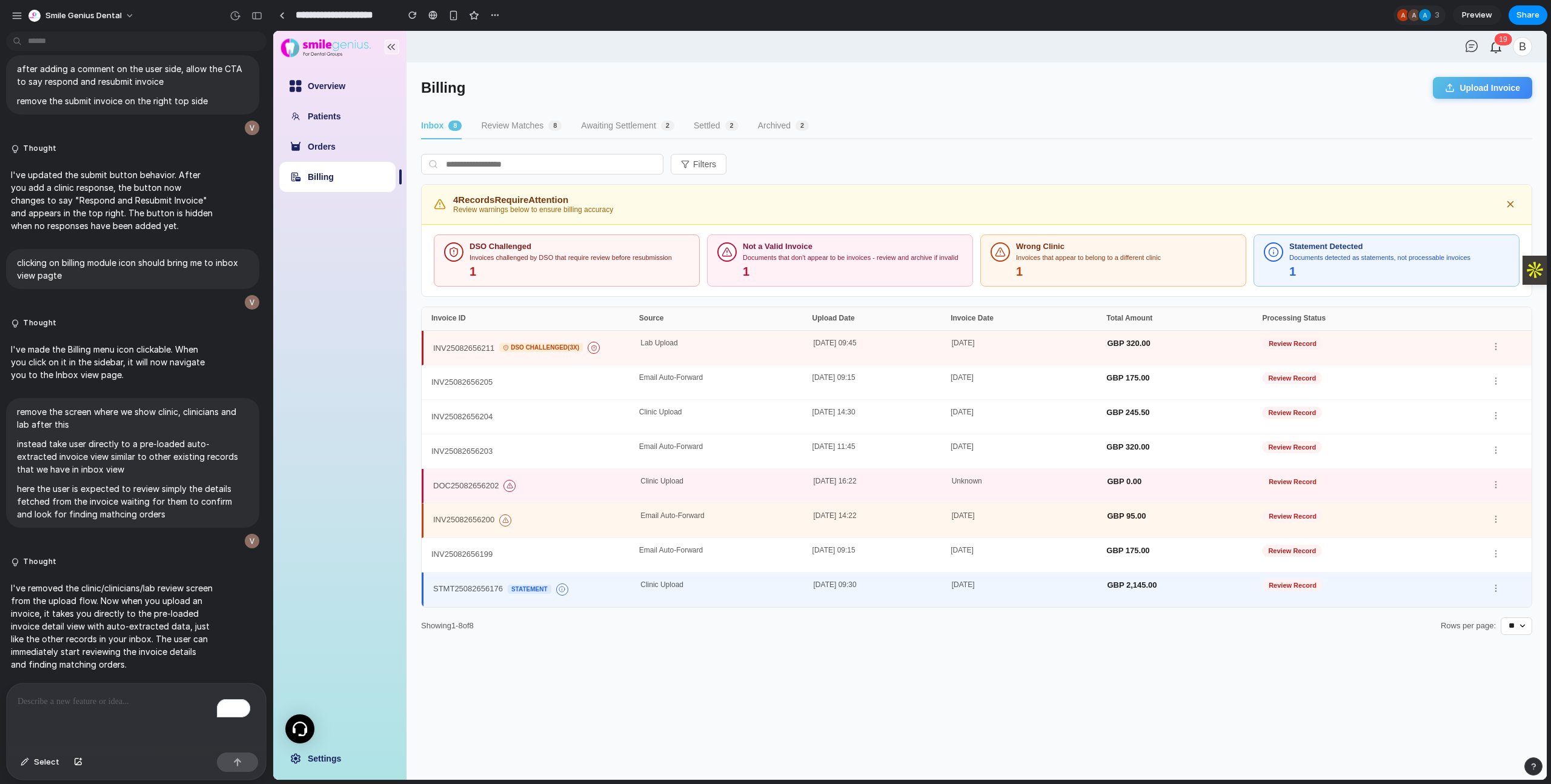
click at [602, 524] on div "INV25082656200" at bounding box center [537, 520] width 207 height 17
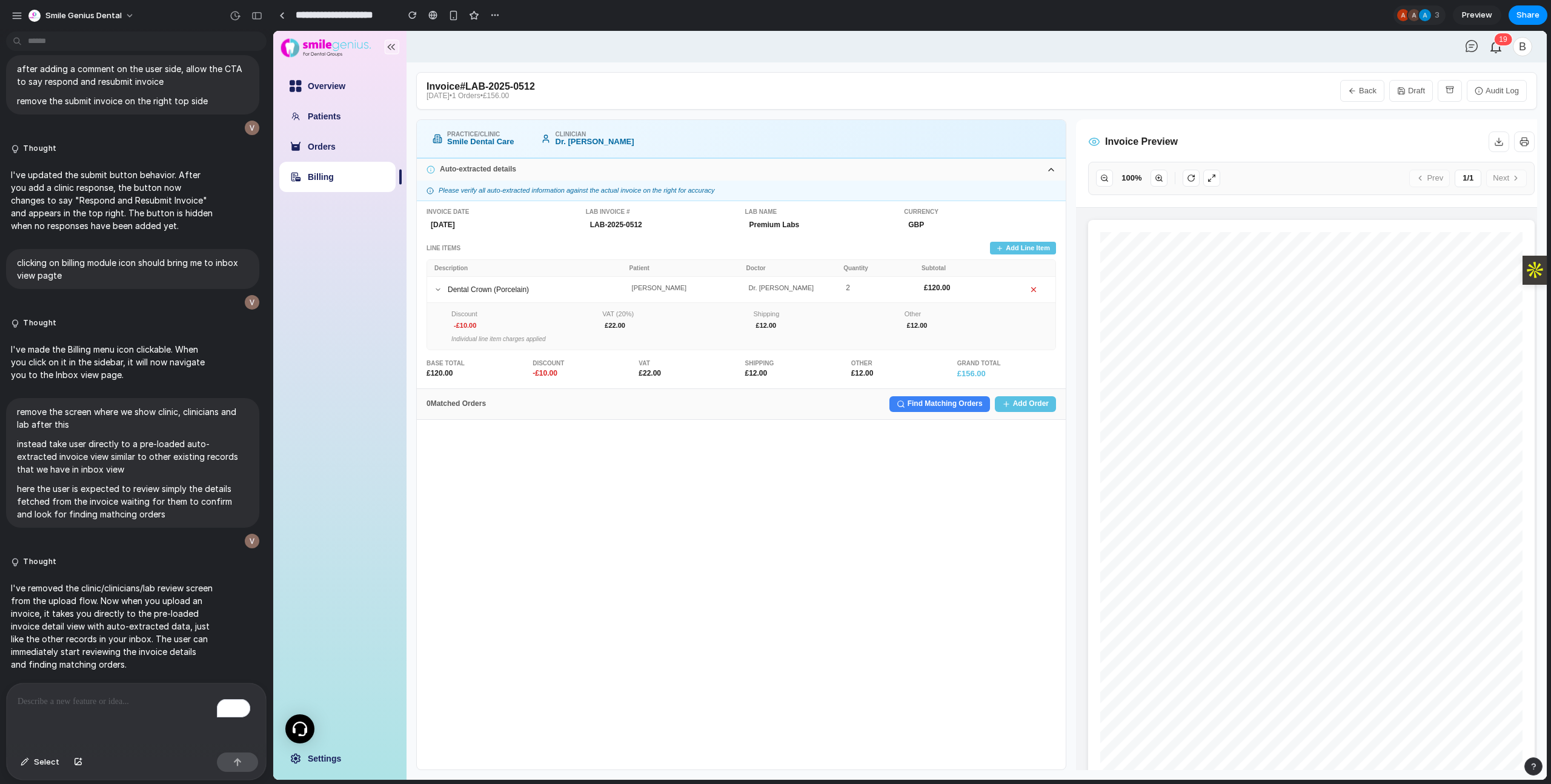
click at [1350, 83] on button "Back" at bounding box center [1362, 91] width 44 height 22
select select "**"
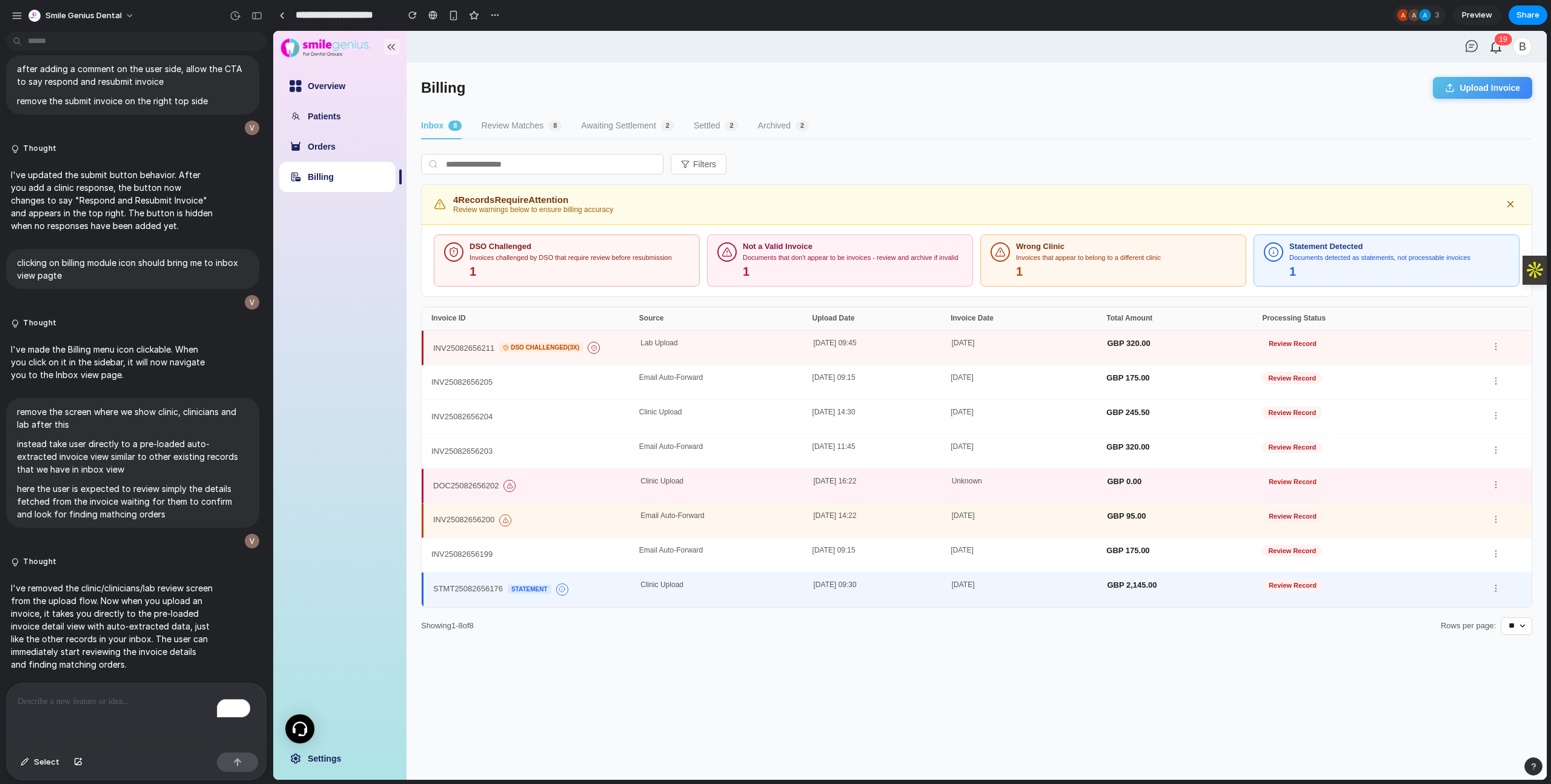
click at [552, 491] on div "DOC25082656202" at bounding box center [537, 486] width 207 height 17
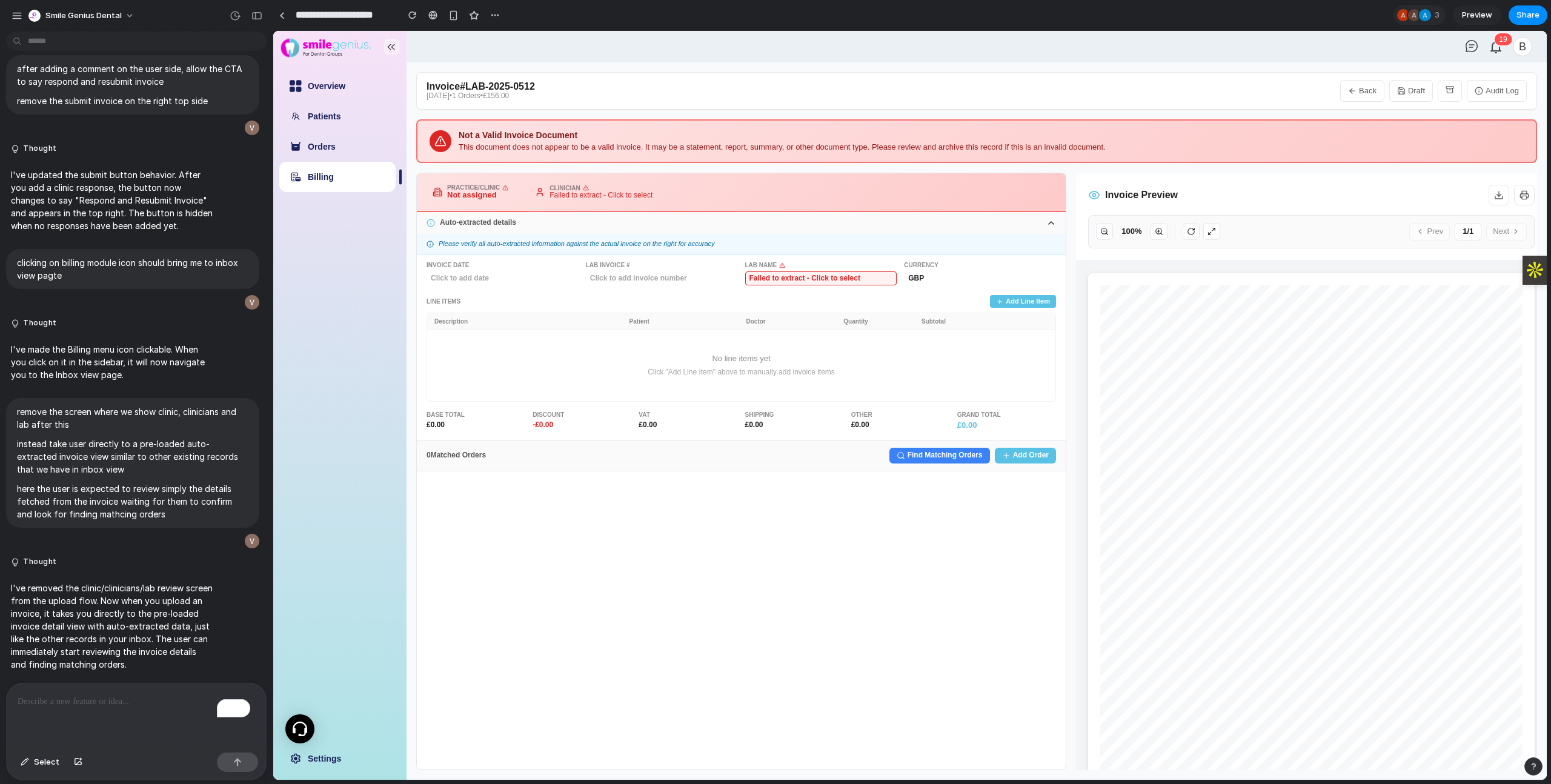
click at [1351, 98] on button "Back" at bounding box center [1362, 91] width 44 height 22
select select "**"
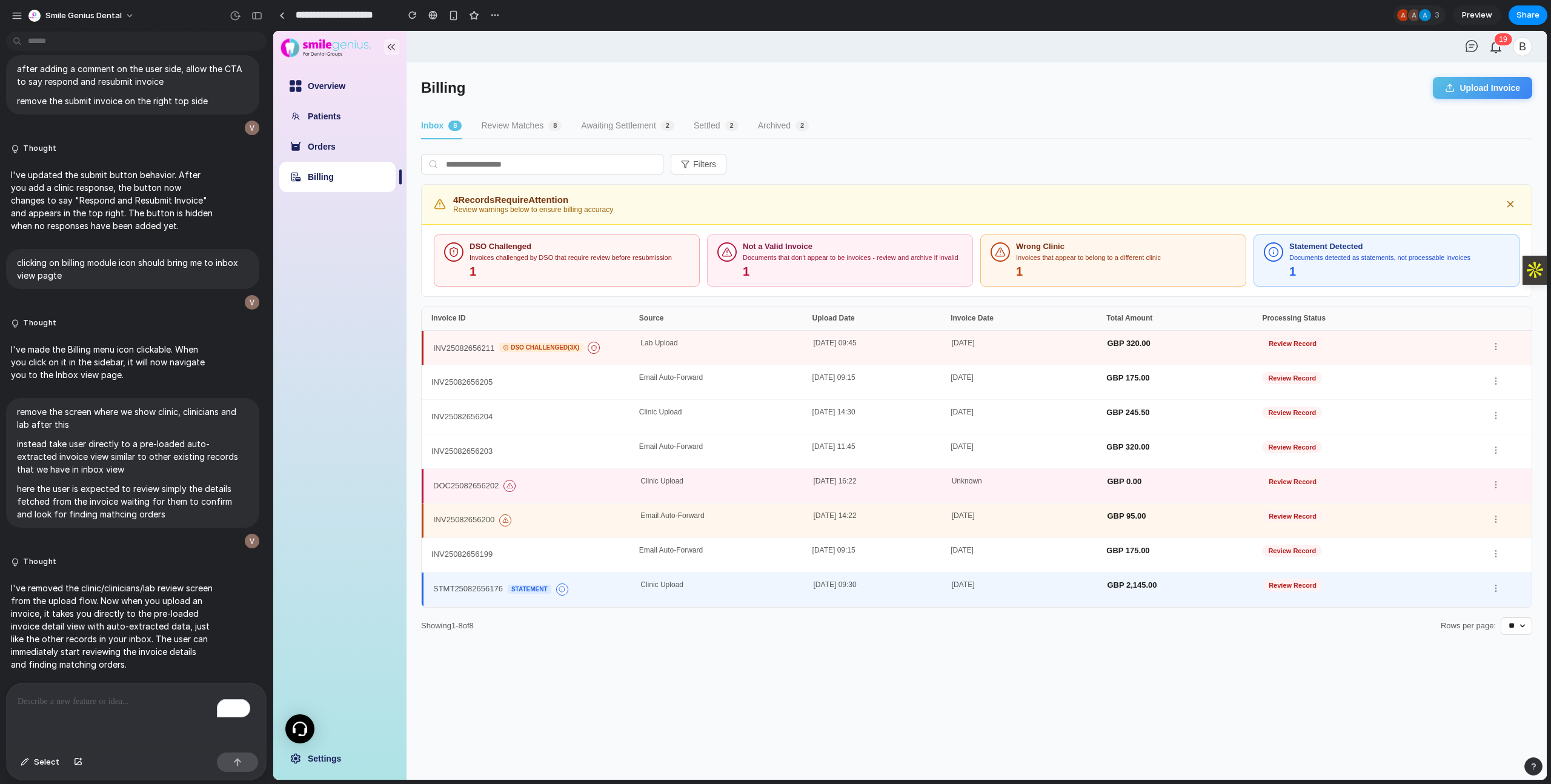
click at [728, 479] on div "Clinic Upload" at bounding box center [727, 486] width 173 height 17
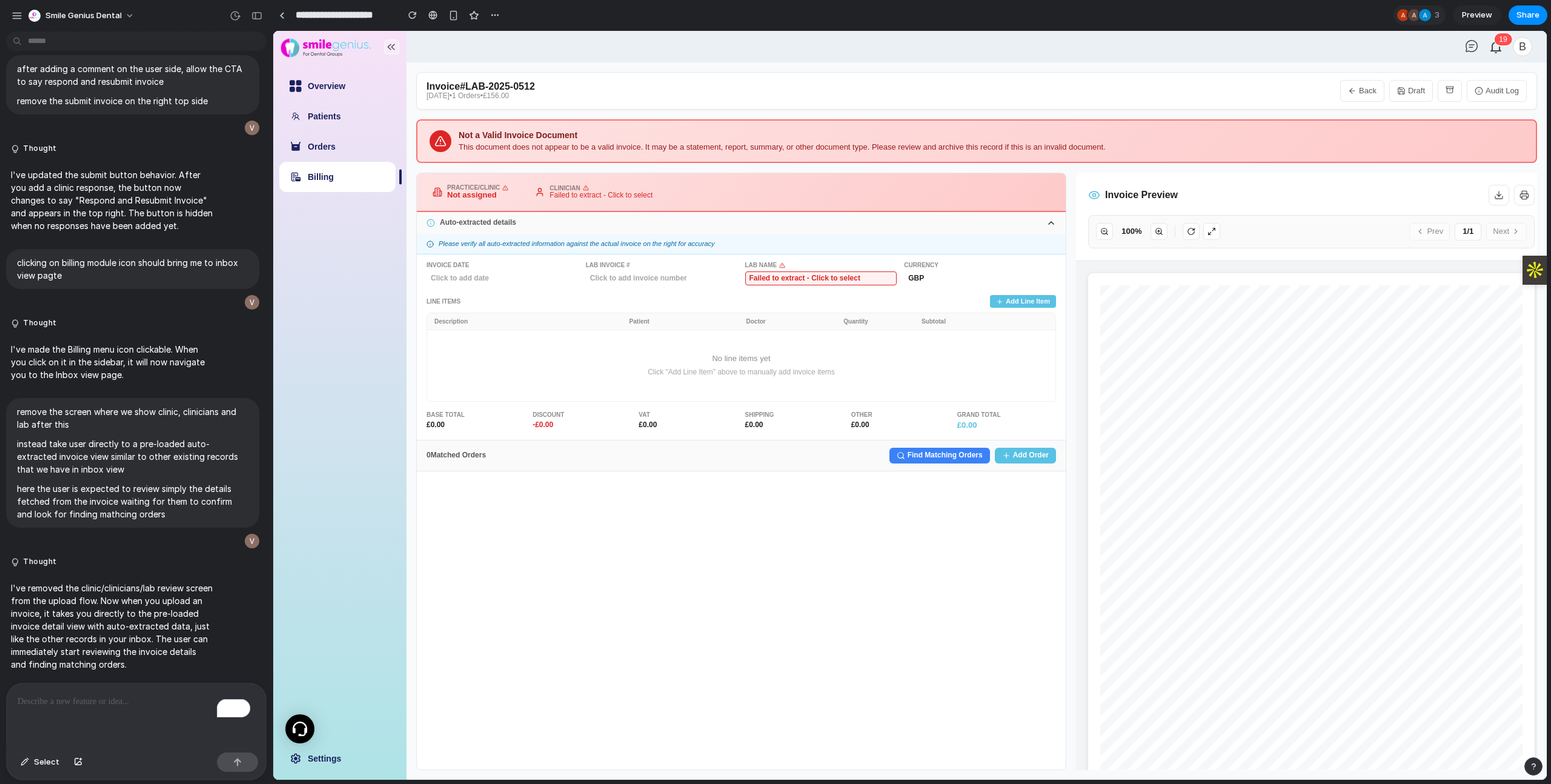
click at [1347, 94] on button "Back" at bounding box center [1362, 91] width 44 height 22
select select "**"
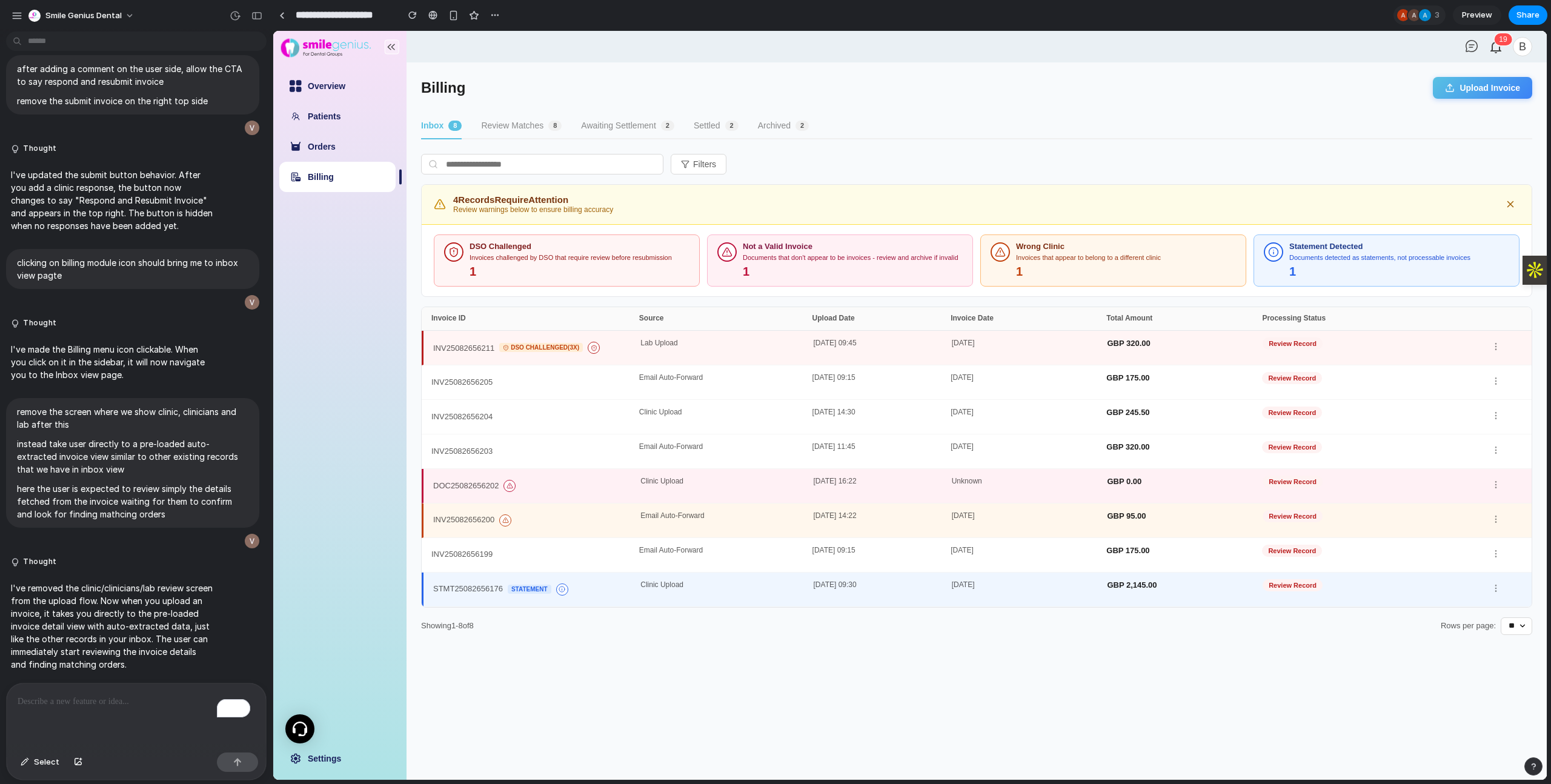
click at [539, 509] on div "INV25082656200 Email Auto-Forward [DATE] 14:22 [DATE] GBP 95.00 Review Record" at bounding box center [977, 520] width 1110 height 34
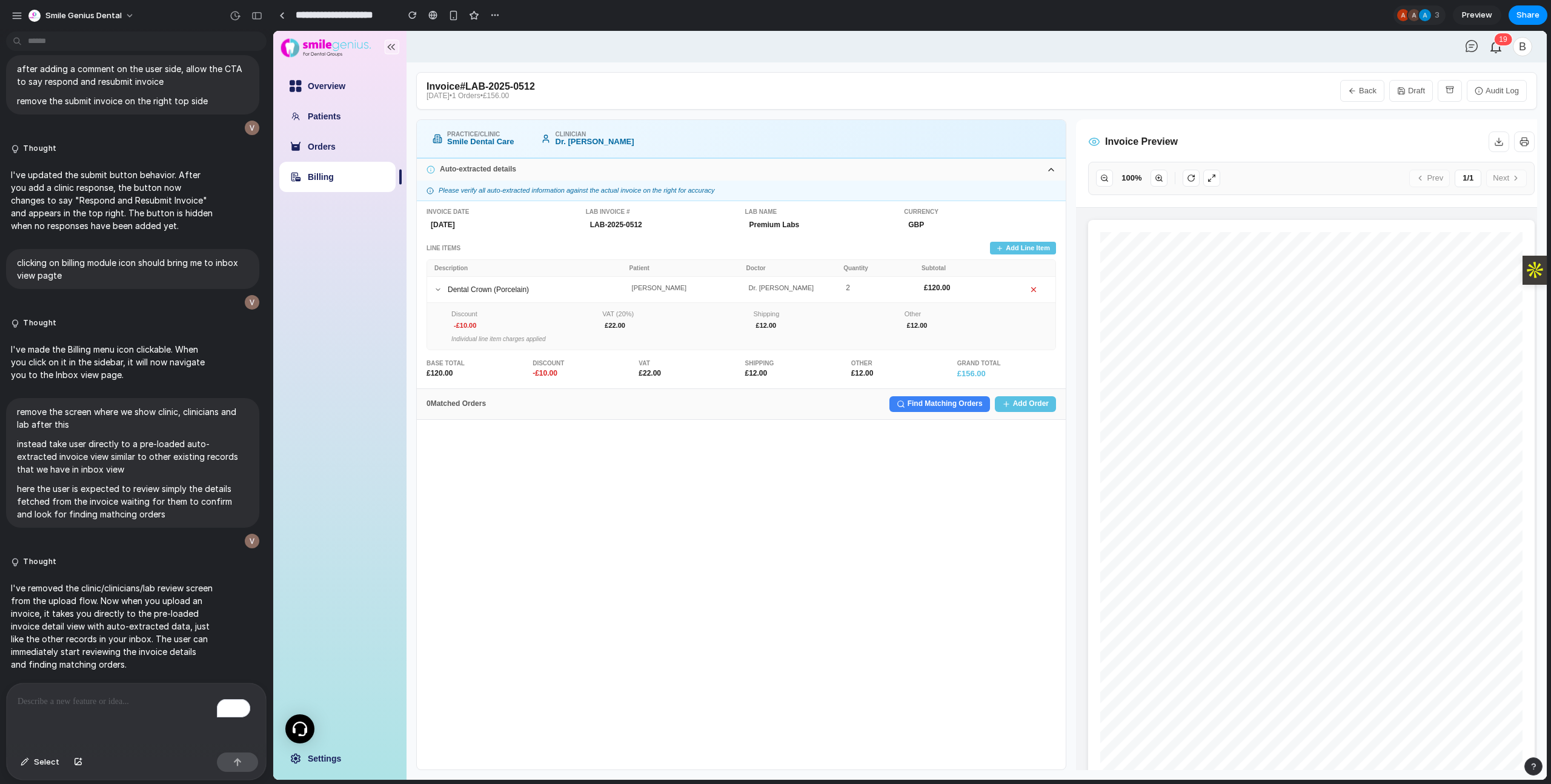
click at [86, 702] on p "To enrich screen reader interactions, please activate Accessibility in Grammarl…" at bounding box center [136, 702] width 237 height 14
click at [1351, 95] on button "Back" at bounding box center [1362, 91] width 44 height 22
select select "**"
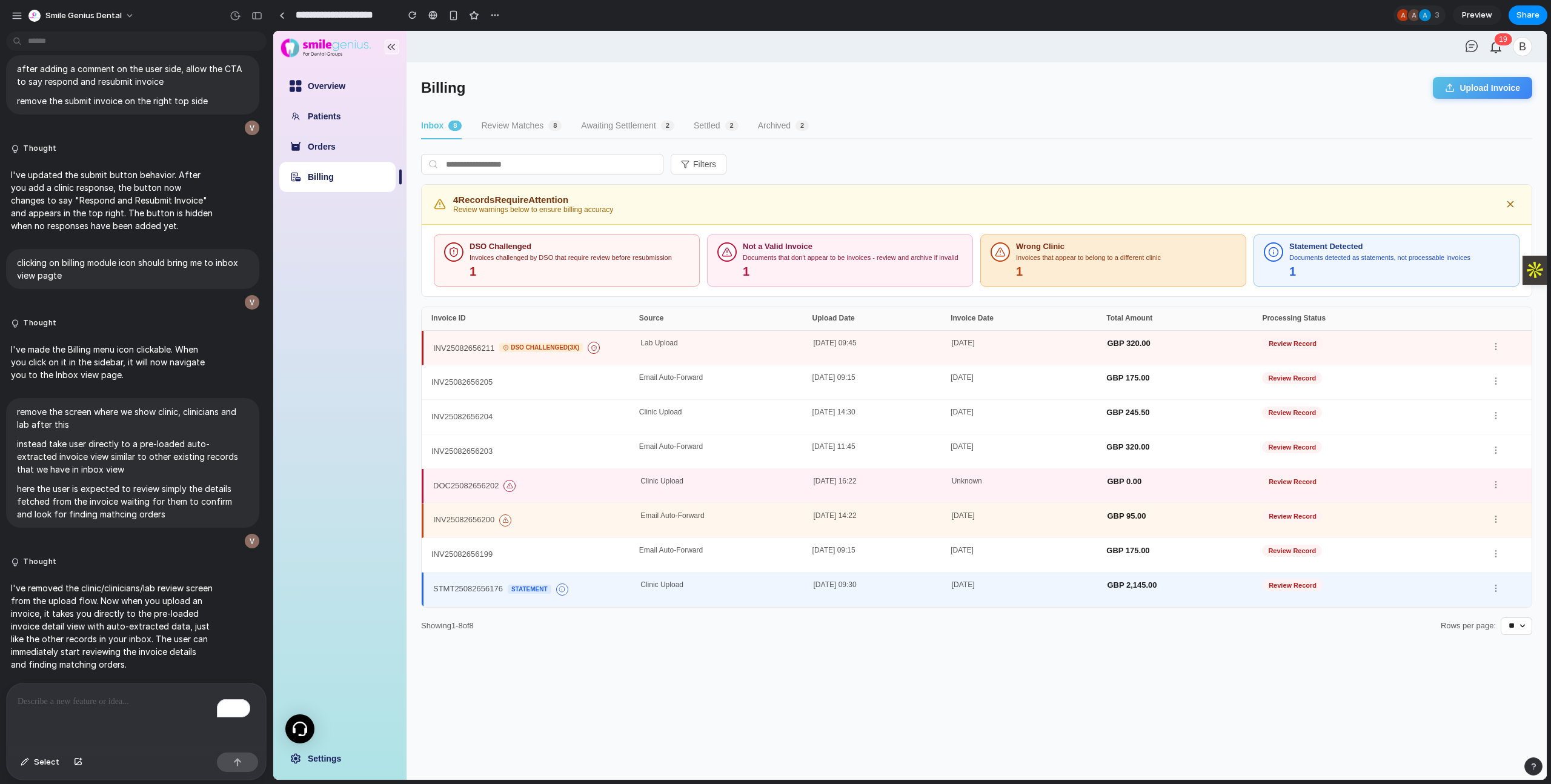
click at [1077, 258] on div "Invoices that appear to belong to a different clinic" at bounding box center [1126, 258] width 220 height 8
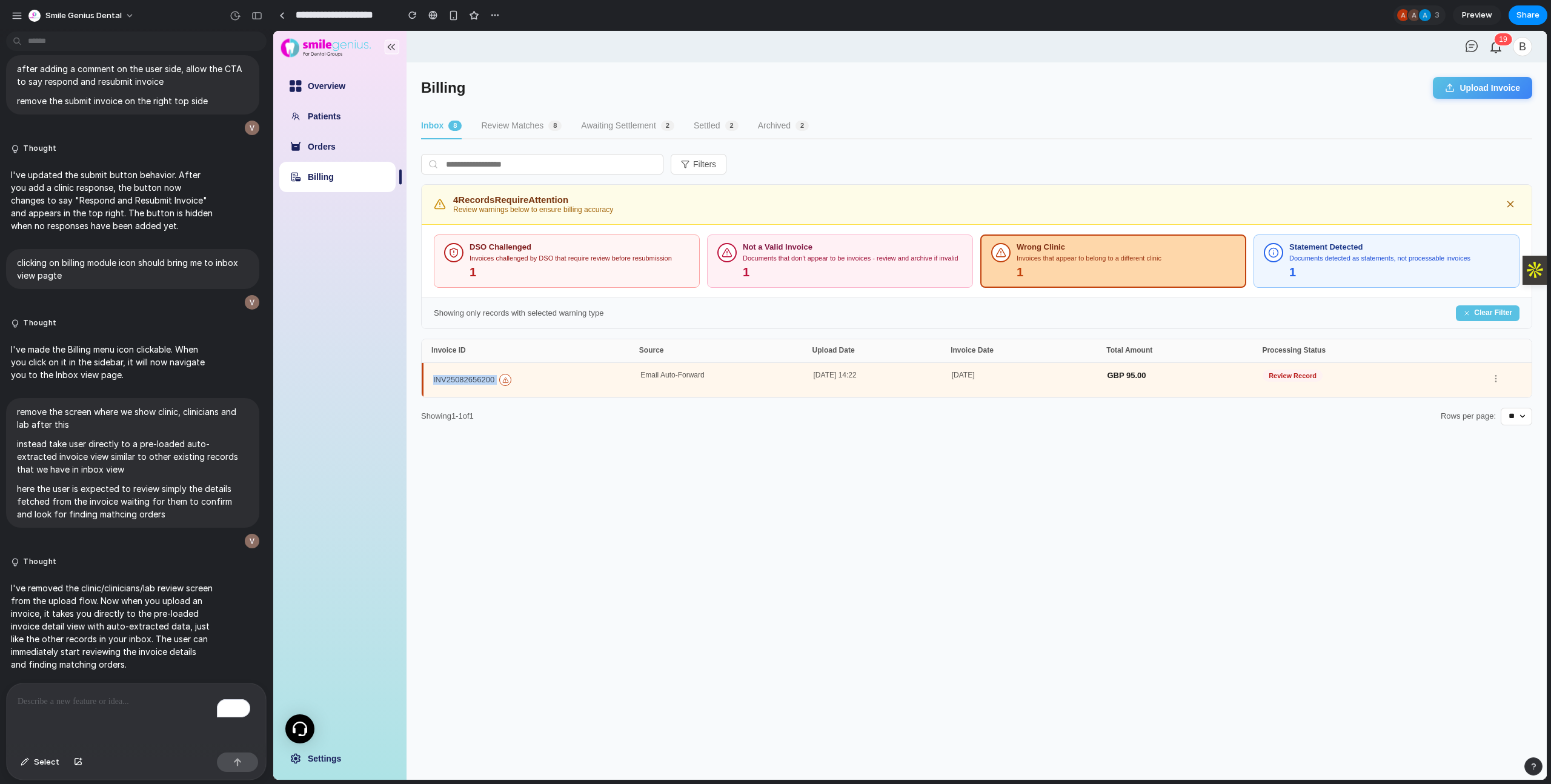
drag, startPoint x: 497, startPoint y: 379, endPoint x: 433, endPoint y: 378, distance: 64.0
click at [433, 378] on div "INV25082656200" at bounding box center [537, 380] width 207 height 17
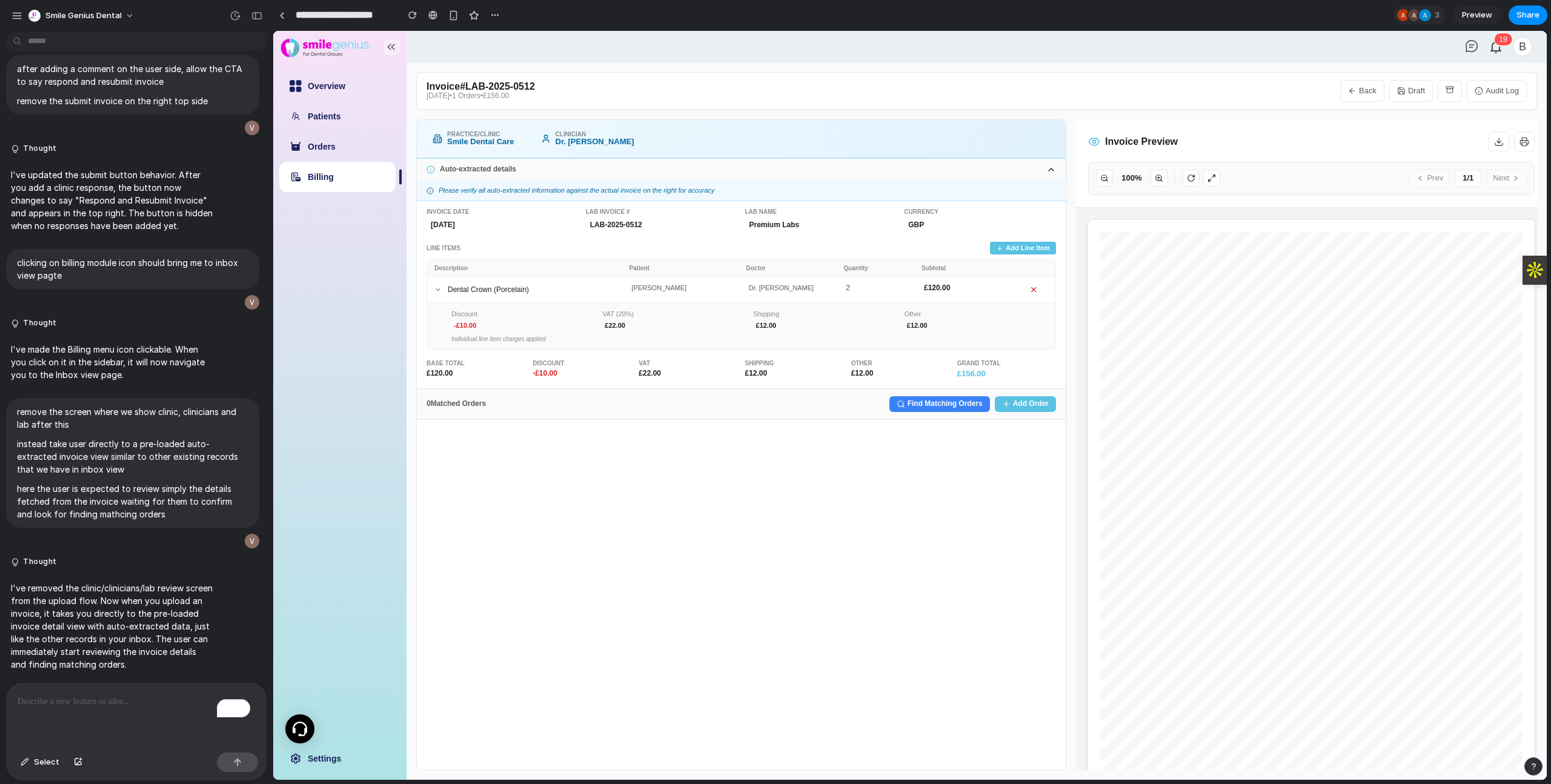
copy div "INV25082656200"
drag, startPoint x: 567, startPoint y: 82, endPoint x: 422, endPoint y: 85, distance: 145.0
click at [422, 85] on div "Invoice # LAB-2025-0512 [DATE] • 1 Orders • £156.00 Back Draft Audit Log" at bounding box center [977, 91] width 1121 height 38
click at [654, 88] on div "Invoice # LAB-2025-0512 [DATE] • 1 Orders • £156.00 Back Draft Audit Log" at bounding box center [977, 91] width 1121 height 38
click at [1366, 85] on button "Back" at bounding box center [1362, 91] width 44 height 22
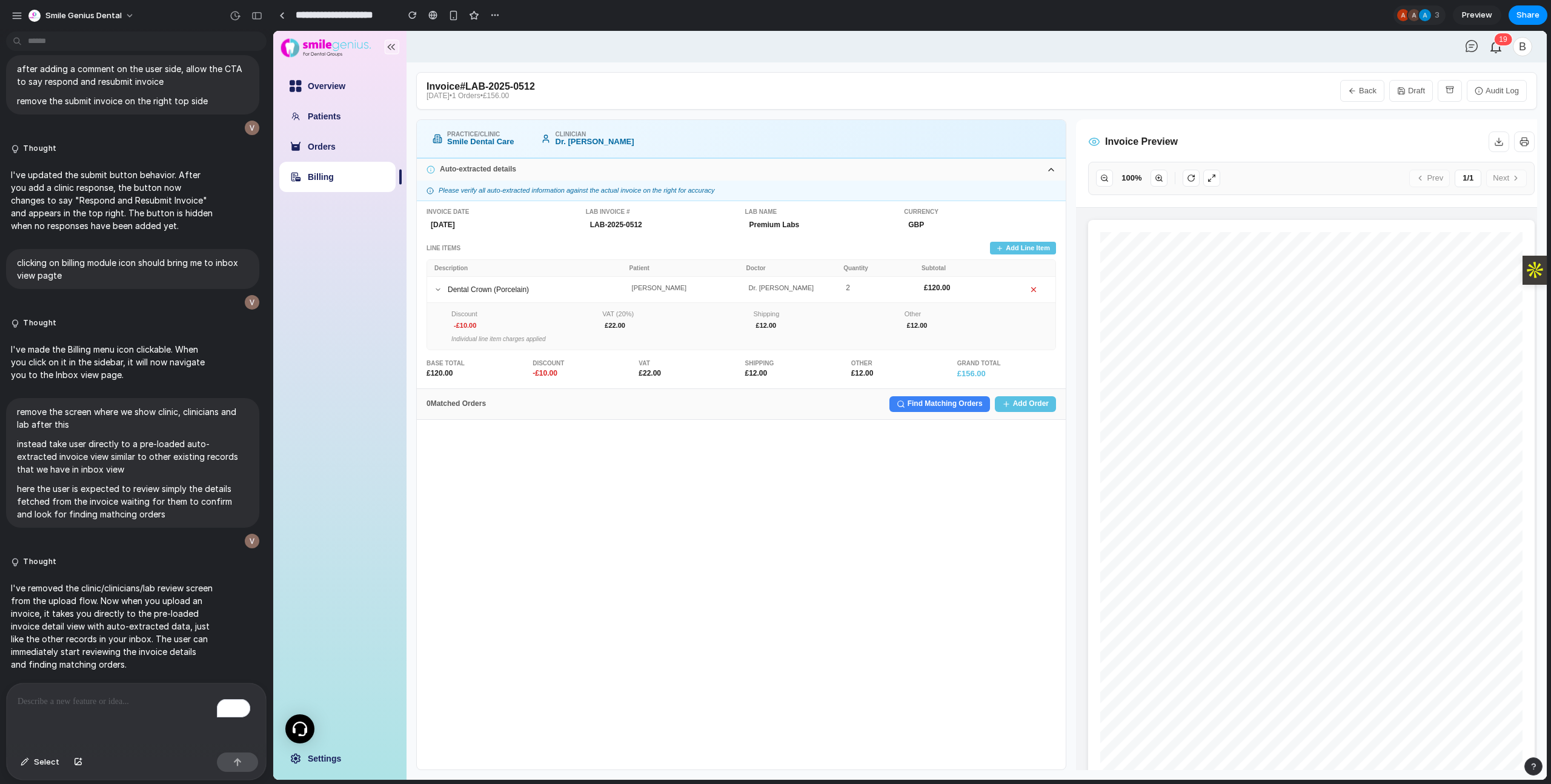
select select "**"
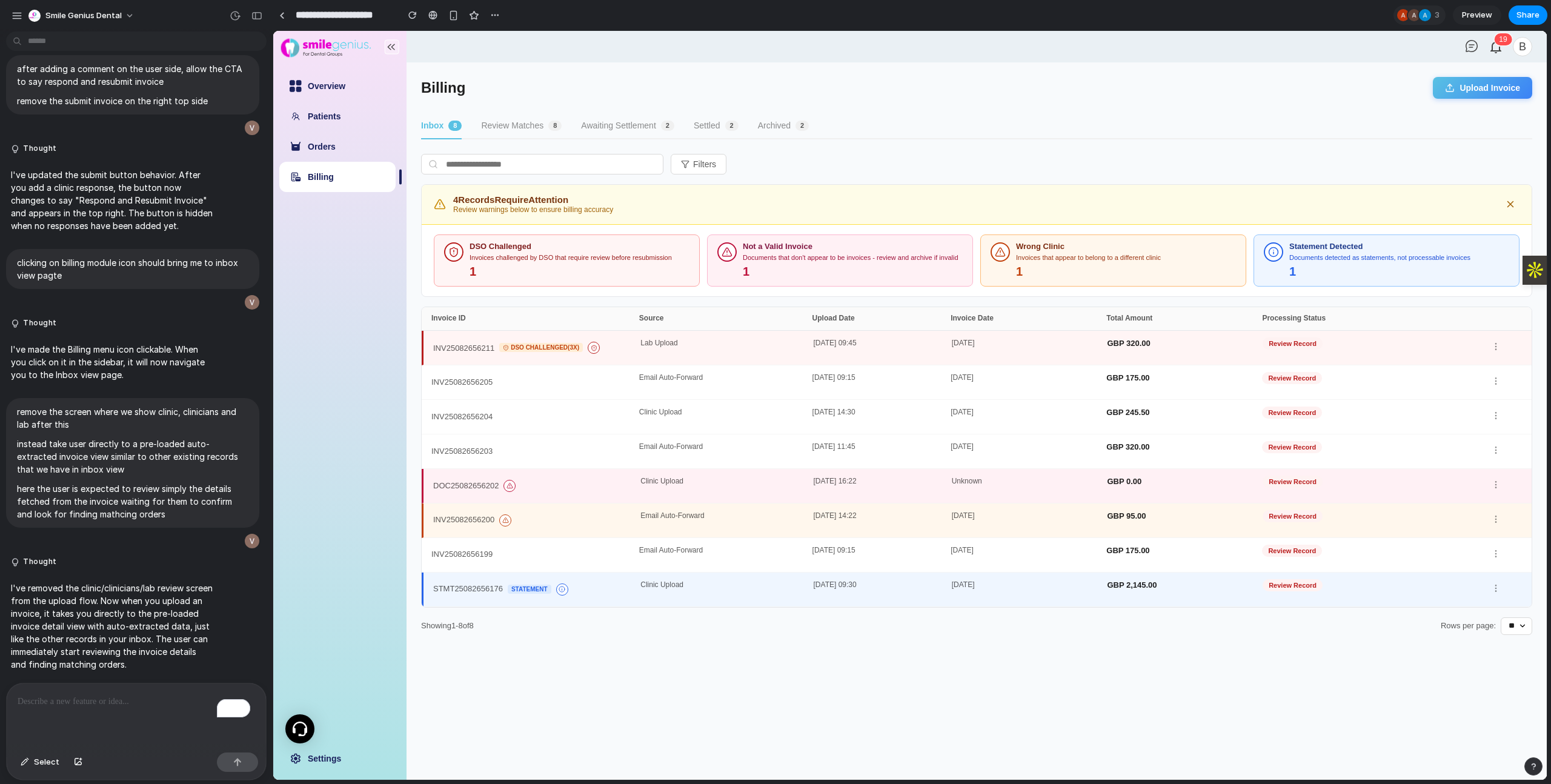
click at [129, 715] on div "To enrich screen reader interactions, please activate Accessibility in Grammarl…" at bounding box center [136, 715] width 259 height 64
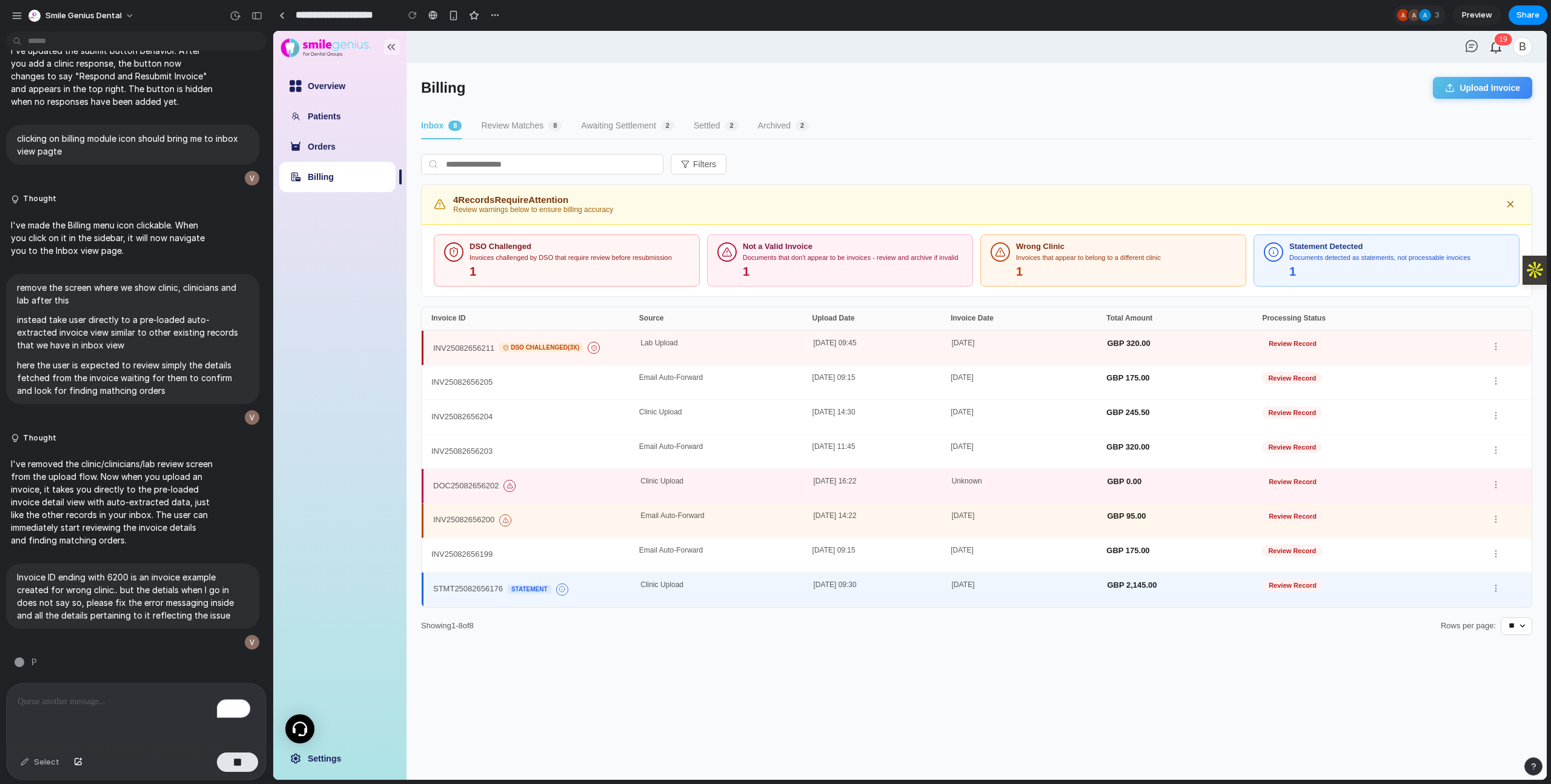
scroll to position [3611, 0]
click at [678, 479] on div "Clinic Upload" at bounding box center [727, 486] width 173 height 17
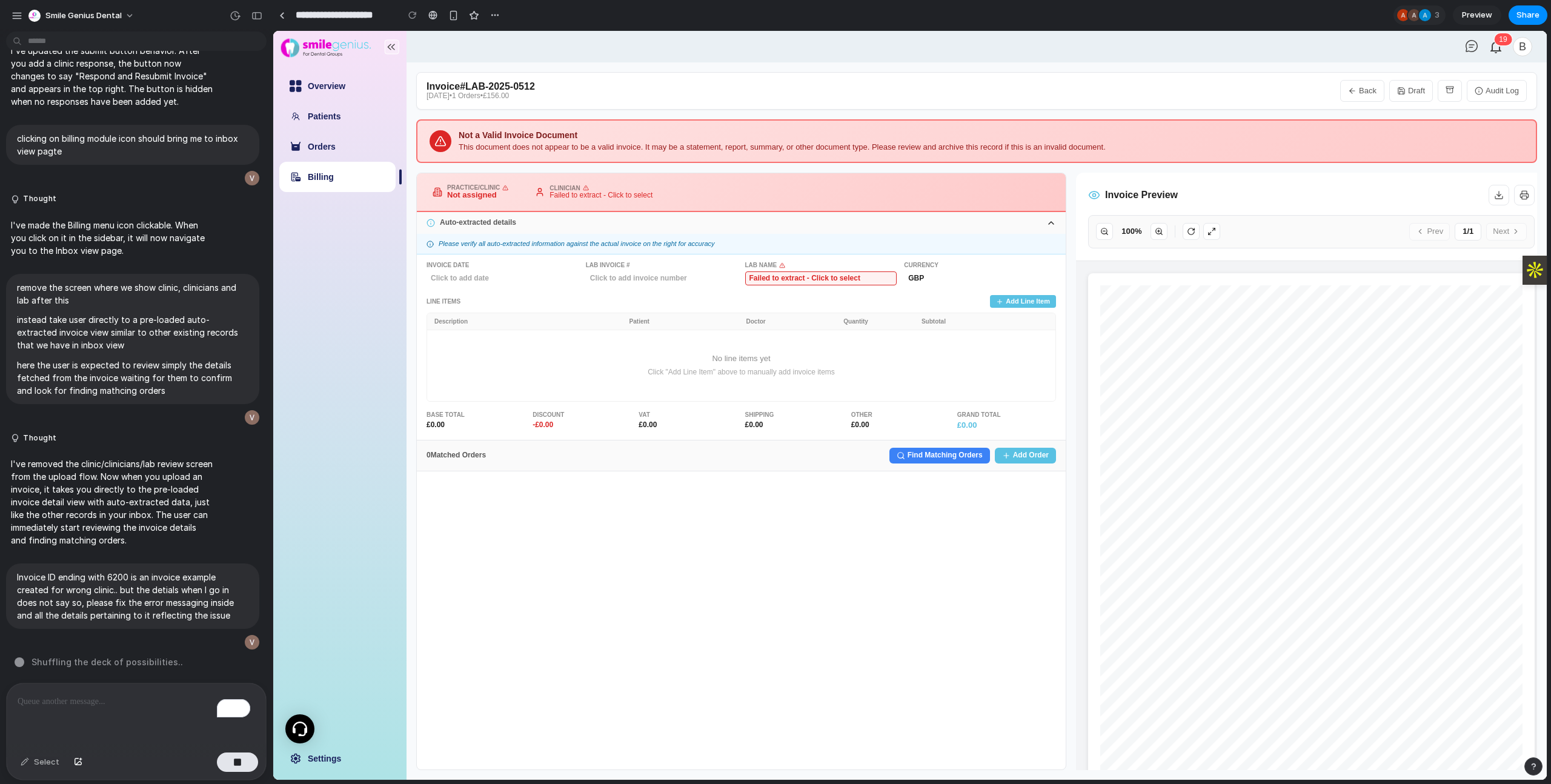
click at [1368, 88] on button "Back" at bounding box center [1362, 91] width 44 height 22
select select "**"
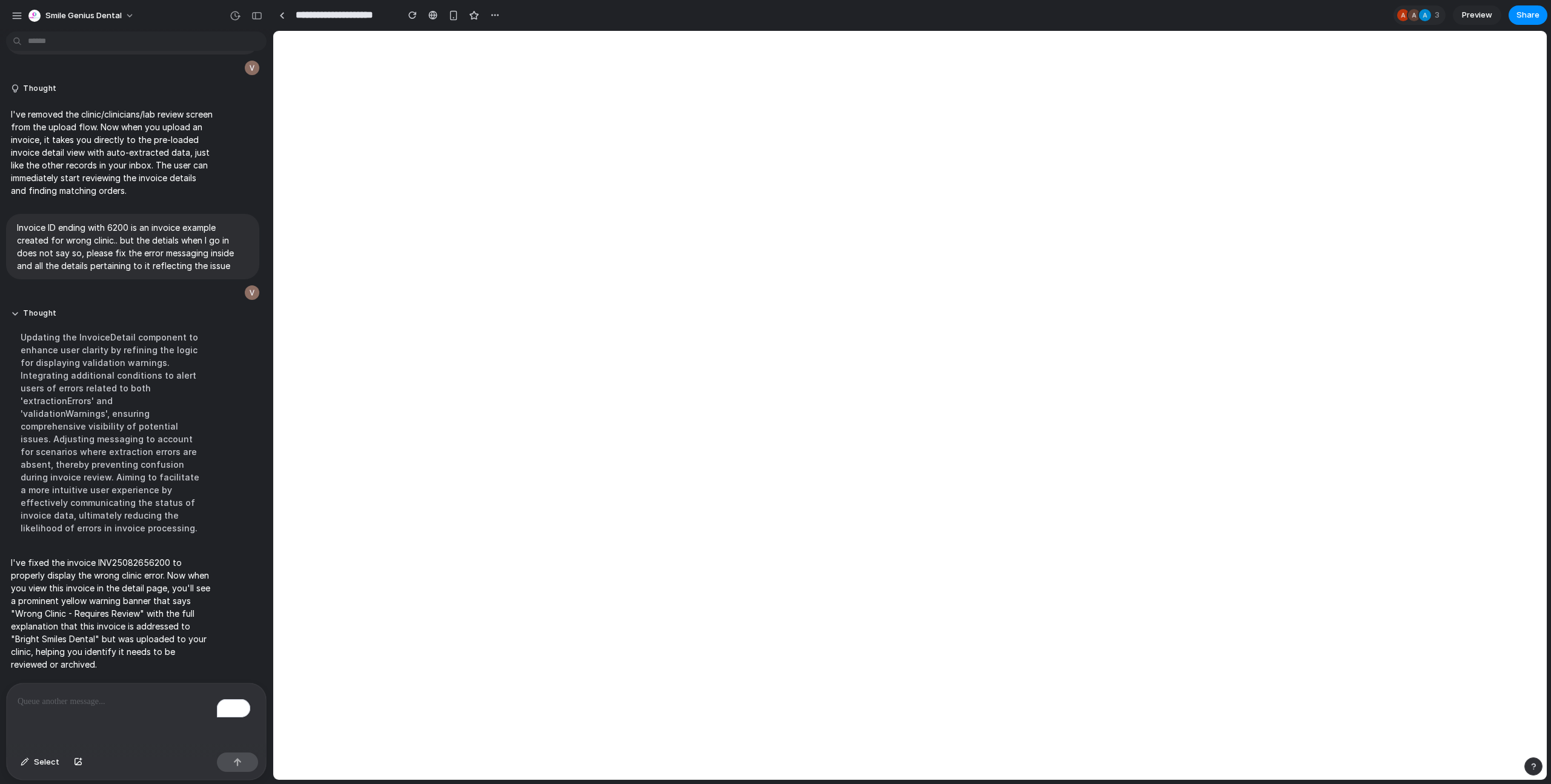
scroll to position [3621, 0]
select select "**"
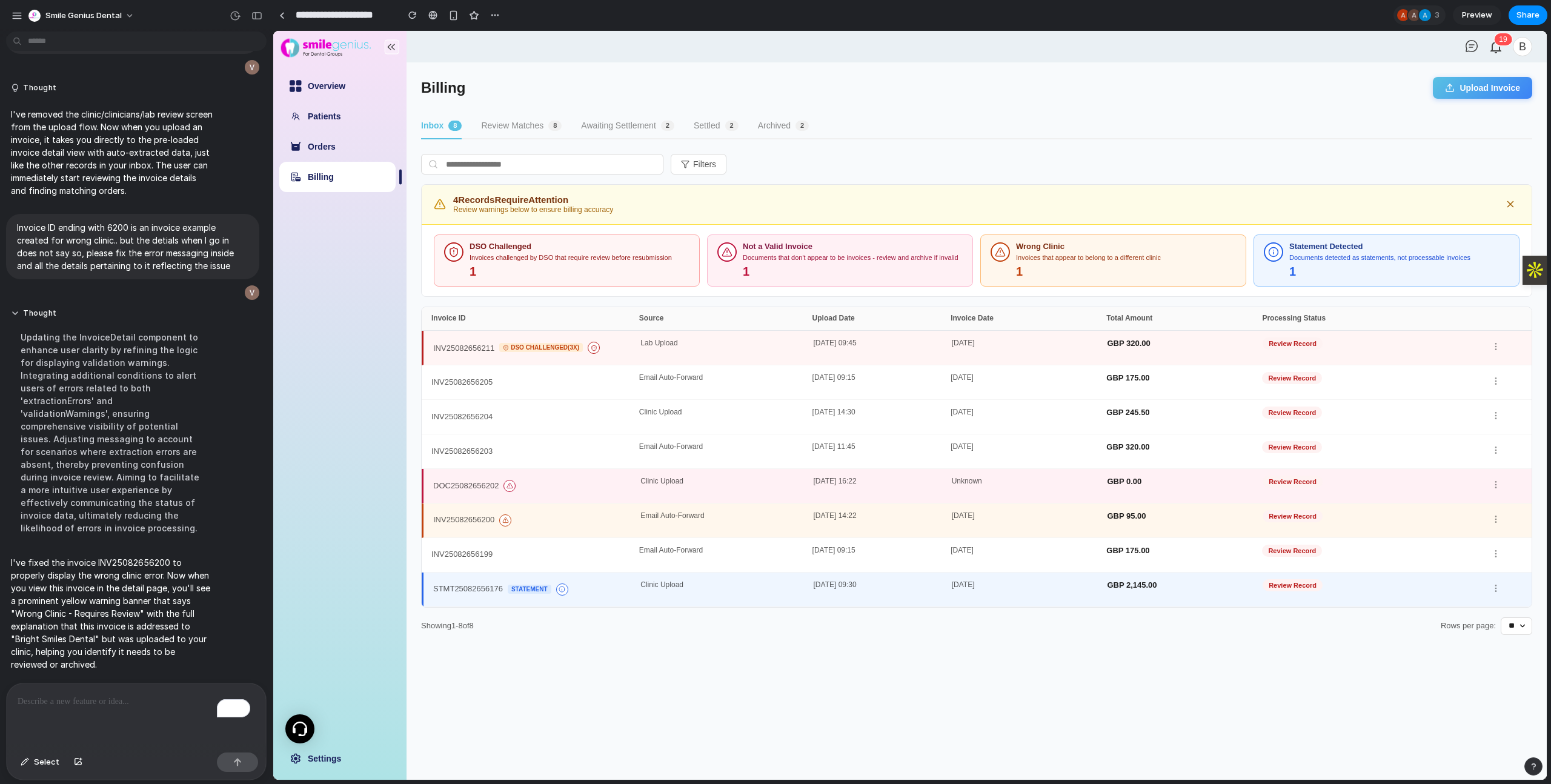
click at [754, 715] on main "Billing Upload Invoice Inbox 8 Review Matches 8 Awaiting Settlement 2 Settled 2…" at bounding box center [977, 421] width 1140 height 717
click at [583, 526] on div "INV25082656200" at bounding box center [537, 520] width 207 height 17
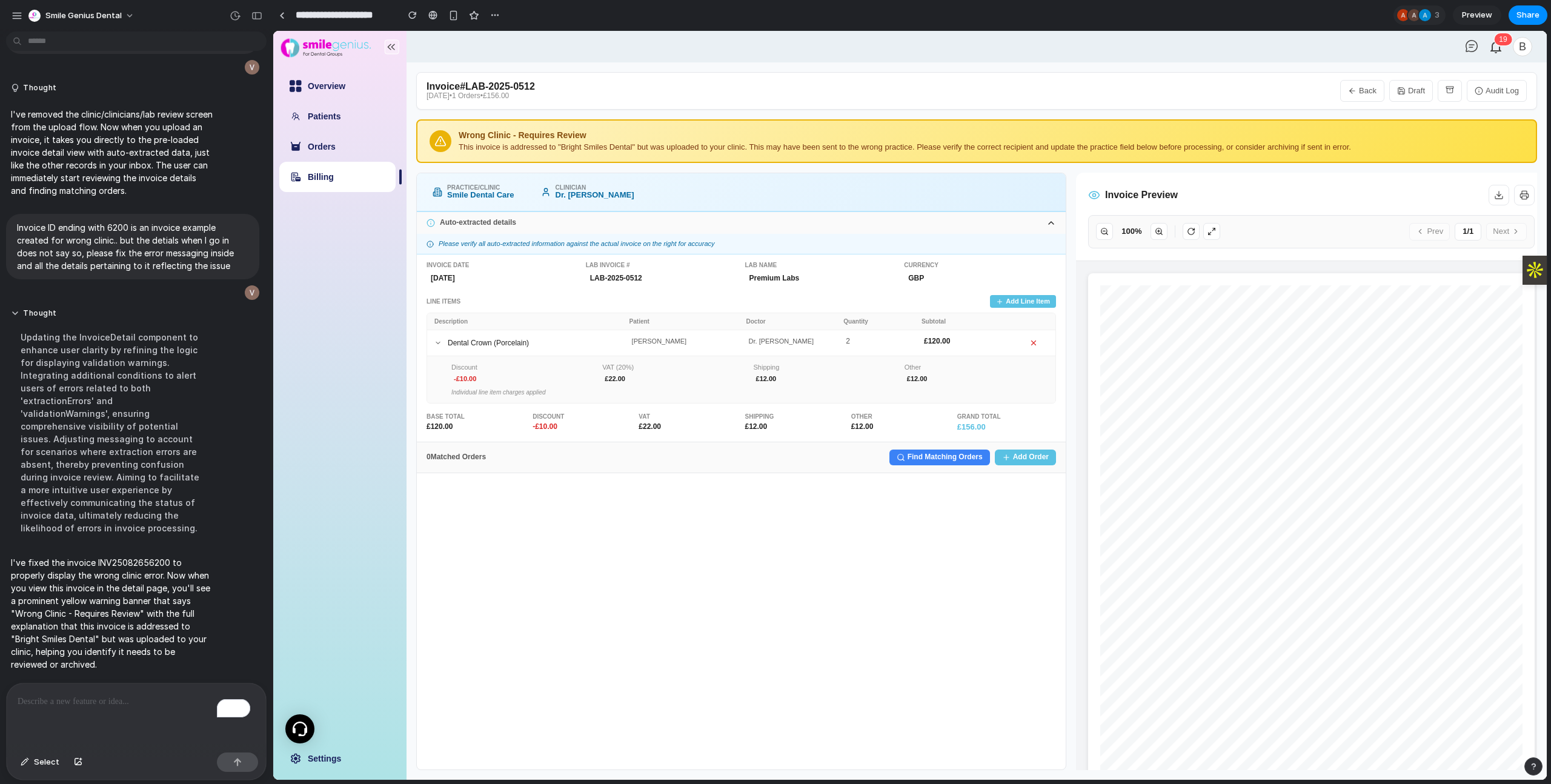
click at [1375, 94] on button "Back" at bounding box center [1362, 91] width 44 height 22
select select "**"
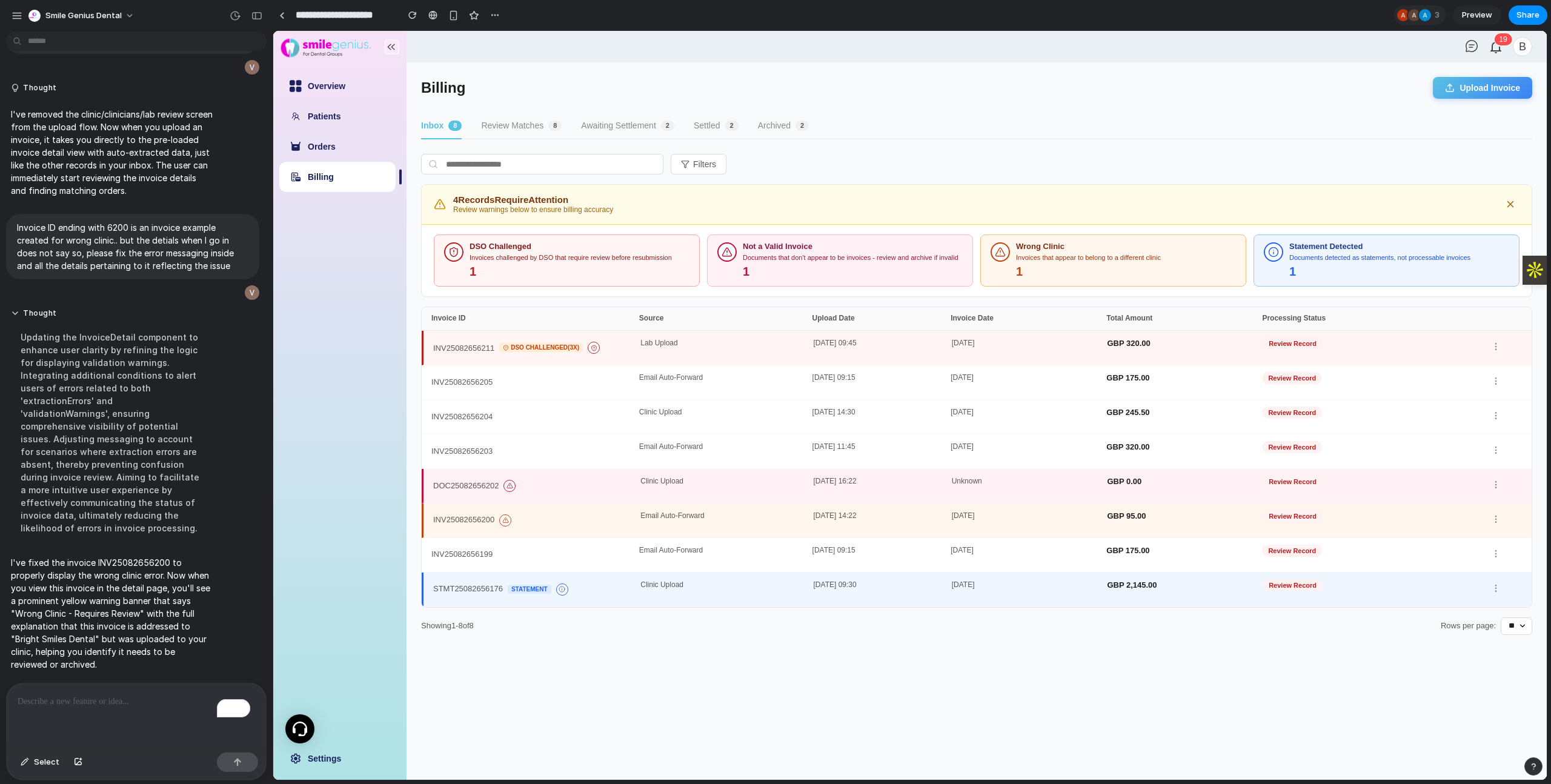
click at [112, 712] on div "To enrich screen reader interactions, please activate Accessibility in Grammarl…" at bounding box center [136, 715] width 259 height 64
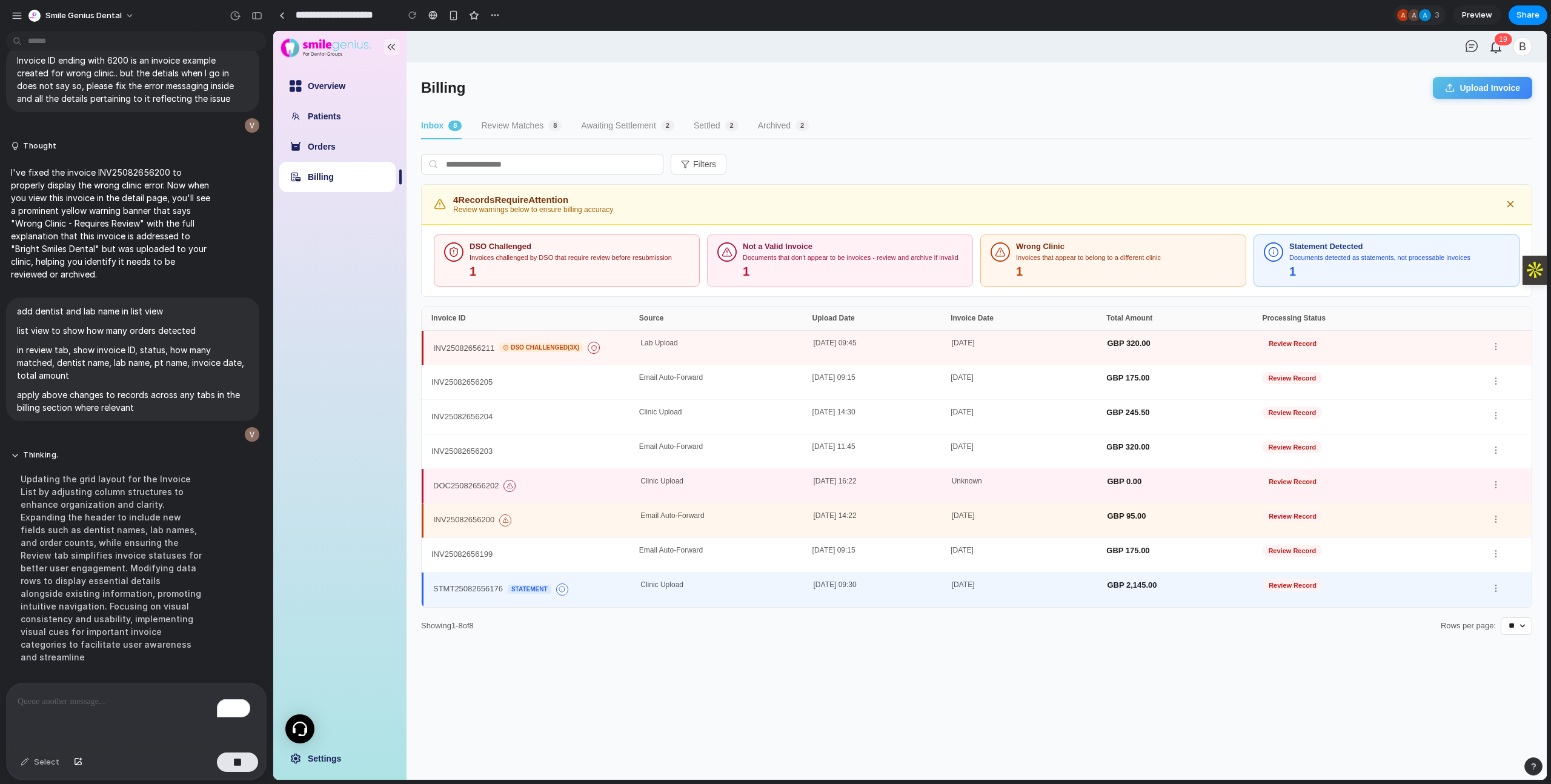
scroll to position [3804, 0]
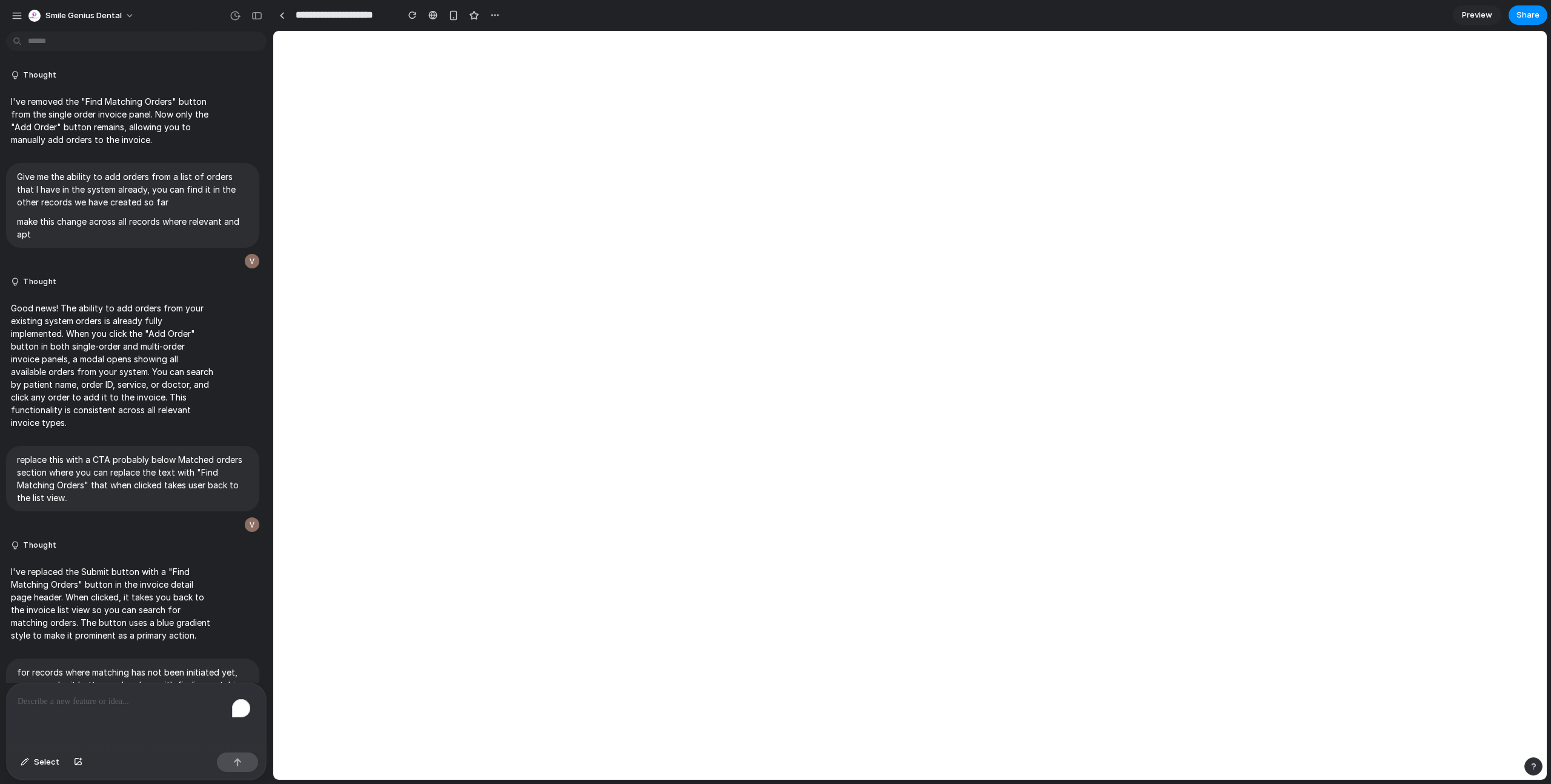
scroll to position [4706, 0]
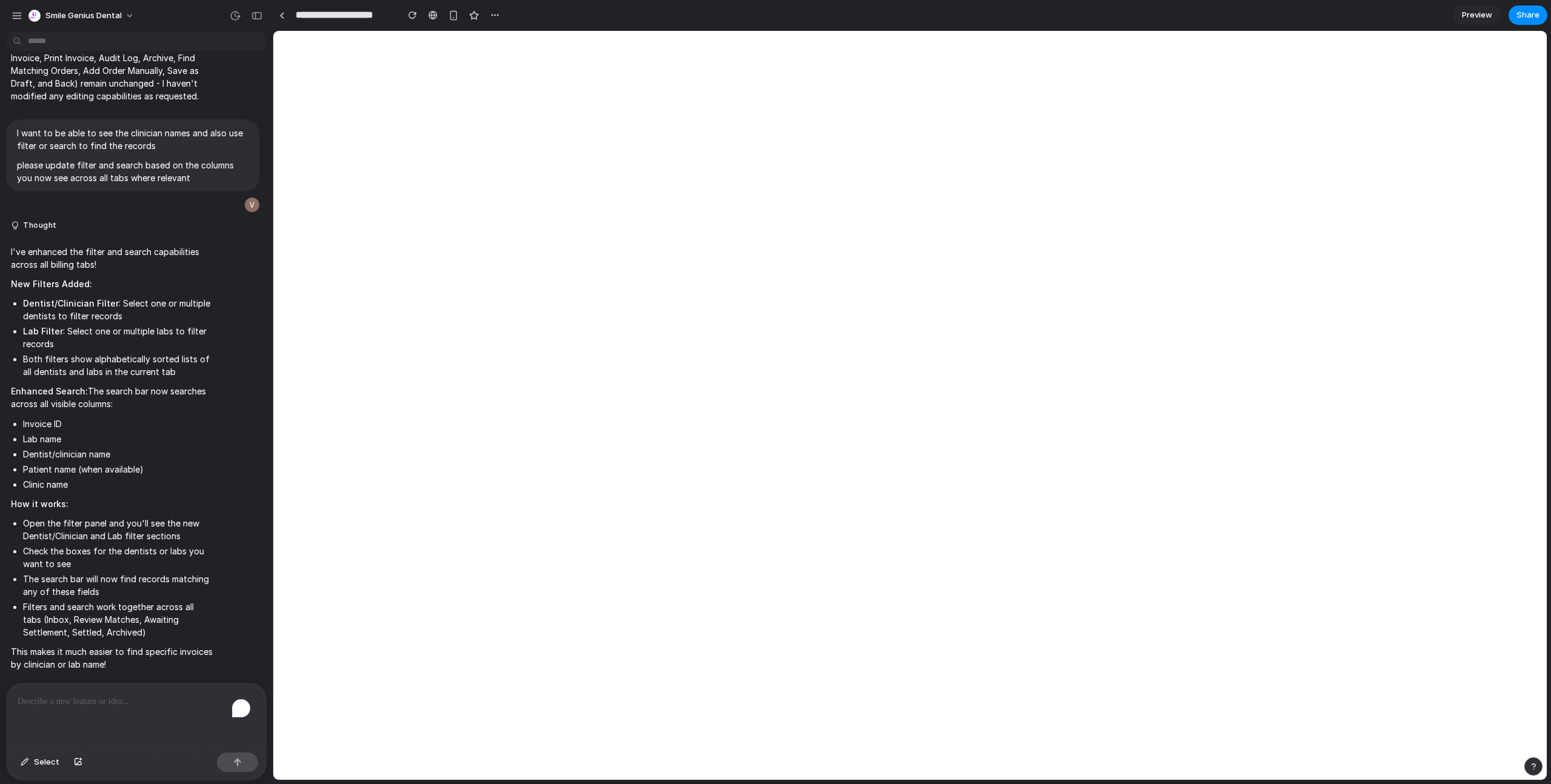
select select "**"
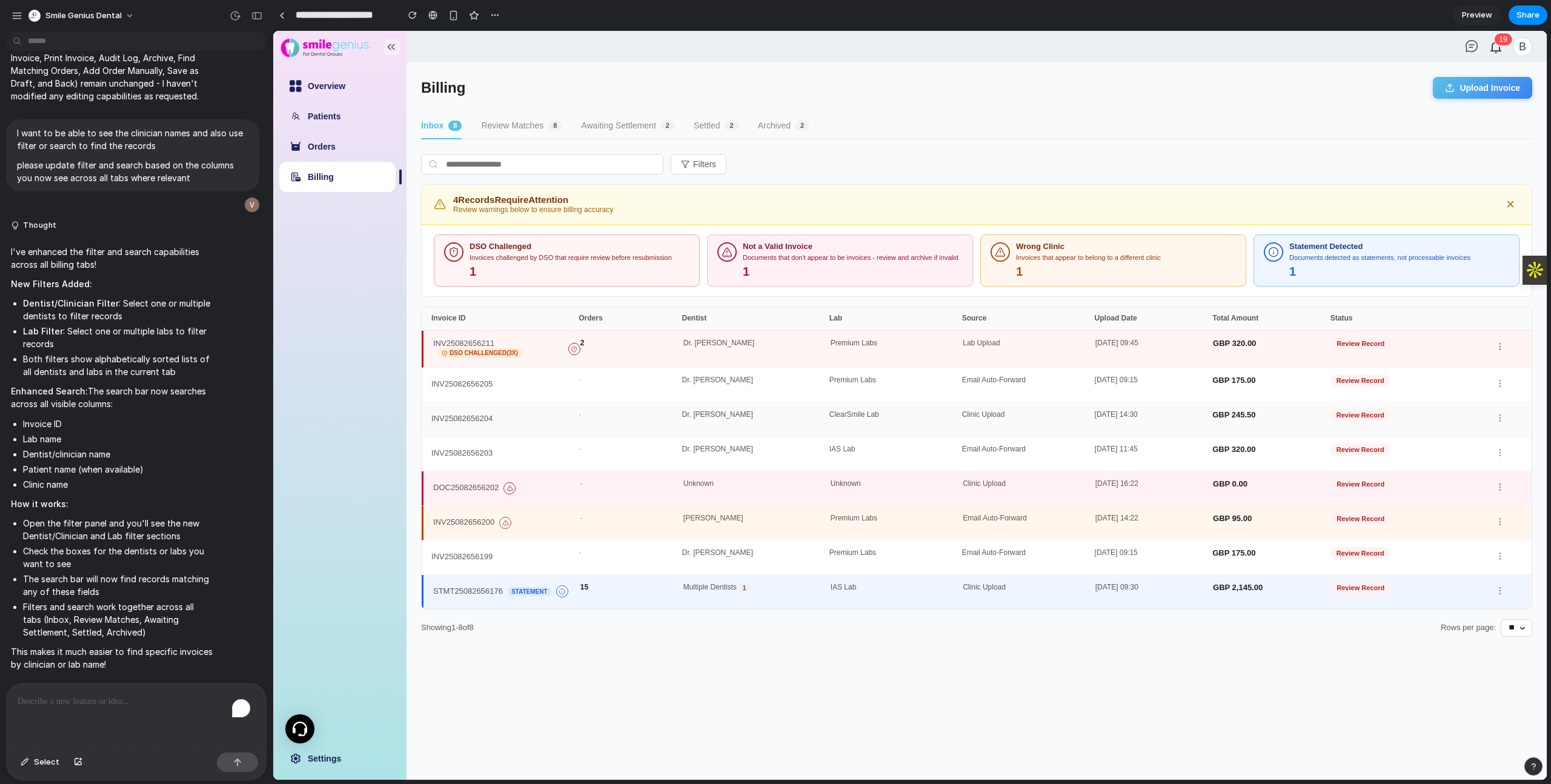
scroll to position [0, 0]
click at [710, 161] on button "Filters" at bounding box center [699, 164] width 56 height 21
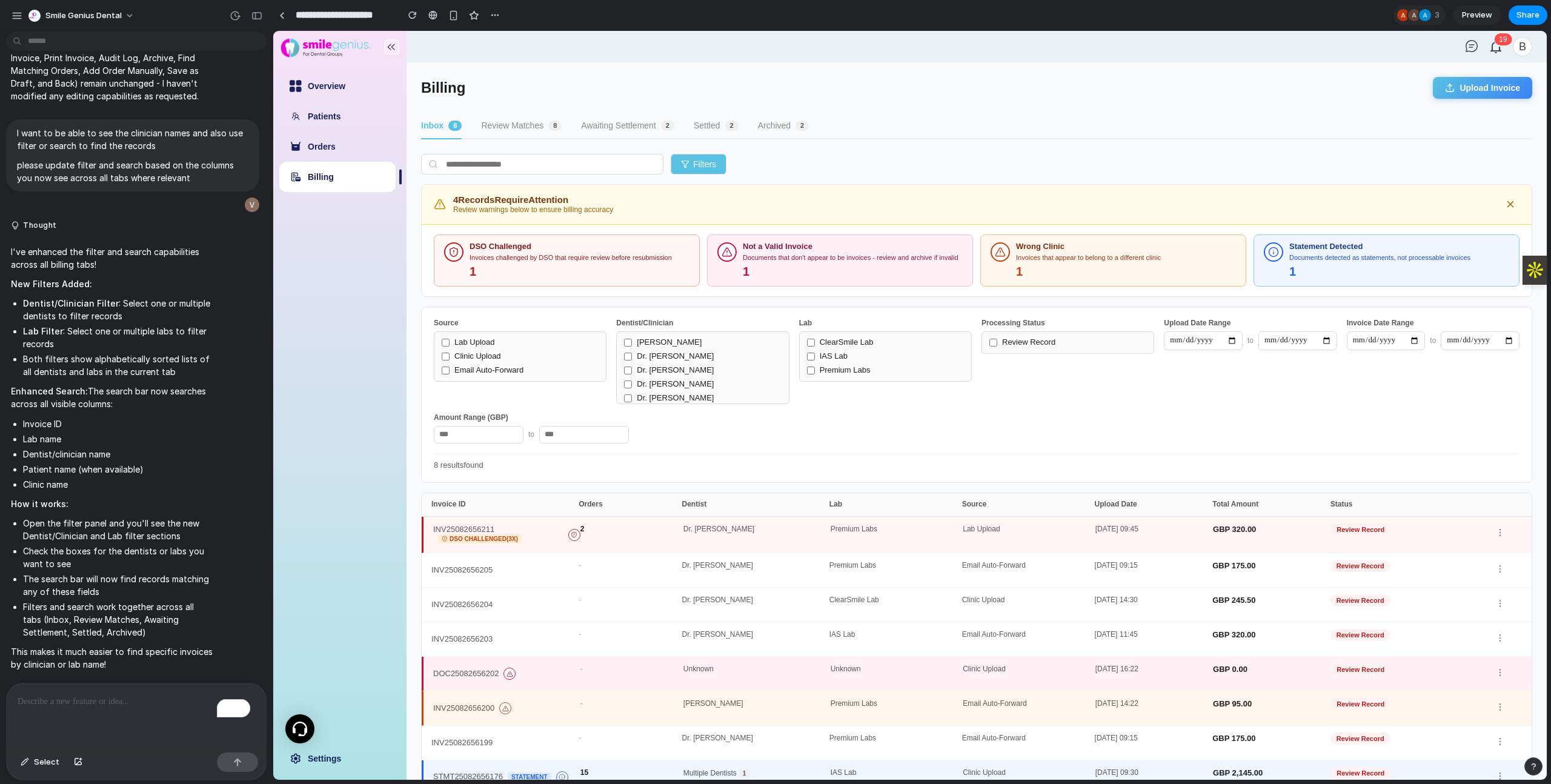
click at [710, 161] on button "Filters" at bounding box center [699, 164] width 56 height 21
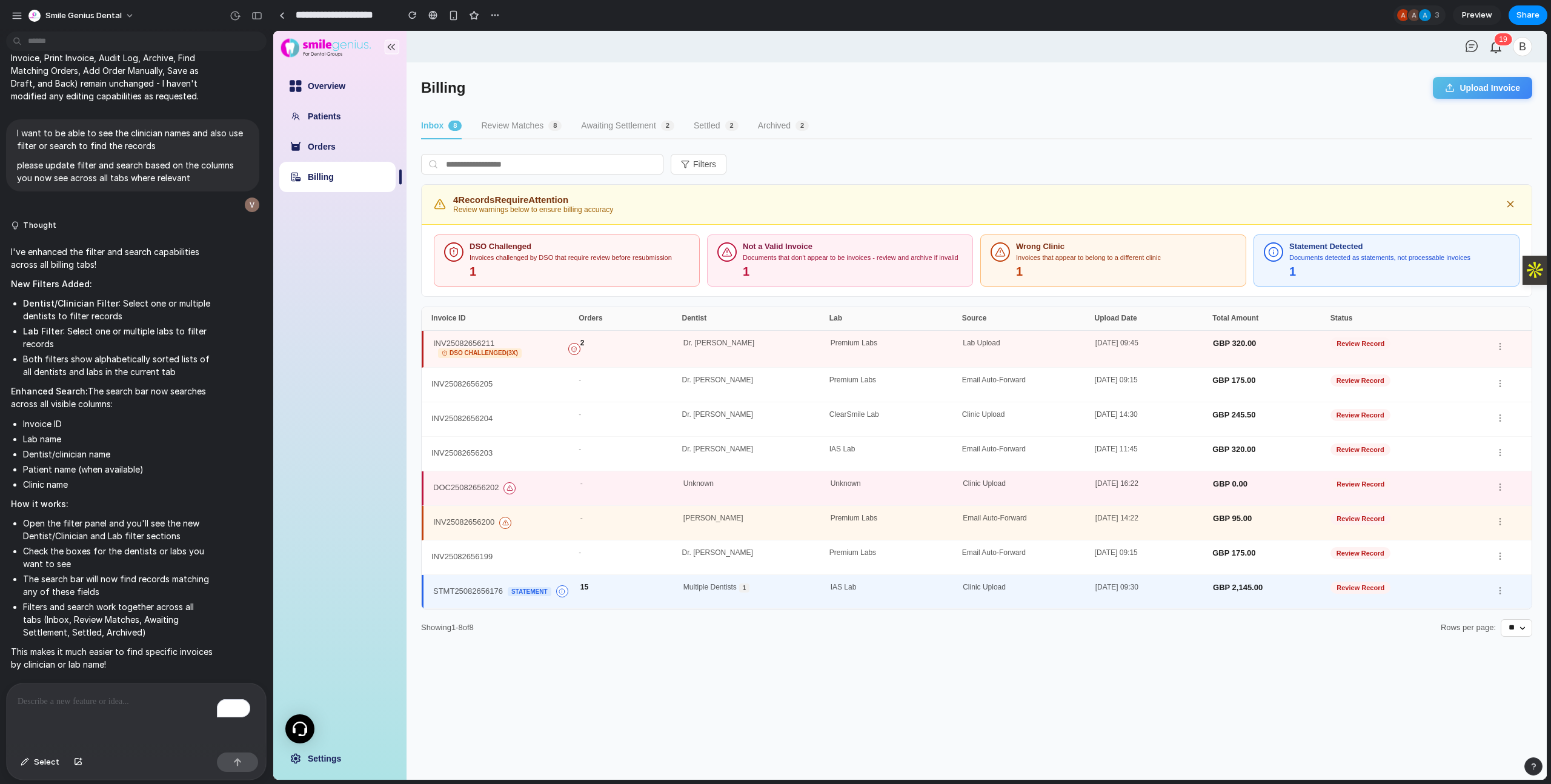
click at [154, 721] on div "To enrich screen reader interactions, please activate Accessibility in Grammarl…" at bounding box center [136, 715] width 259 height 64
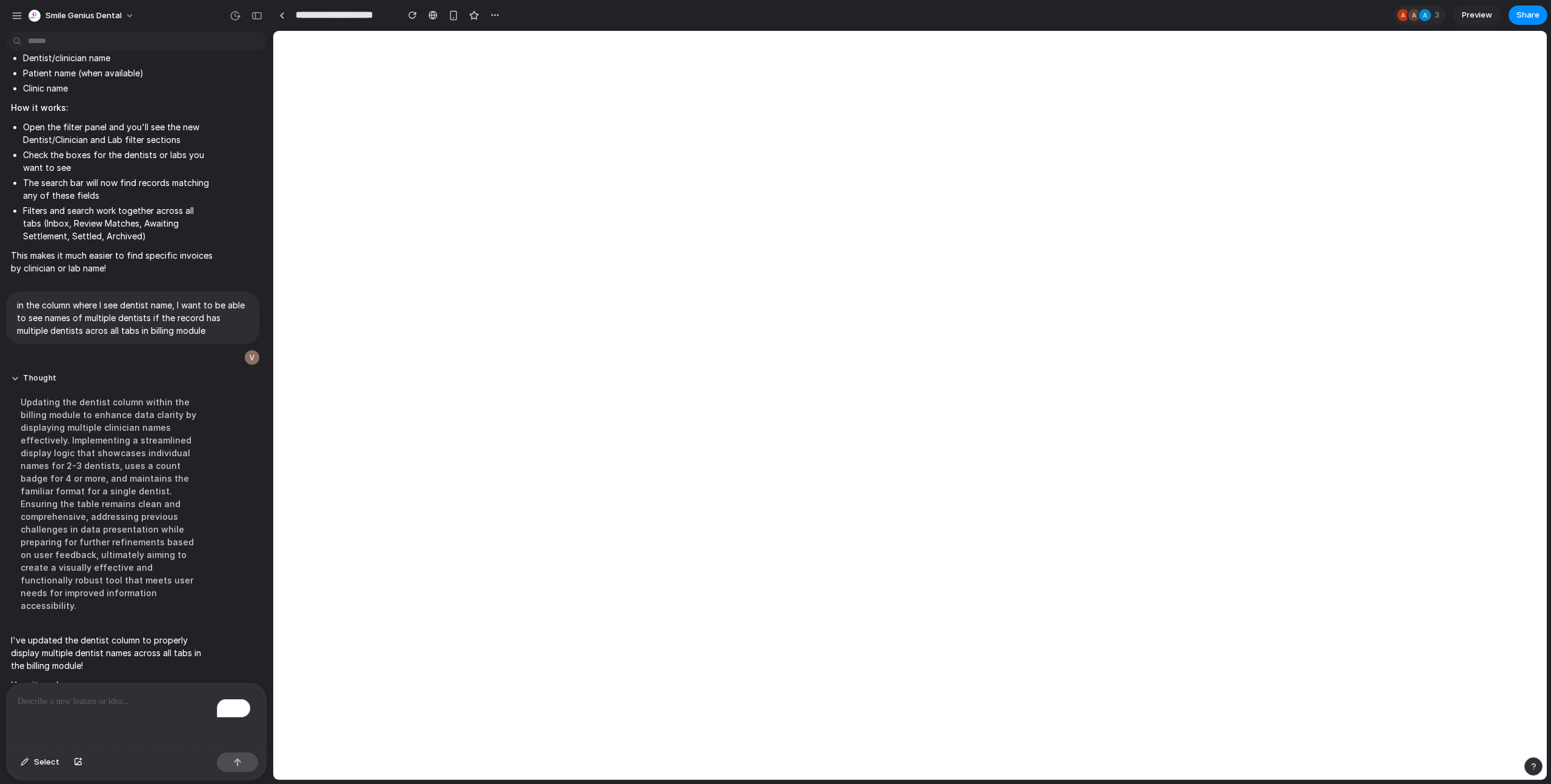
scroll to position [5194, 0]
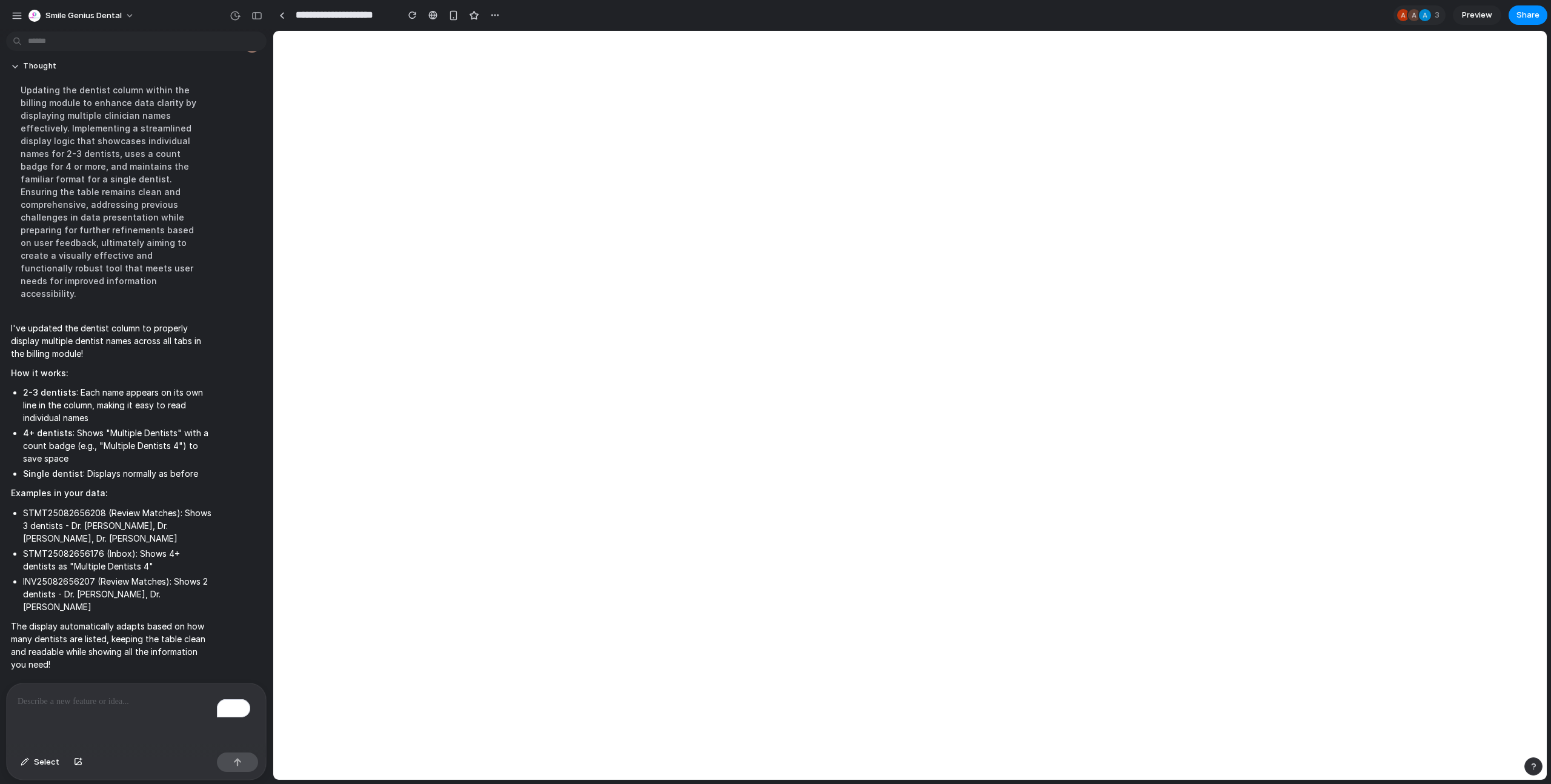
select select "**"
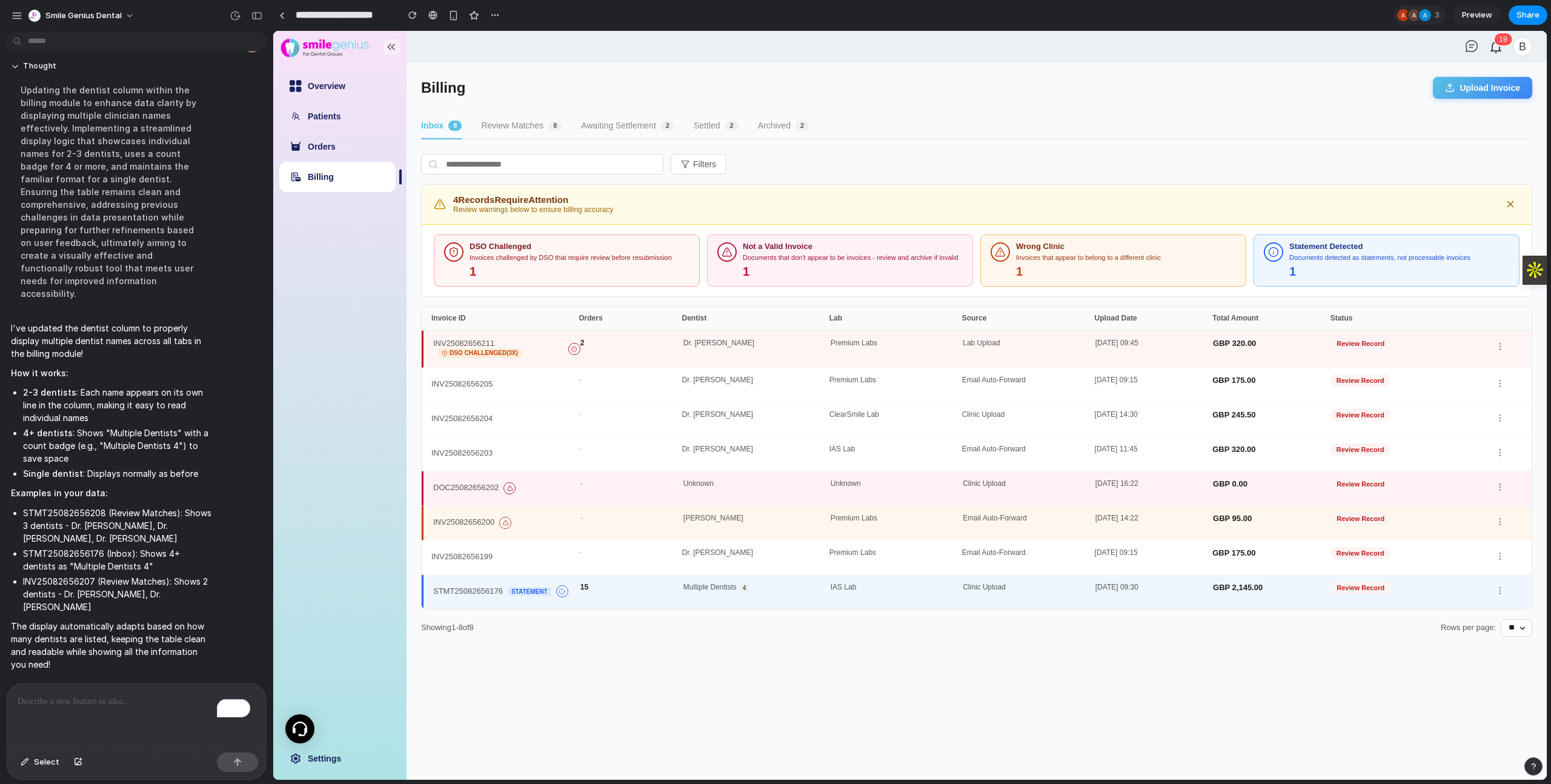
click at [533, 131] on button "Review Matches 8" at bounding box center [521, 126] width 81 height 26
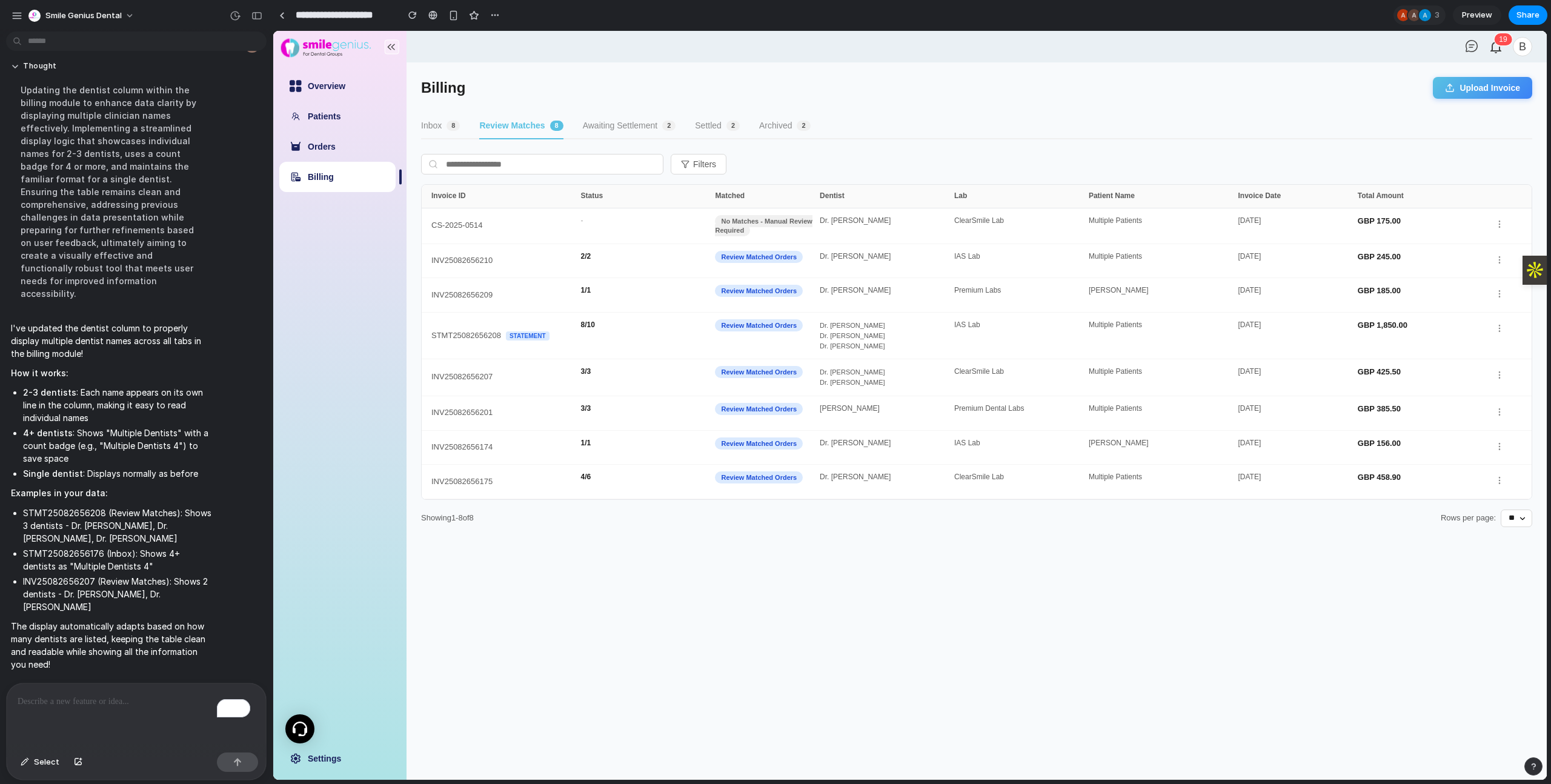
click at [448, 123] on span "8" at bounding box center [453, 126] width 14 height 10
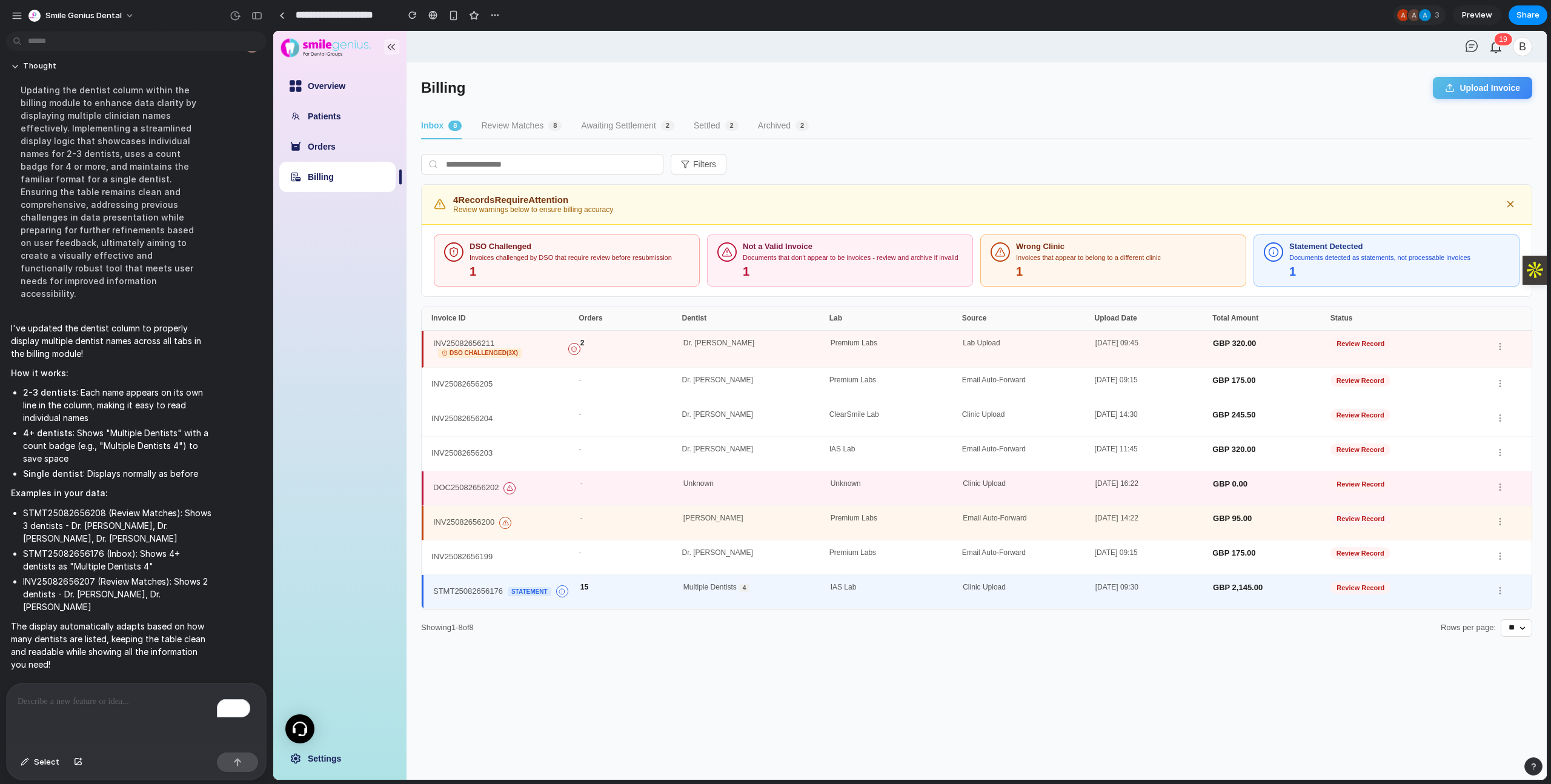
click at [606, 123] on button "Awaiting Settlement 2" at bounding box center [628, 126] width 94 height 26
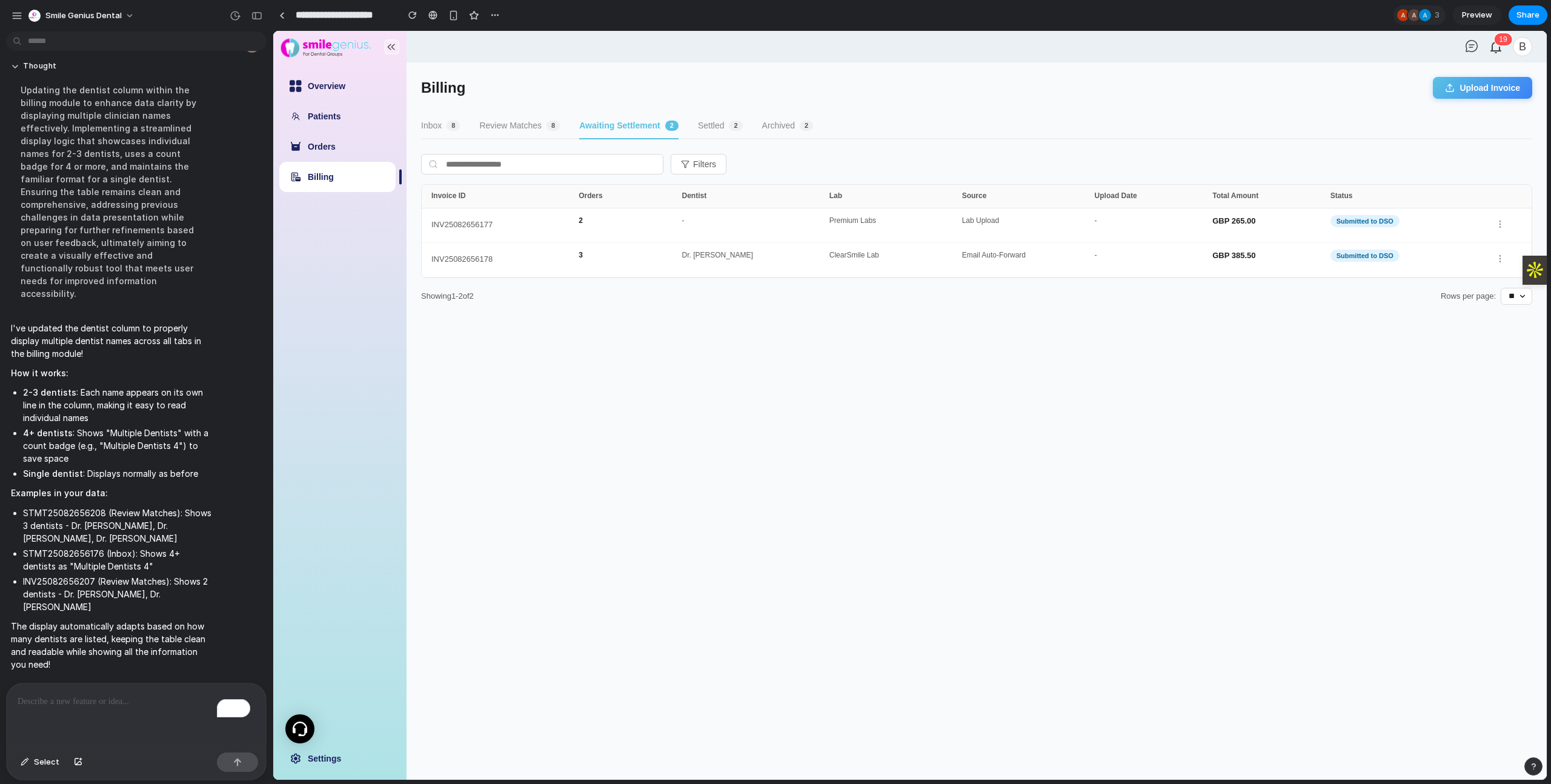
click at [737, 124] on span "2" at bounding box center [736, 126] width 14 height 10
click at [773, 125] on button "Archived 2" at bounding box center [783, 126] width 51 height 26
click at [441, 120] on button "Inbox 8" at bounding box center [441, 126] width 39 height 26
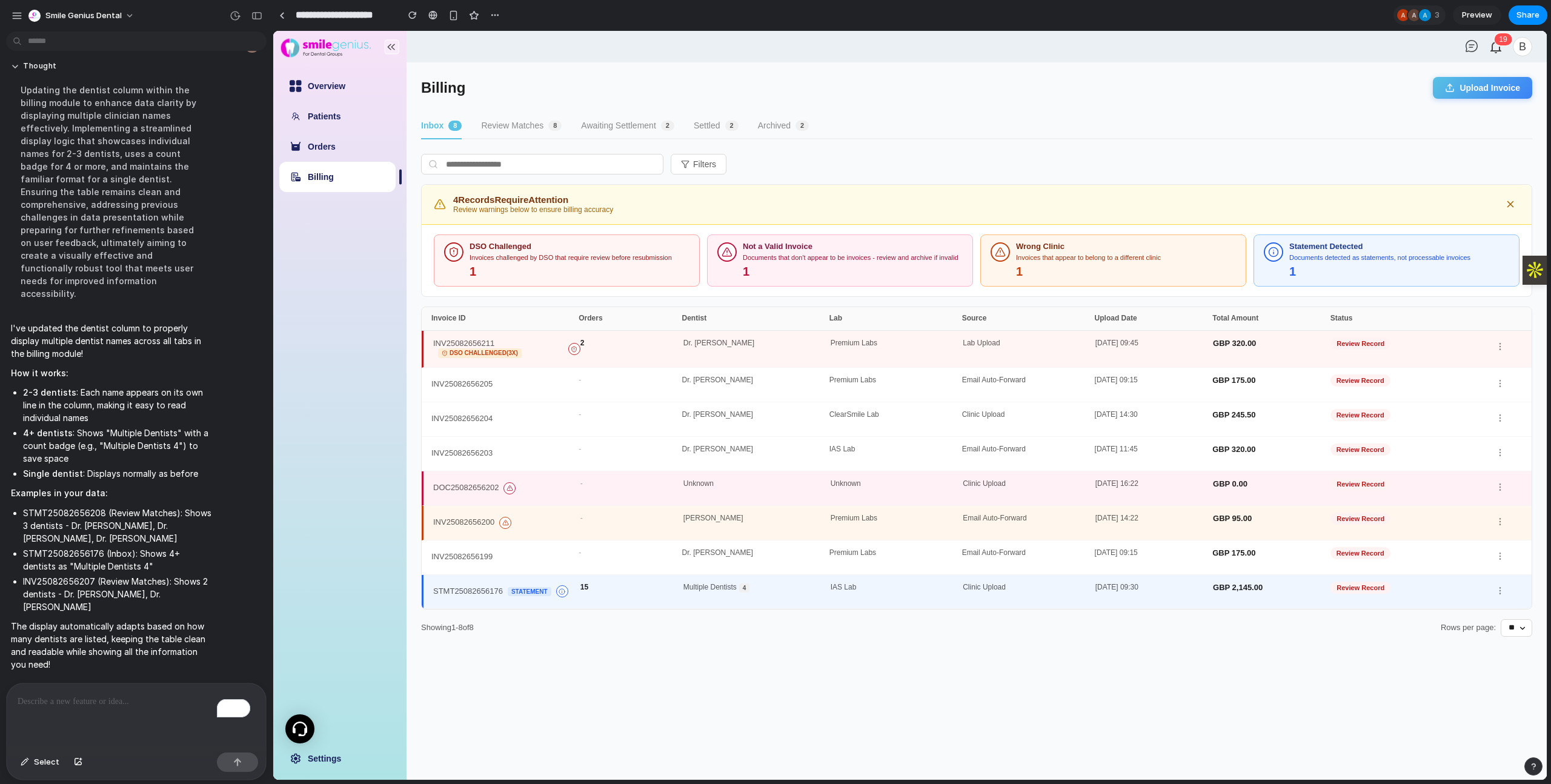
click at [474, 134] on div "Inbox 8 Review Matches 8 Awaiting Settlement 2 Settled 2 Archived 2" at bounding box center [977, 126] width 1111 height 26
click at [695, 162] on button "Filters" at bounding box center [699, 164] width 56 height 21
